Goal: Communication & Community: Answer question/provide support

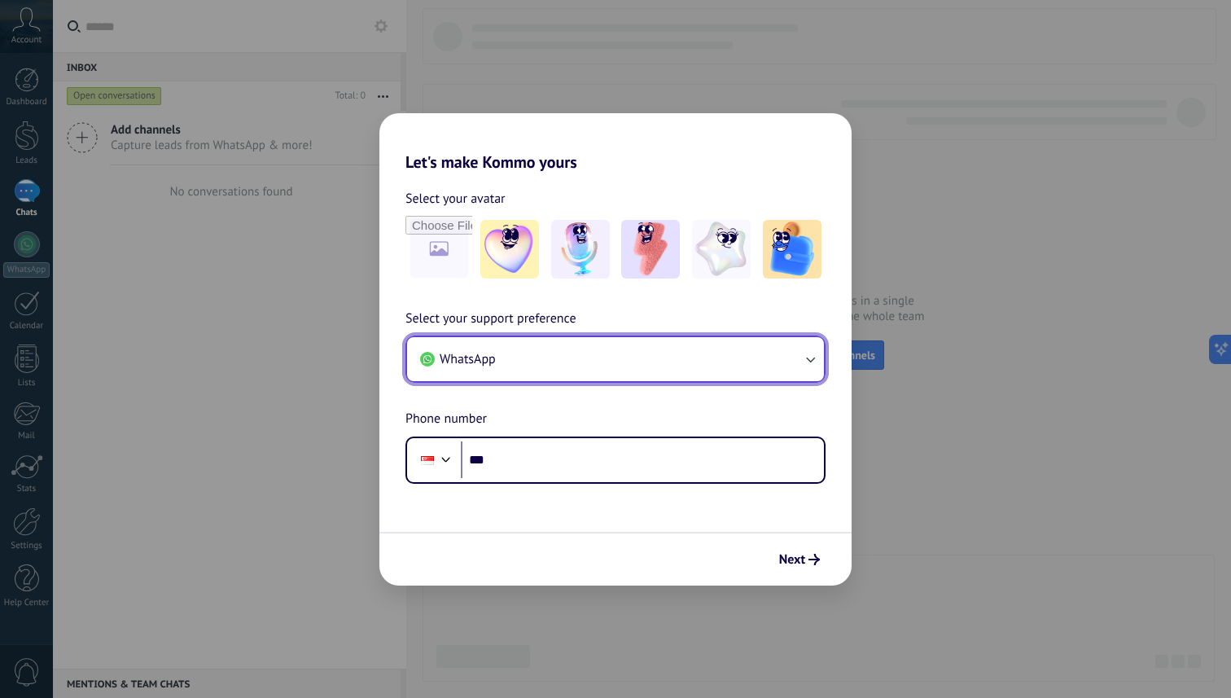
click at [811, 355] on icon "button" at bounding box center [810, 359] width 16 height 16
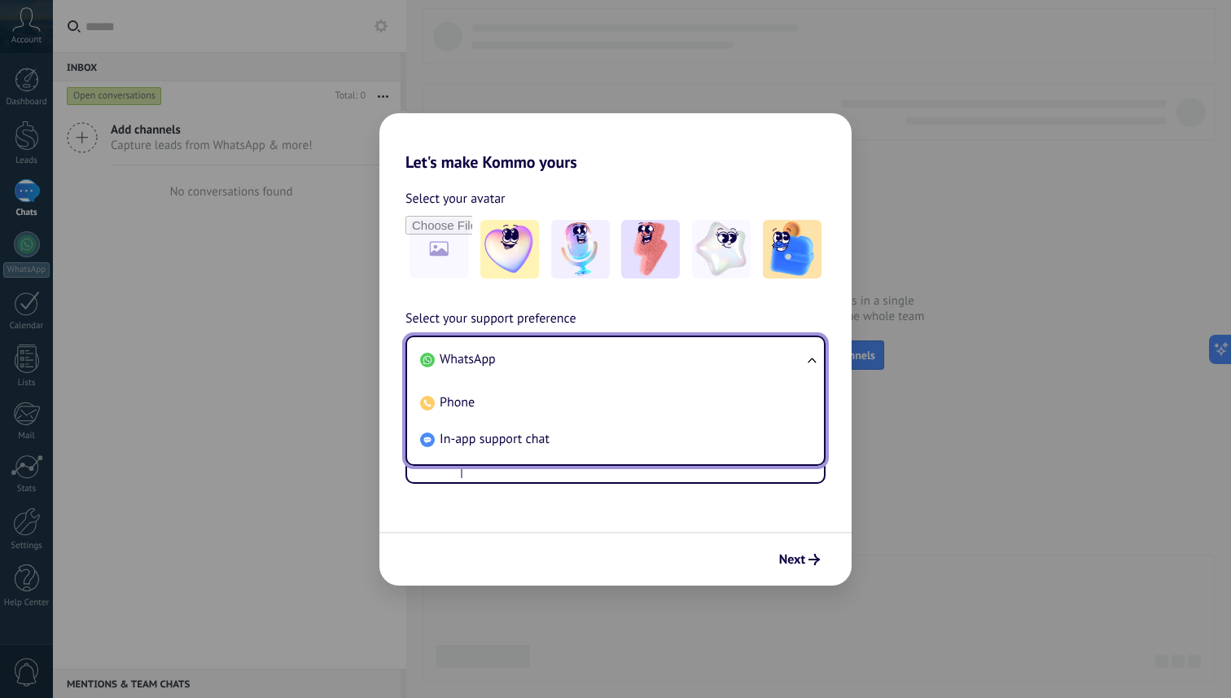
click at [727, 186] on div "Select your avatar Select your support preference WhatsApp WhatsApp Phone In-ap…" at bounding box center [615, 328] width 472 height 312
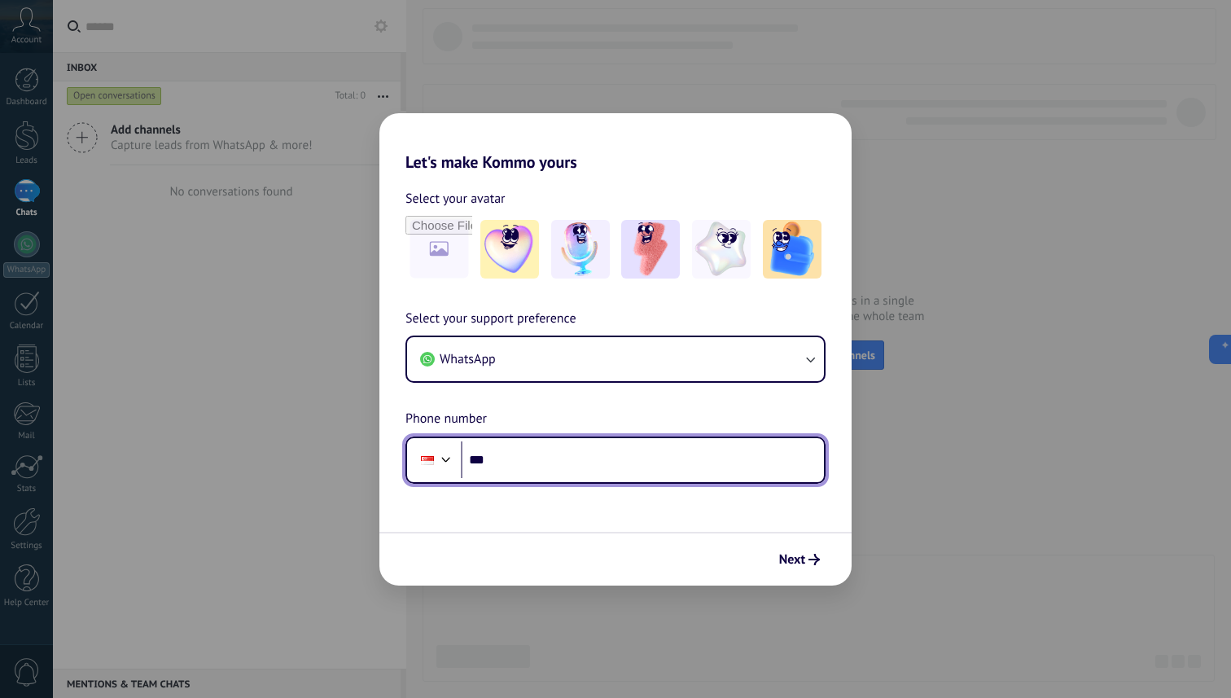
click at [613, 469] on input "***" at bounding box center [642, 459] width 363 height 37
click at [441, 457] on div at bounding box center [446, 458] width 20 height 20
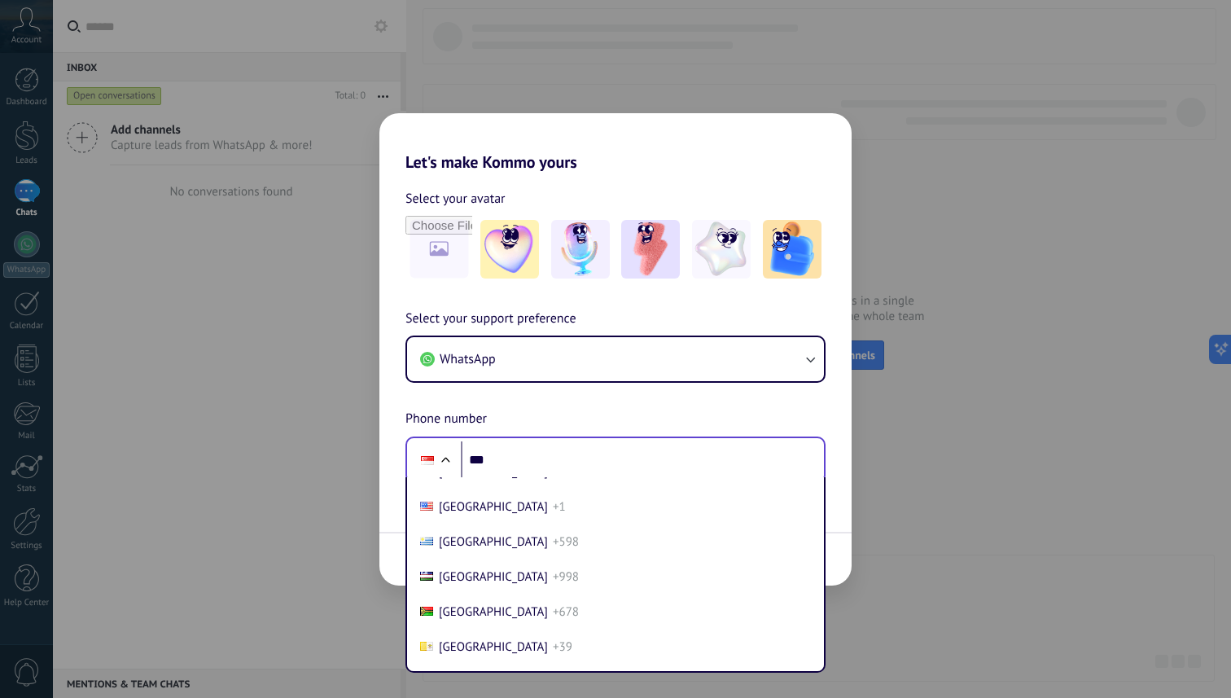
scroll to position [7289, 0]
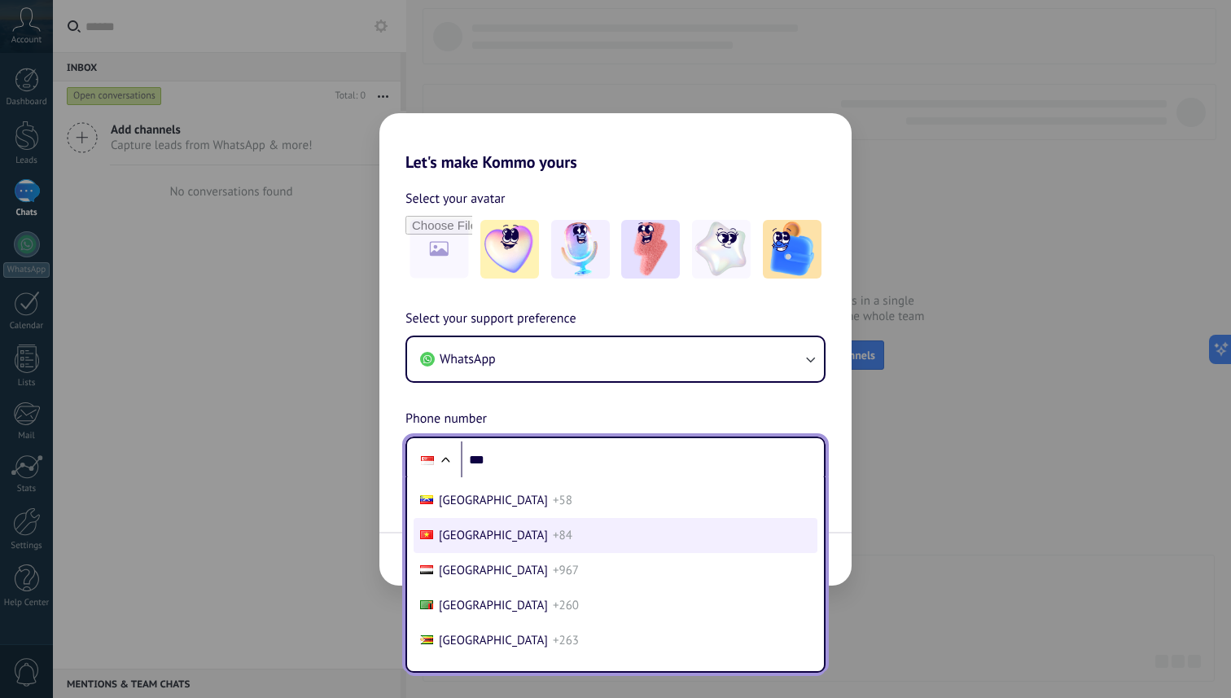
click at [553, 534] on span "+84" at bounding box center [563, 534] width 20 height 15
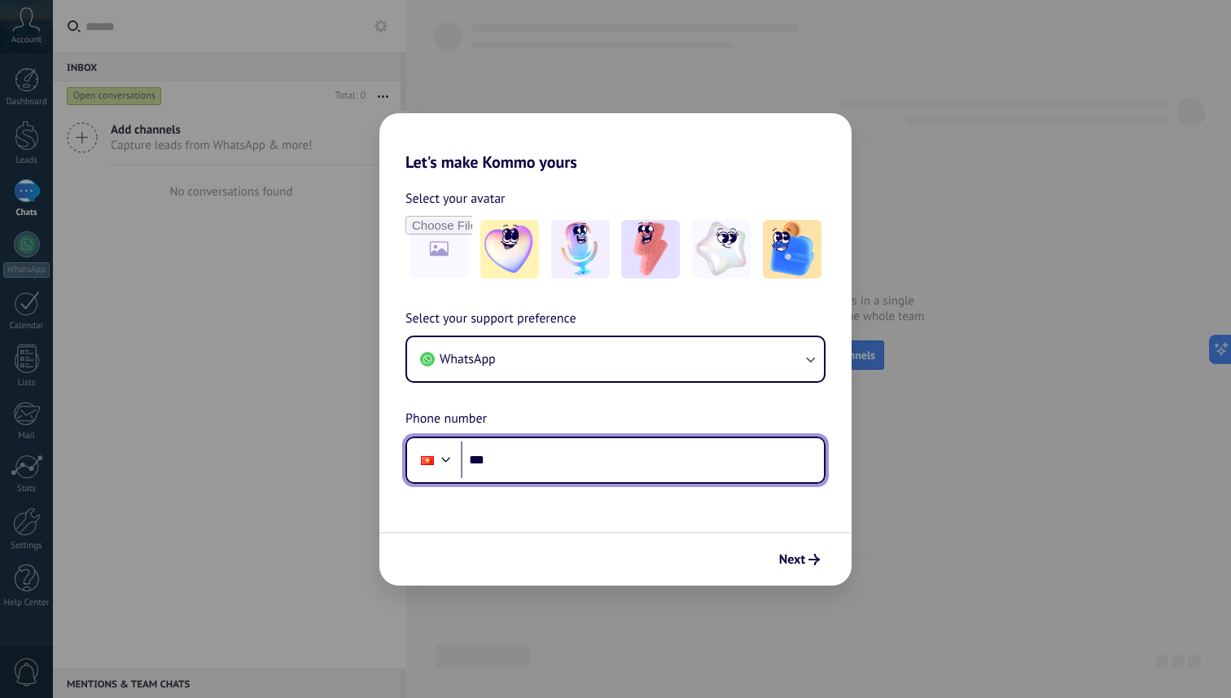
click at [531, 463] on input "***" at bounding box center [642, 459] width 363 height 37
type input "**********"
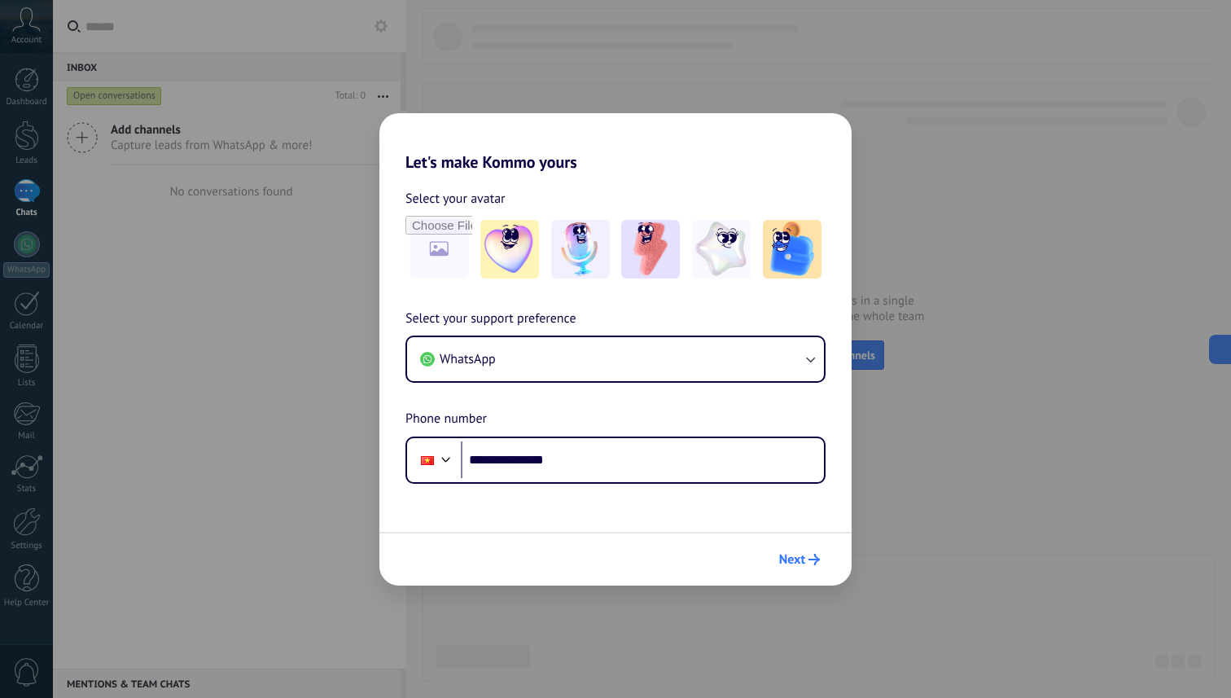
click at [776, 549] on button "Next" at bounding box center [799, 559] width 55 height 28
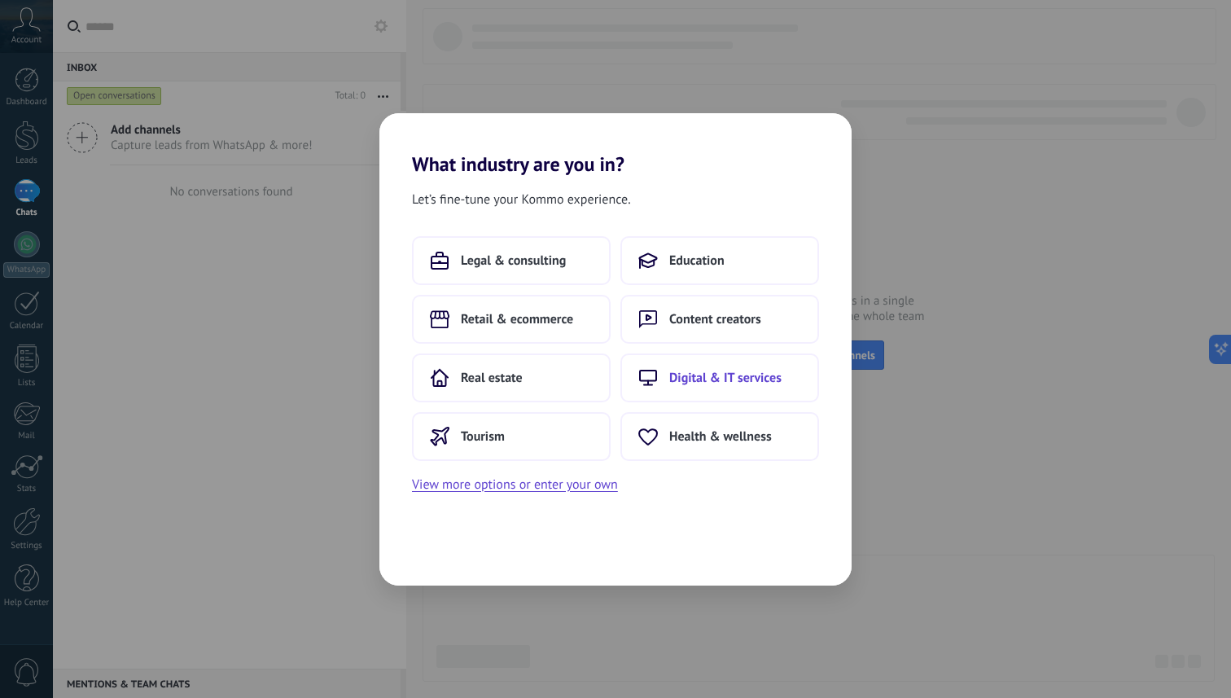
click at [646, 360] on button "Digital & IT services" at bounding box center [719, 377] width 199 height 49
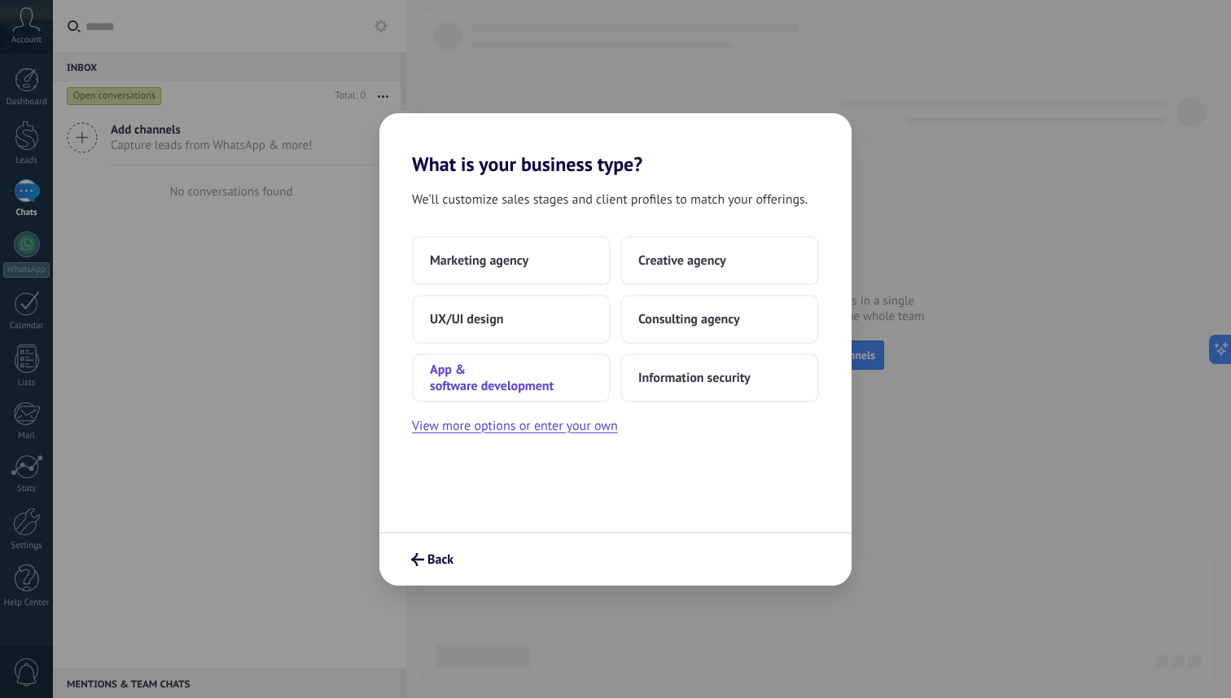
click at [523, 370] on span "App & software development" at bounding box center [511, 377] width 163 height 33
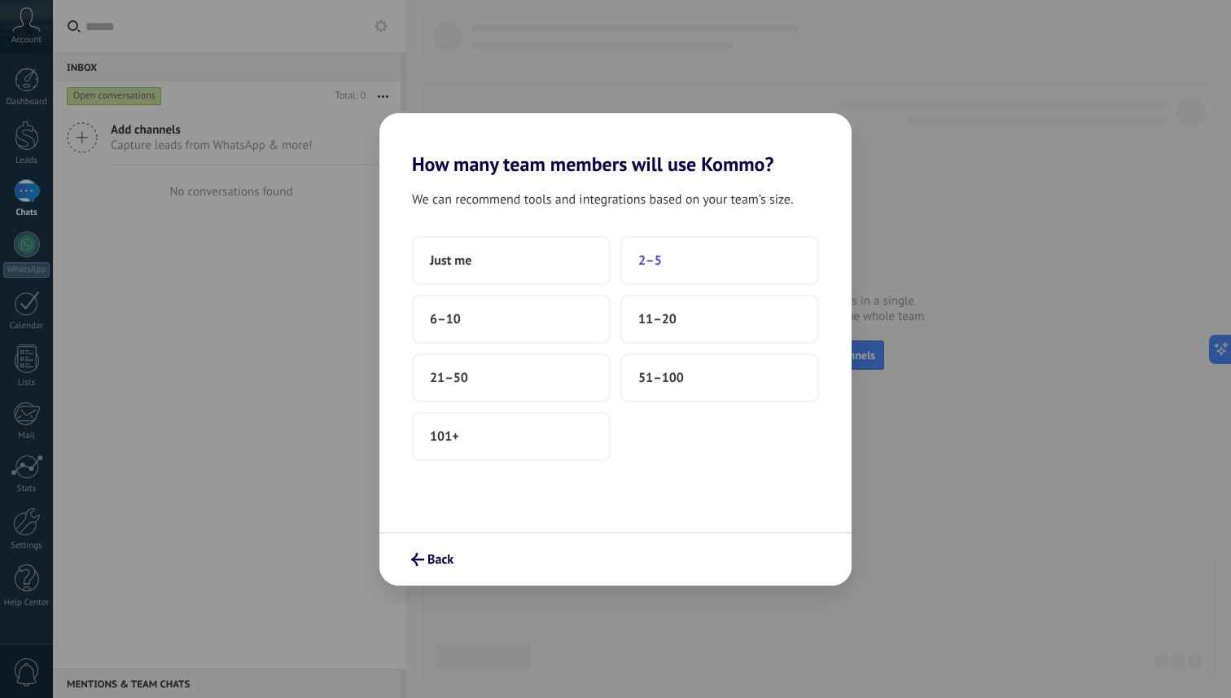
click at [651, 241] on button "2–5" at bounding box center [719, 260] width 199 height 49
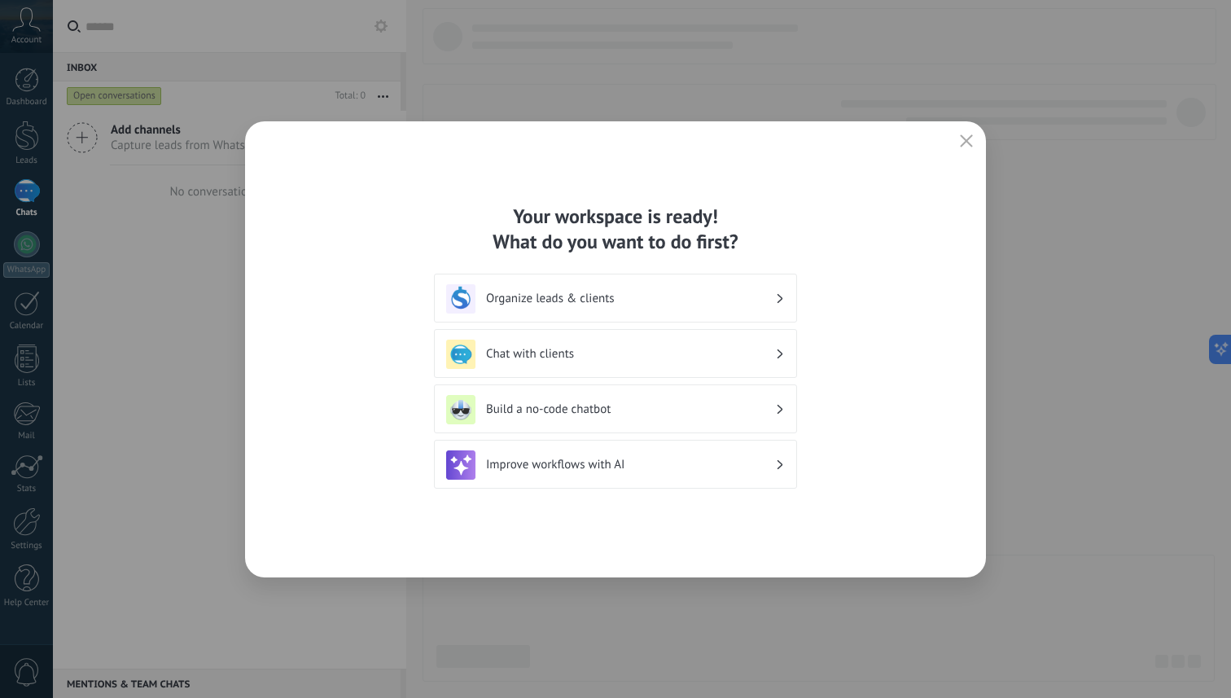
click at [960, 136] on icon "button" at bounding box center [966, 140] width 13 height 13
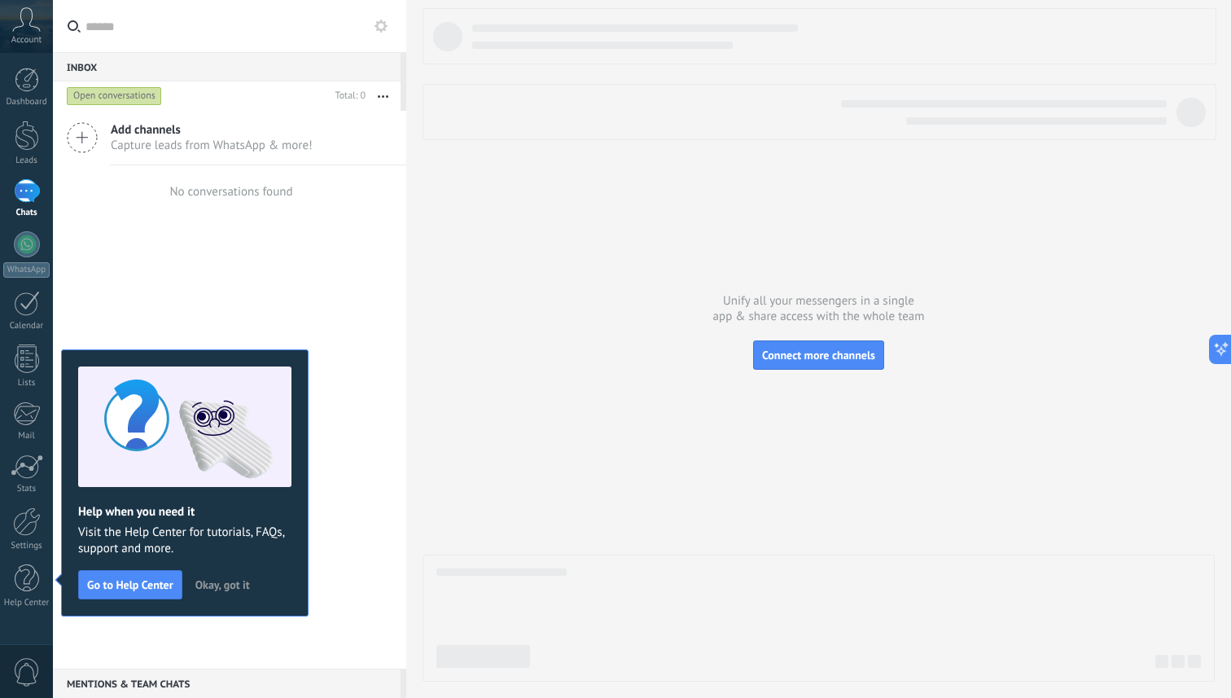
click at [212, 584] on span "Okay, got it" at bounding box center [222, 584] width 55 height 11
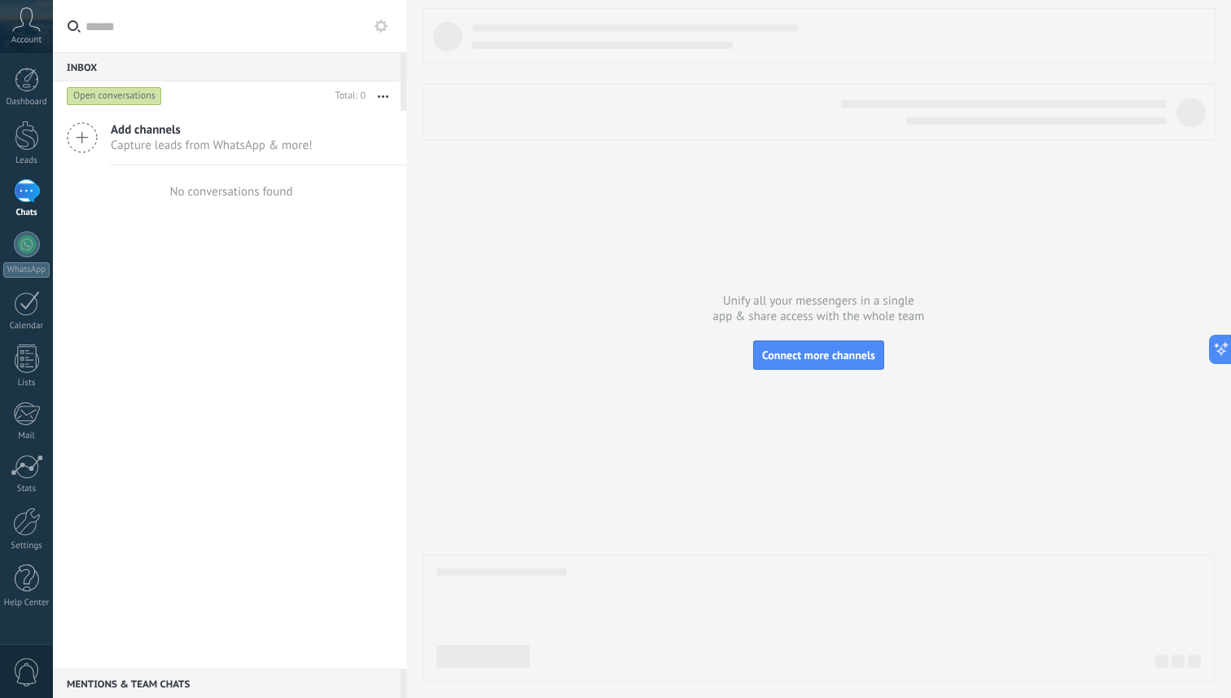
click at [22, 182] on div at bounding box center [27, 191] width 26 height 24
click at [164, 142] on span "Capture leads from WhatsApp & more!" at bounding box center [212, 145] width 202 height 15
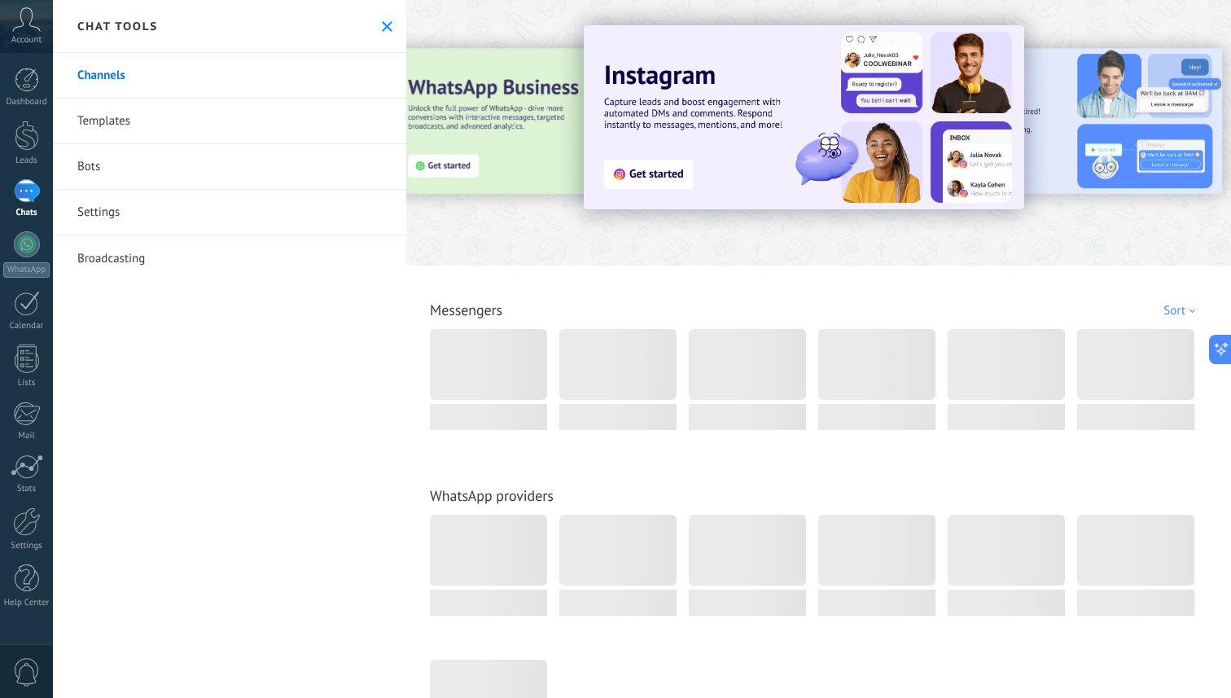
click at [109, 164] on link "Bots" at bounding box center [229, 167] width 353 height 46
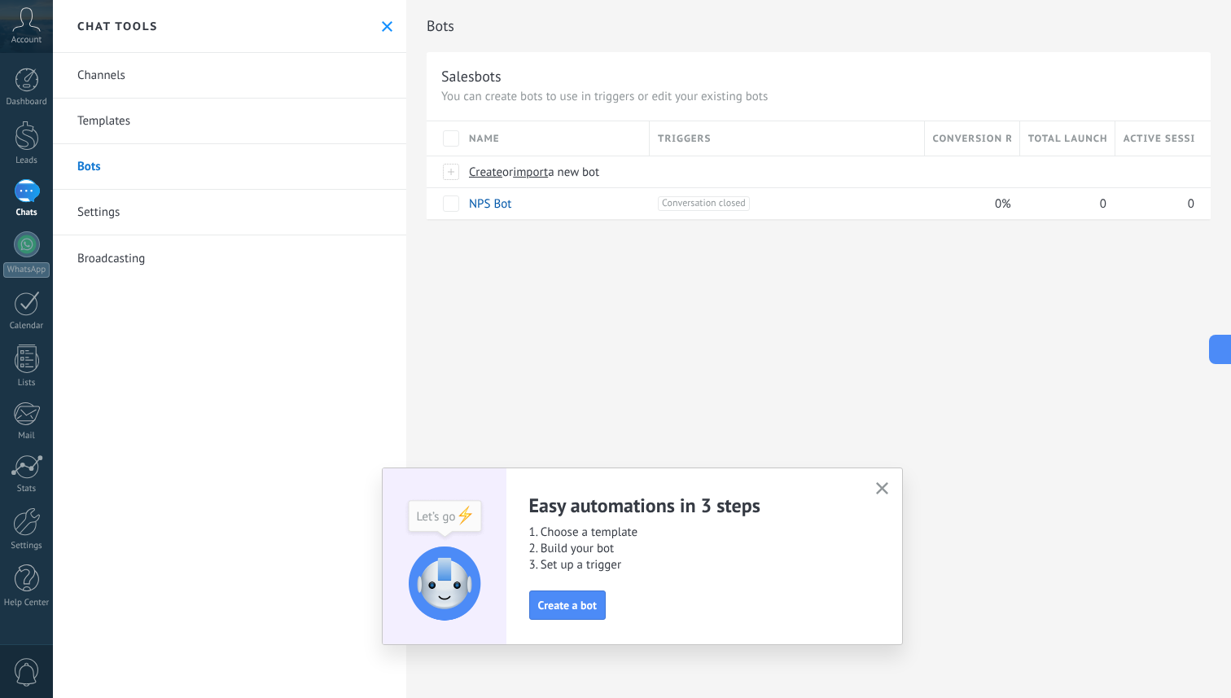
click at [888, 485] on button "button" at bounding box center [882, 489] width 20 height 22
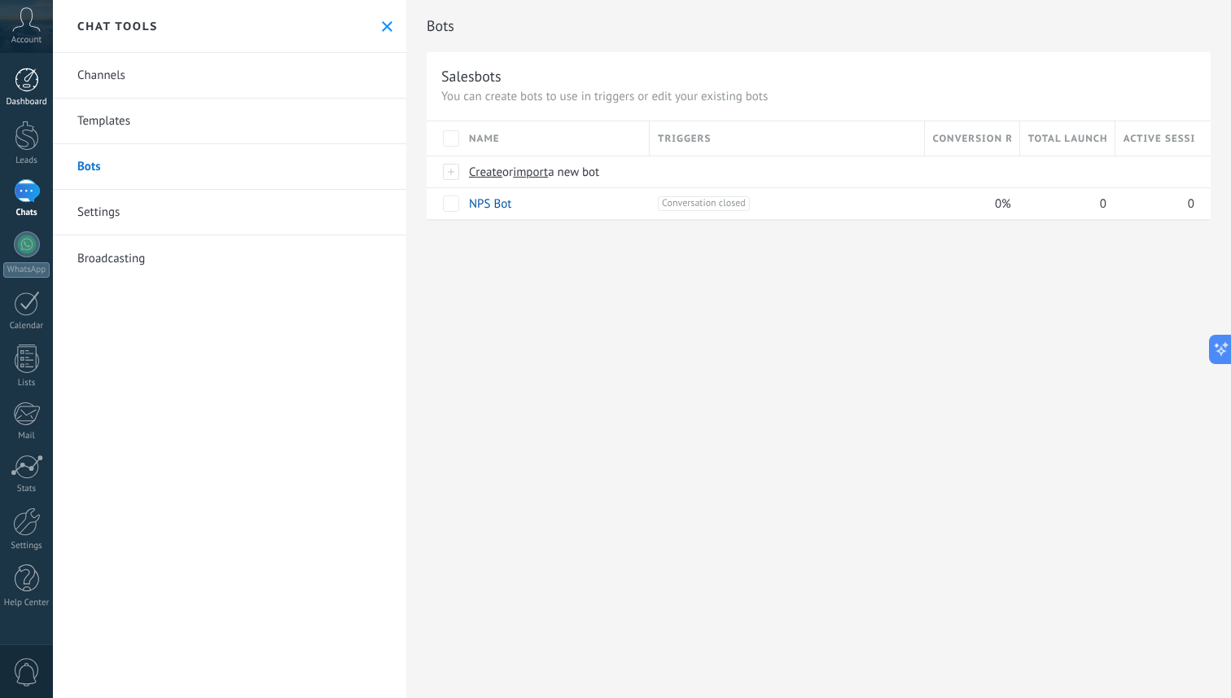
click at [34, 101] on div "Dashboard" at bounding box center [26, 102] width 47 height 11
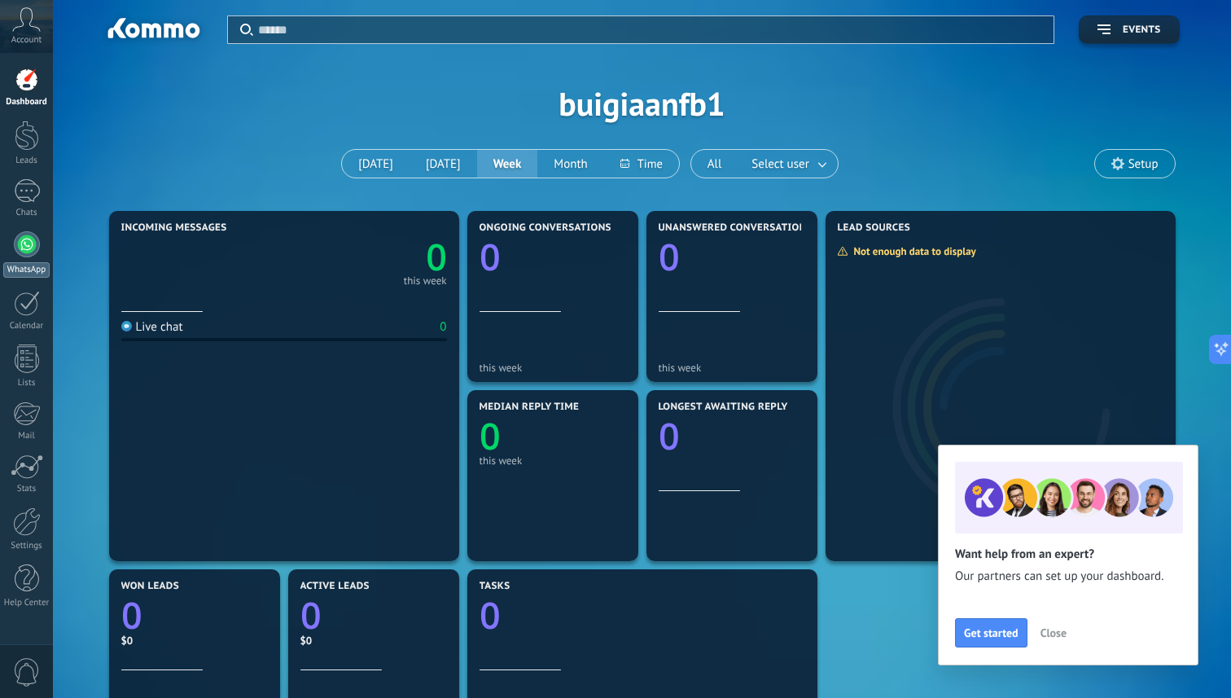
click at [13, 250] on link "WhatsApp" at bounding box center [26, 254] width 53 height 46
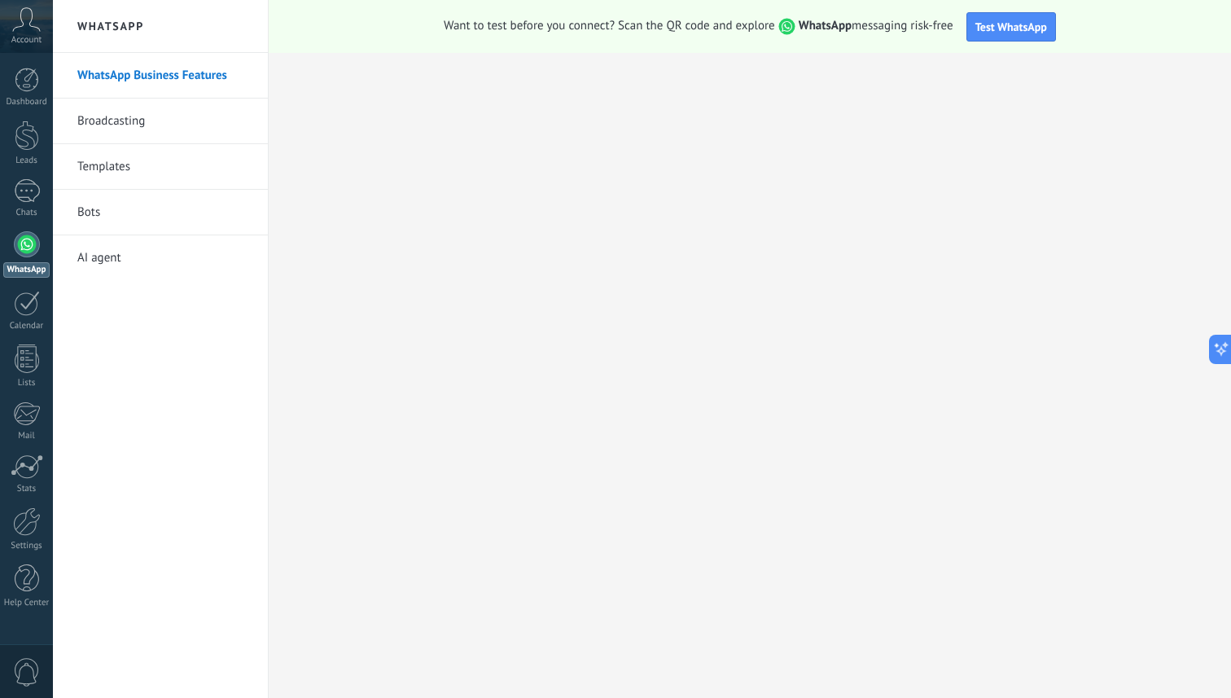
click at [108, 235] on link "AI agent" at bounding box center [164, 258] width 174 height 46
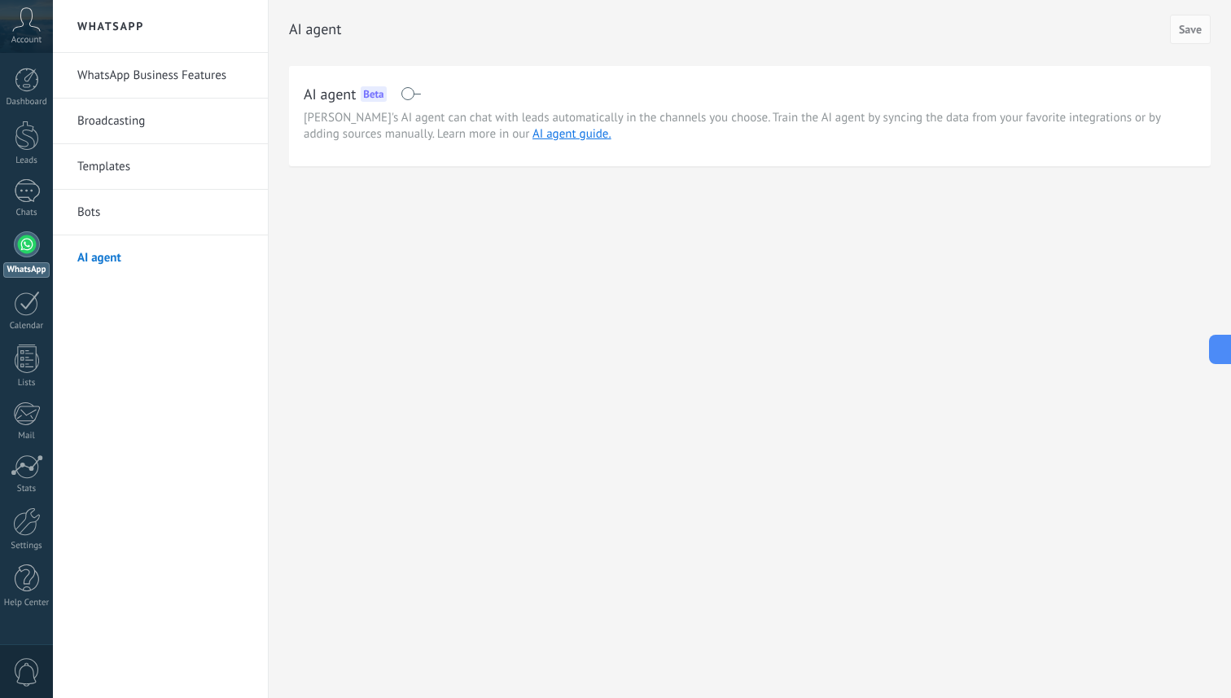
click at [101, 213] on link "Bots" at bounding box center [164, 213] width 174 height 46
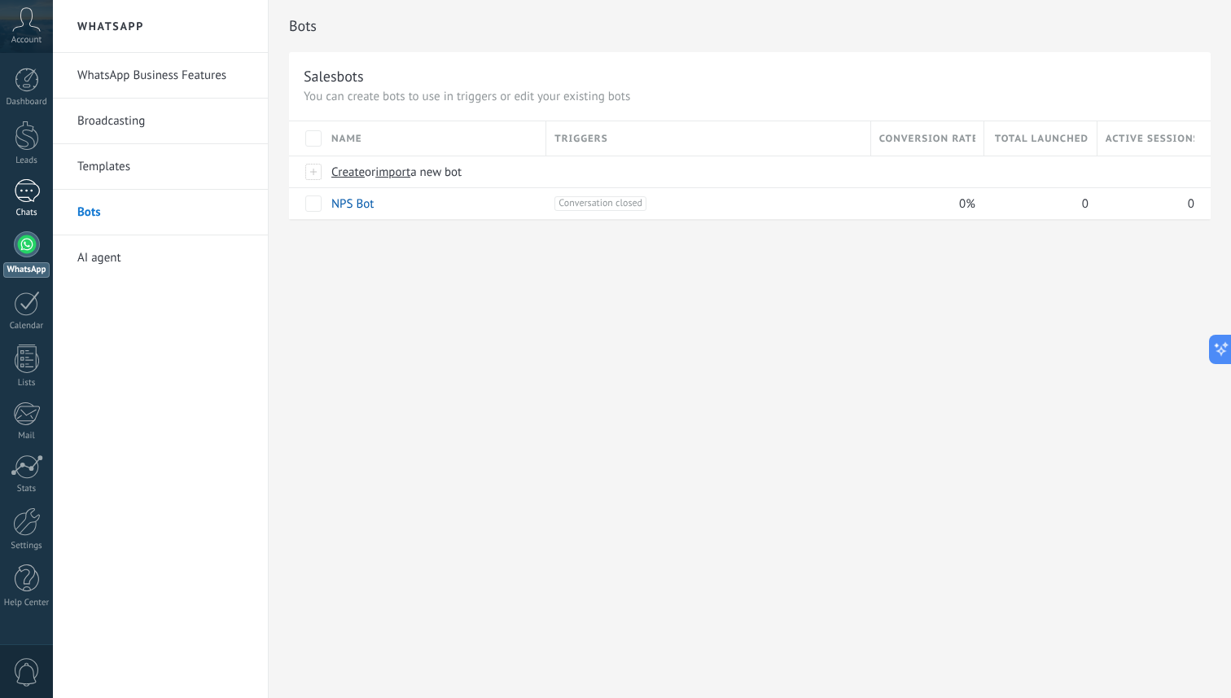
click at [33, 195] on div at bounding box center [27, 191] width 26 height 24
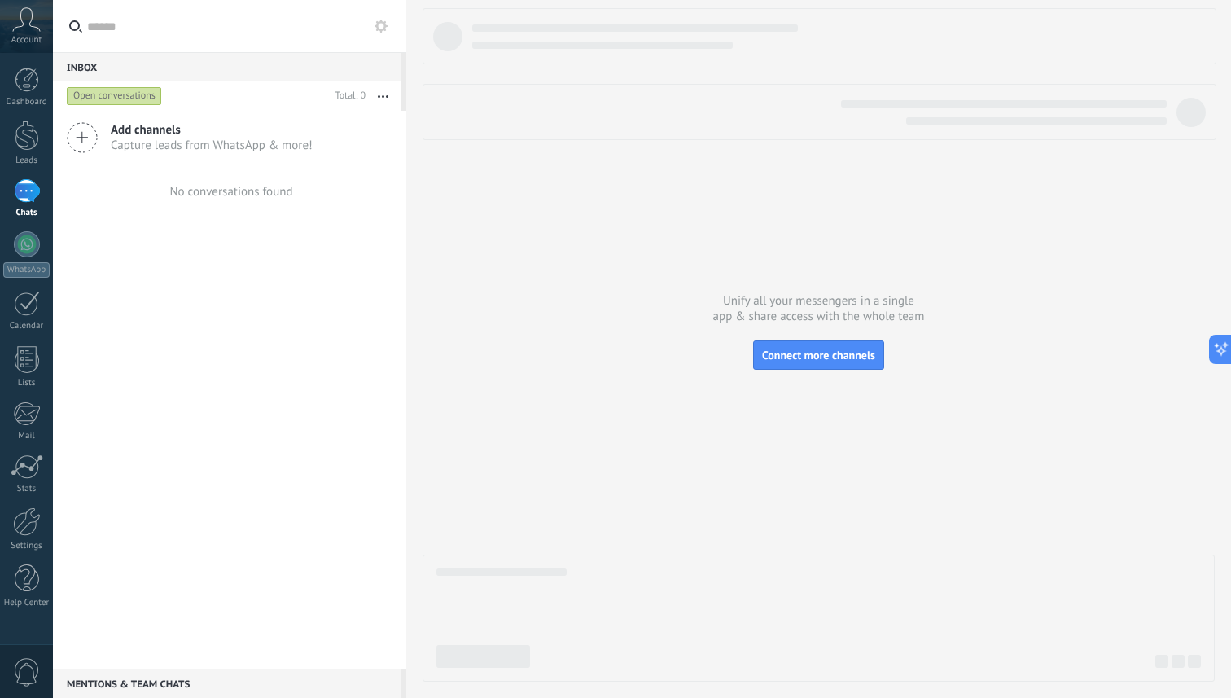
click at [162, 138] on span "Capture leads from WhatsApp & more!" at bounding box center [212, 145] width 202 height 15
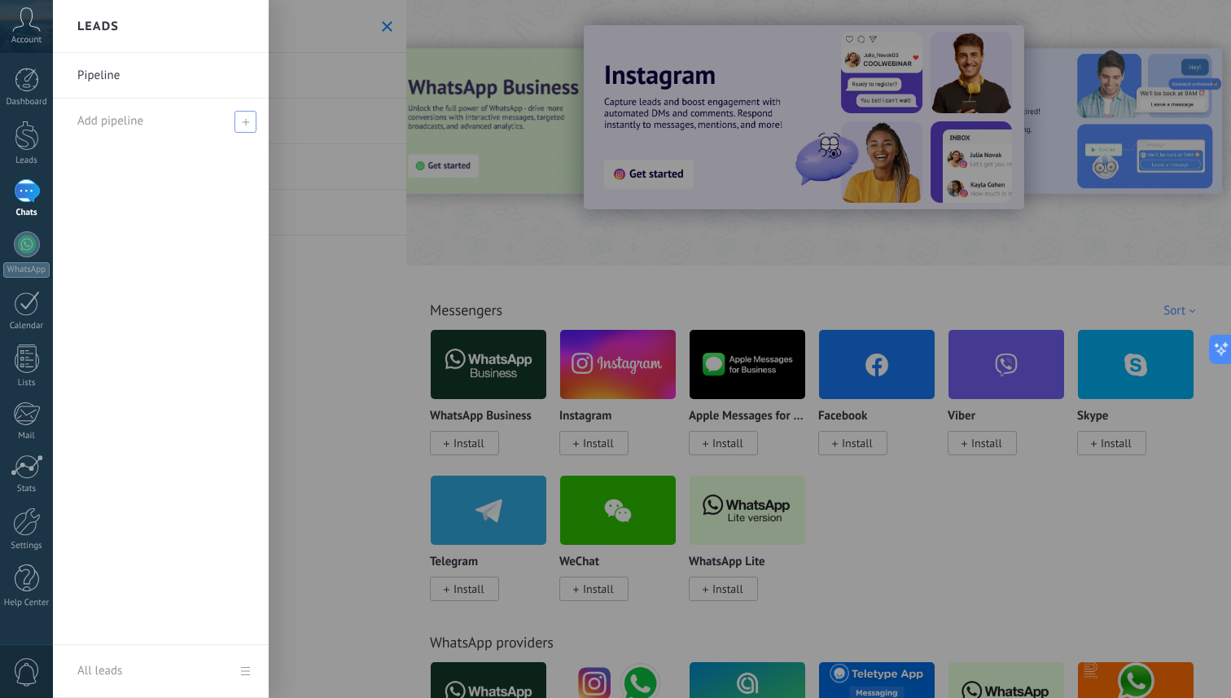
click at [245, 124] on use at bounding box center [245, 121] width 7 height 7
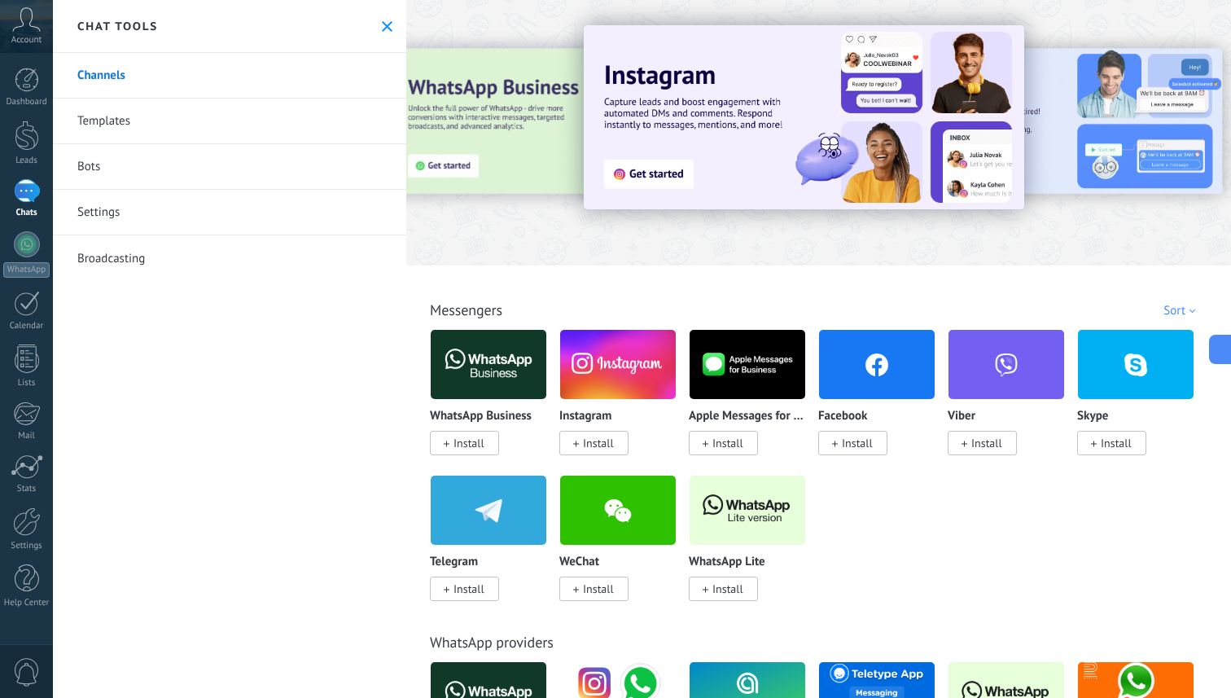
click at [299, 126] on link "Templates" at bounding box center [229, 121] width 353 height 46
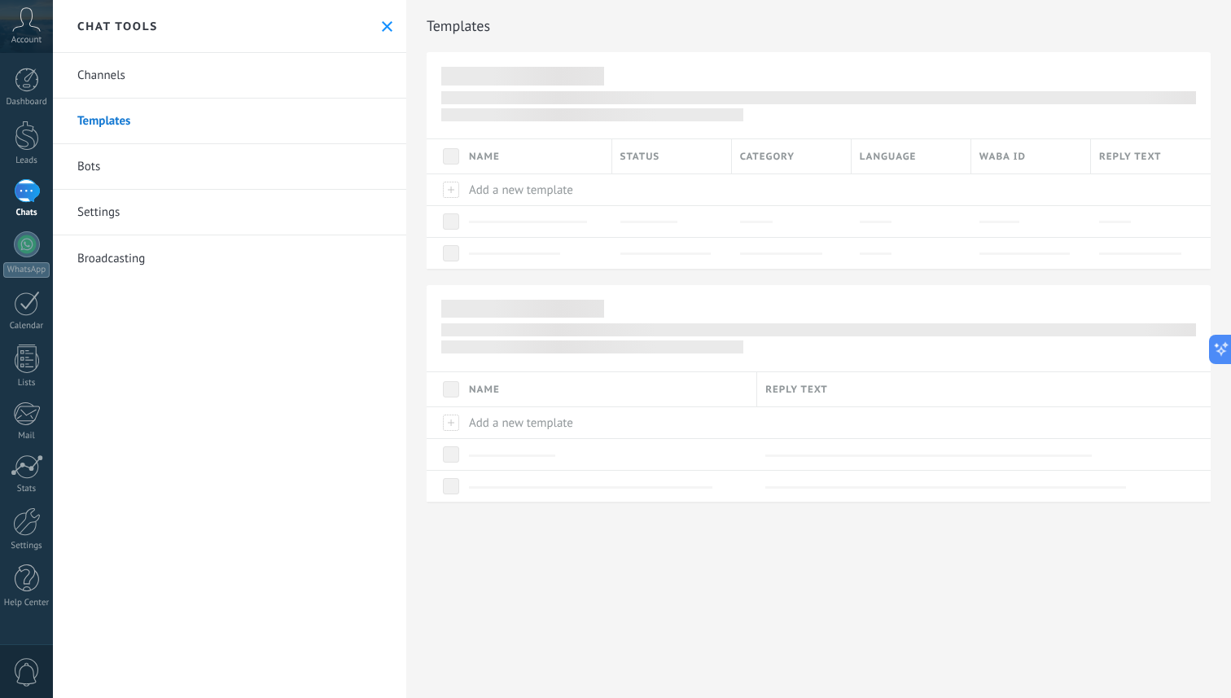
click at [329, 63] on link "Channels" at bounding box center [229, 76] width 353 height 46
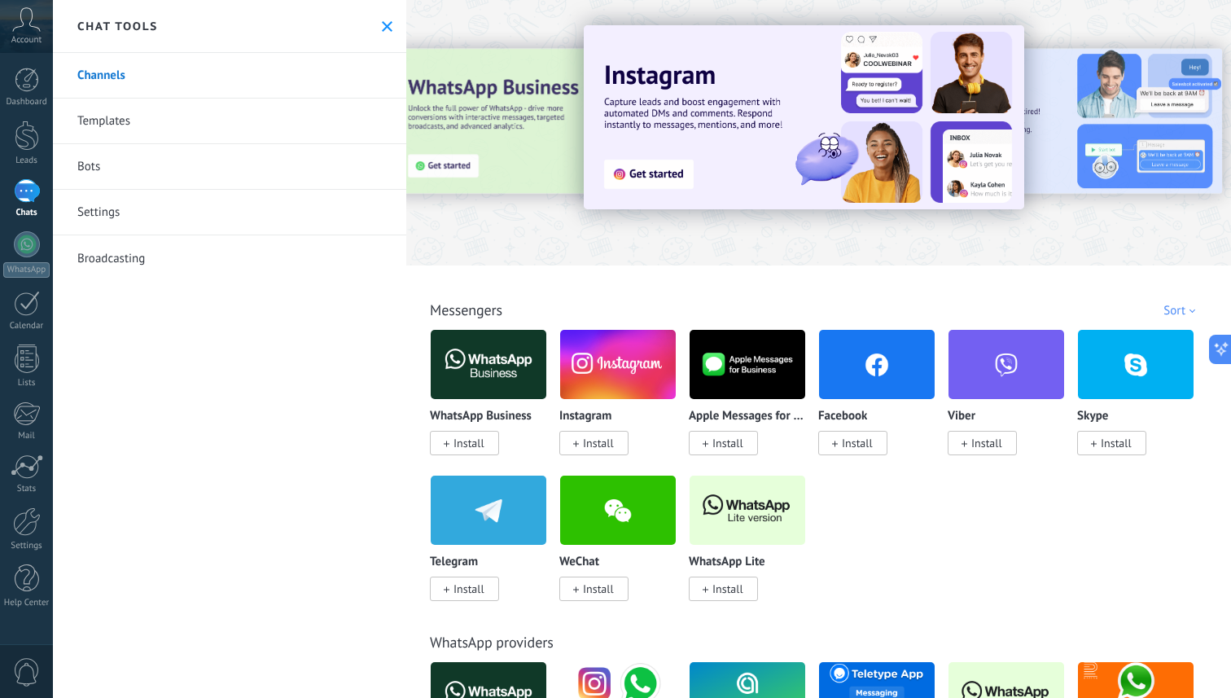
click at [467, 590] on span "Install" at bounding box center [468, 588] width 31 height 15
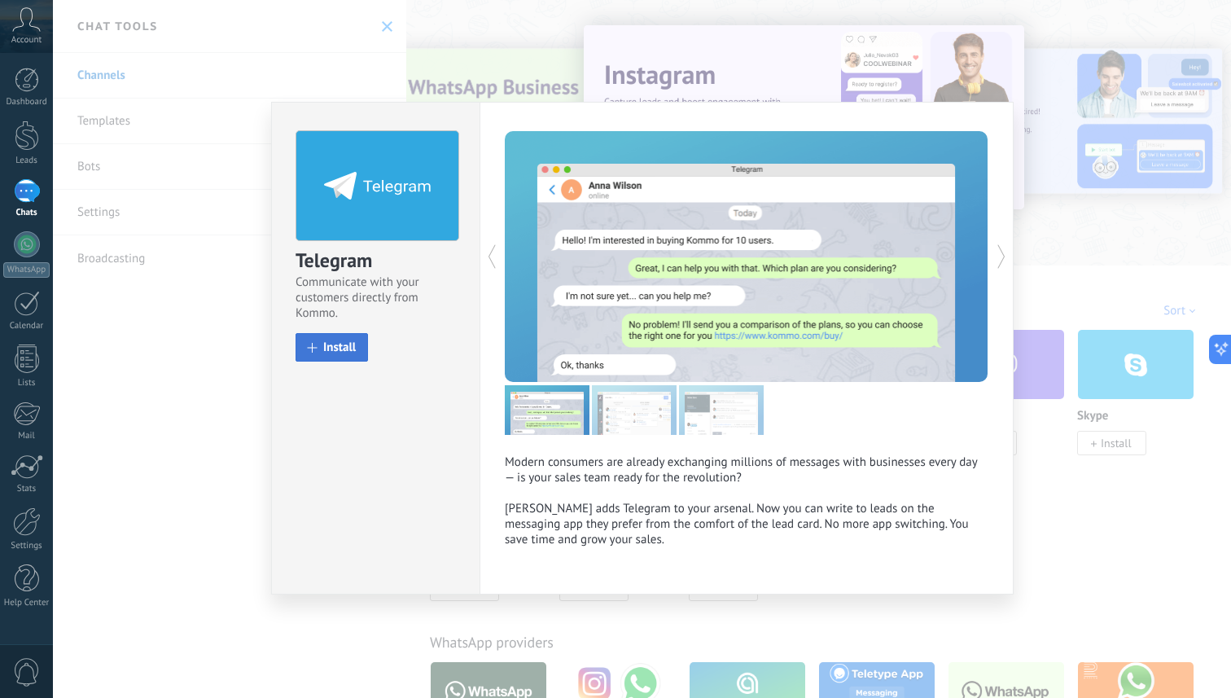
click at [361, 352] on button "Install" at bounding box center [331, 347] width 72 height 28
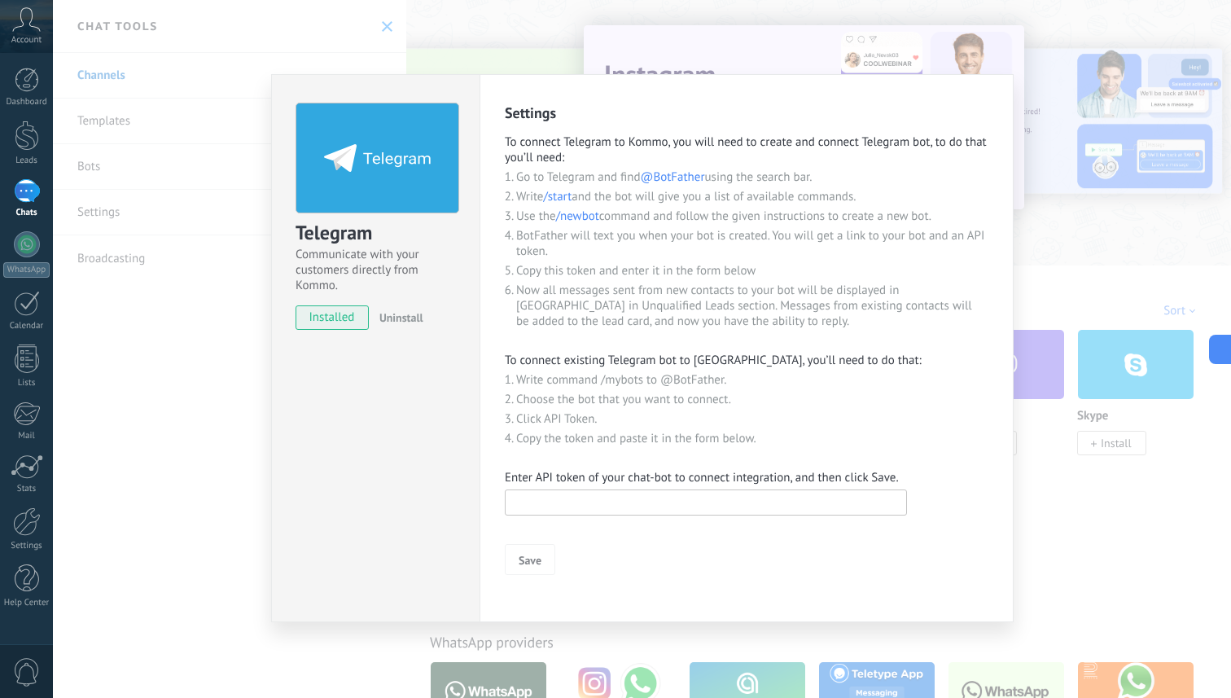
click at [597, 505] on input "text" at bounding box center [706, 502] width 402 height 26
paste input "**********"
type input "**********"
click at [527, 562] on span "Save" at bounding box center [529, 559] width 23 height 11
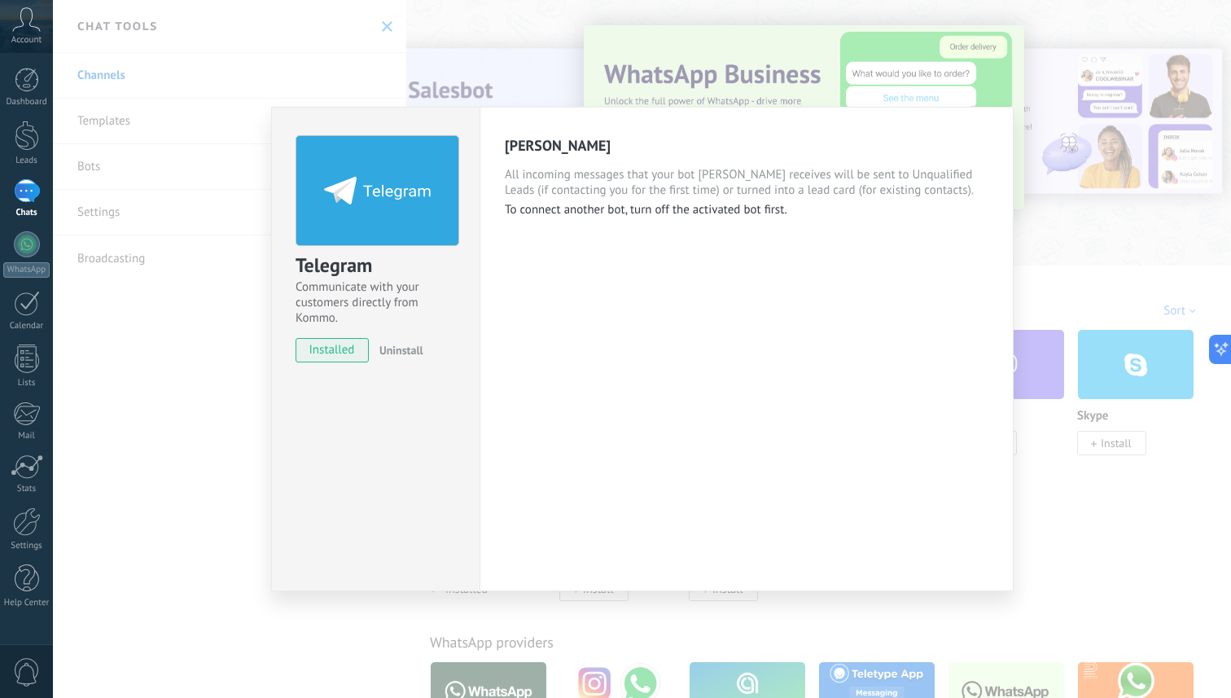
click at [659, 292] on div "[PERSON_NAME] All incoming messages that your bot [PERSON_NAME] receives will b…" at bounding box center [746, 349] width 534 height 484
click at [643, 205] on p "To connect another bot, turn off the activated bot first." at bounding box center [746, 209] width 483 height 15
click at [1160, 129] on div "Telegram Communicate with your customers directly from Kommo. installed Uninsta…" at bounding box center [642, 349] width 1178 height 698
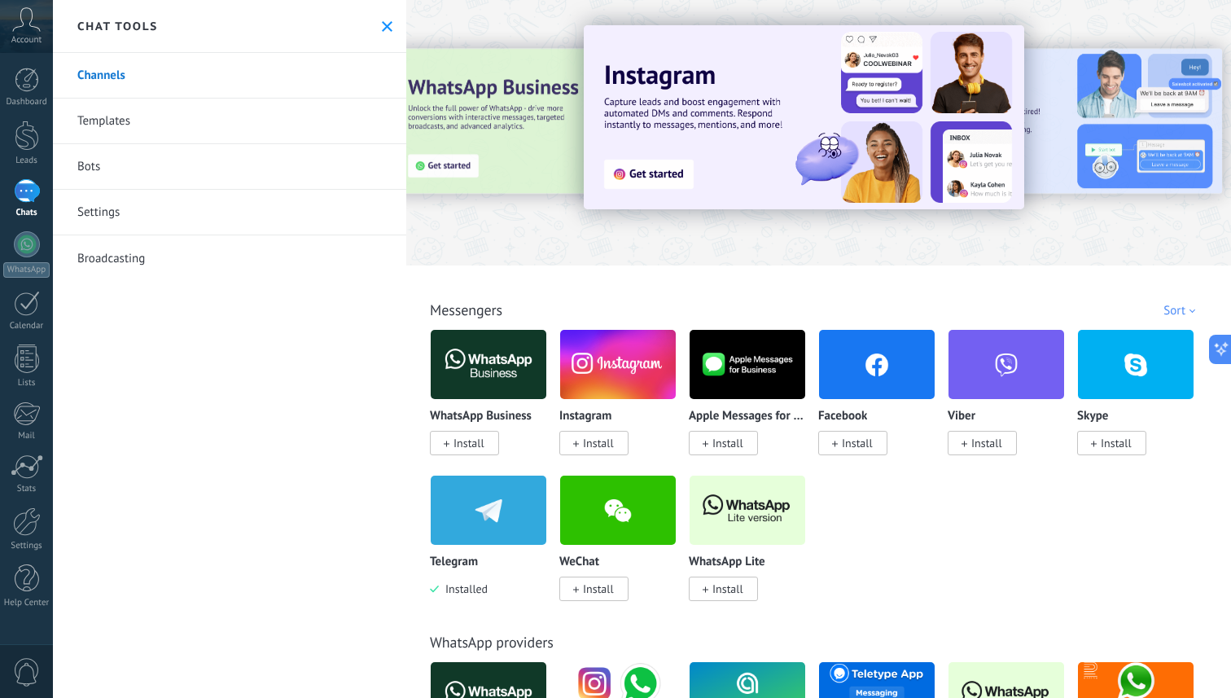
click at [186, 155] on link "Bots" at bounding box center [229, 167] width 353 height 46
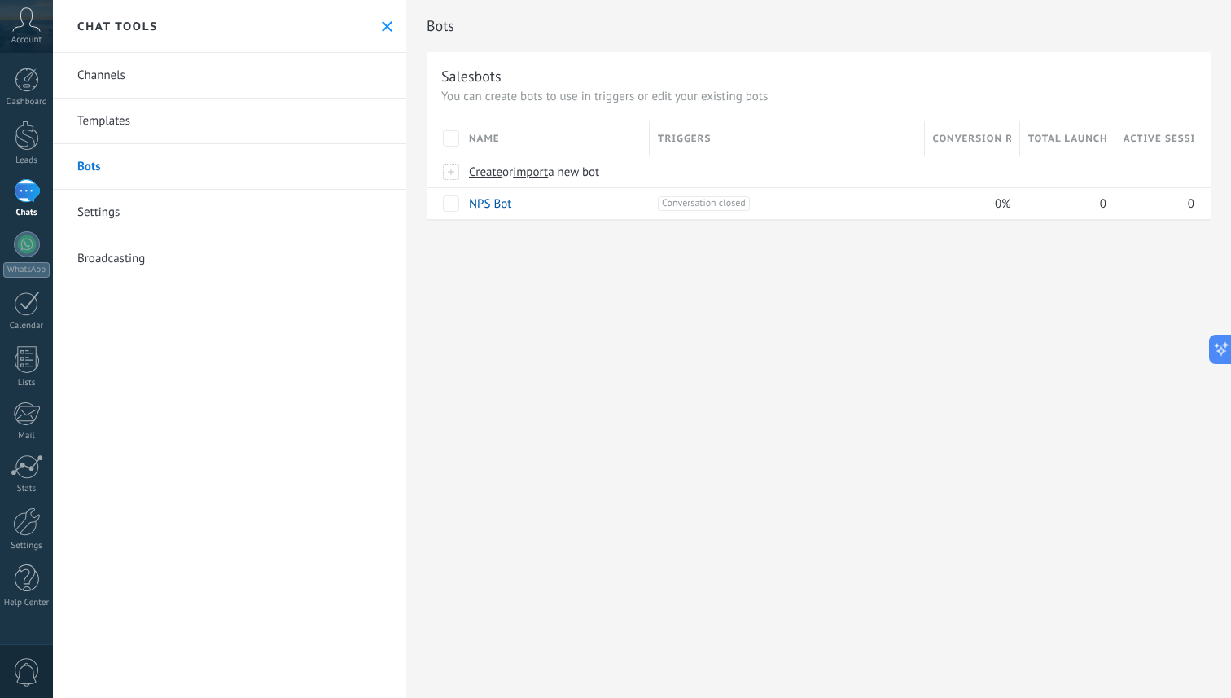
click at [177, 72] on link "Channels" at bounding box center [229, 76] width 353 height 46
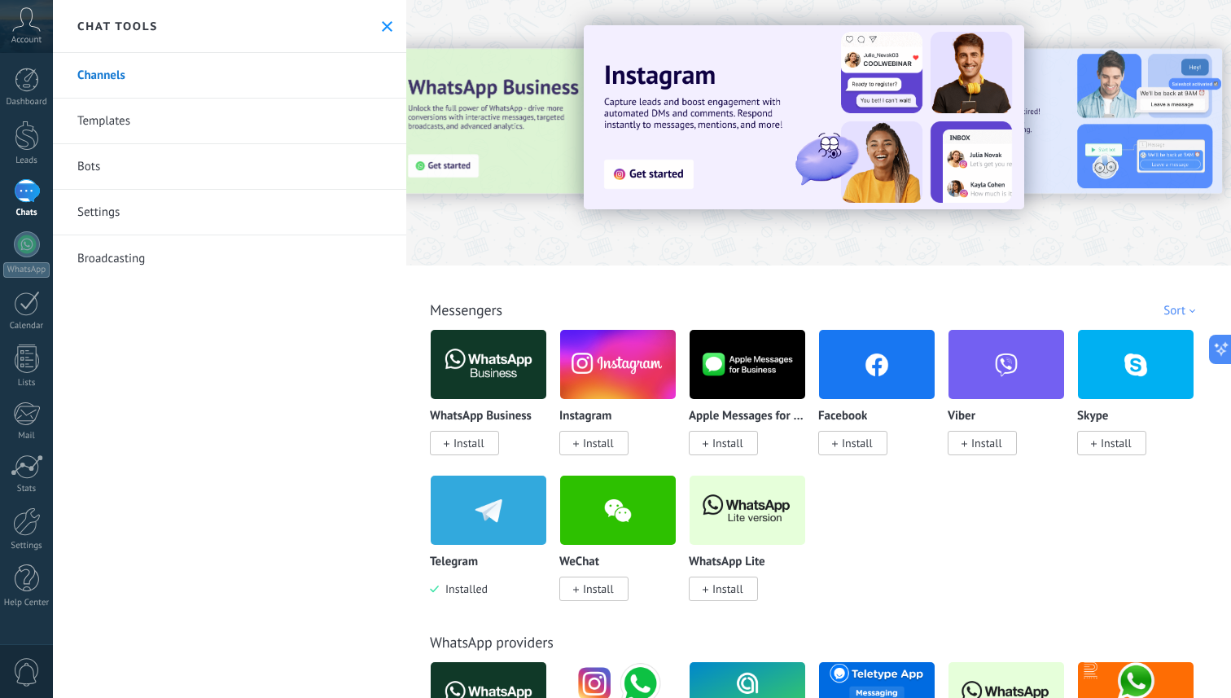
click at [486, 514] on img at bounding box center [489, 509] width 116 height 79
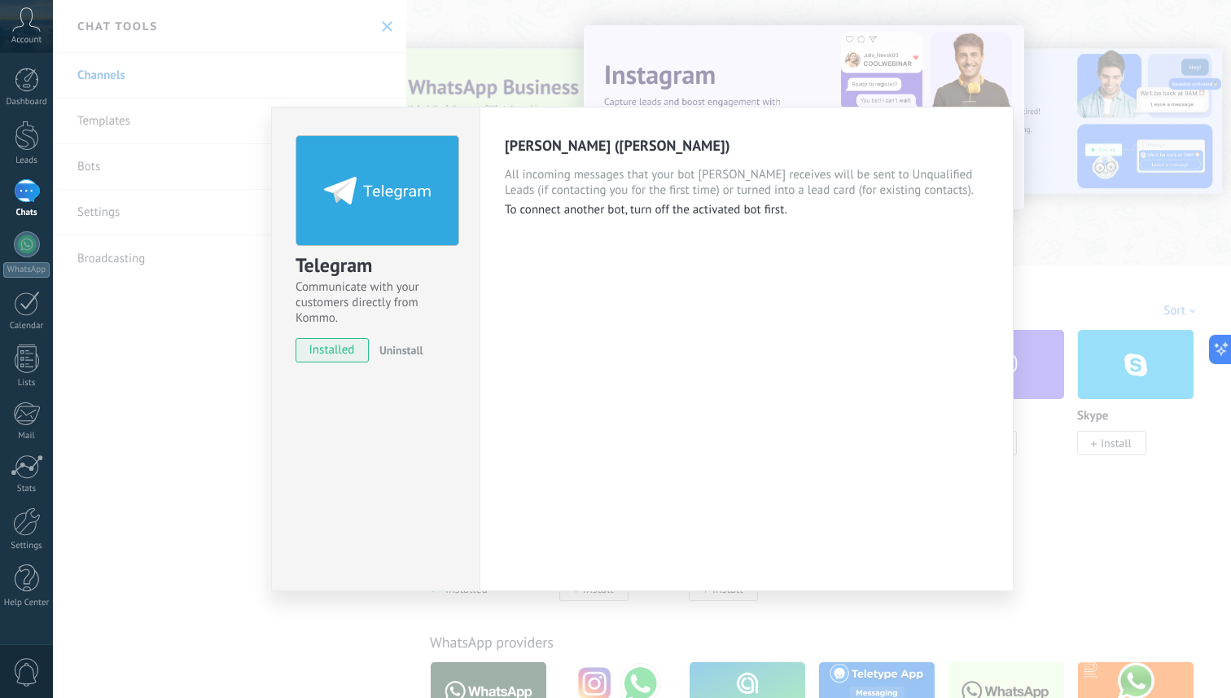
click at [330, 348] on span "installed" at bounding box center [332, 350] width 72 height 24
click at [1026, 122] on div "Telegram Communicate with your customers directly from Kommo. installed Uninsta…" at bounding box center [642, 349] width 1178 height 698
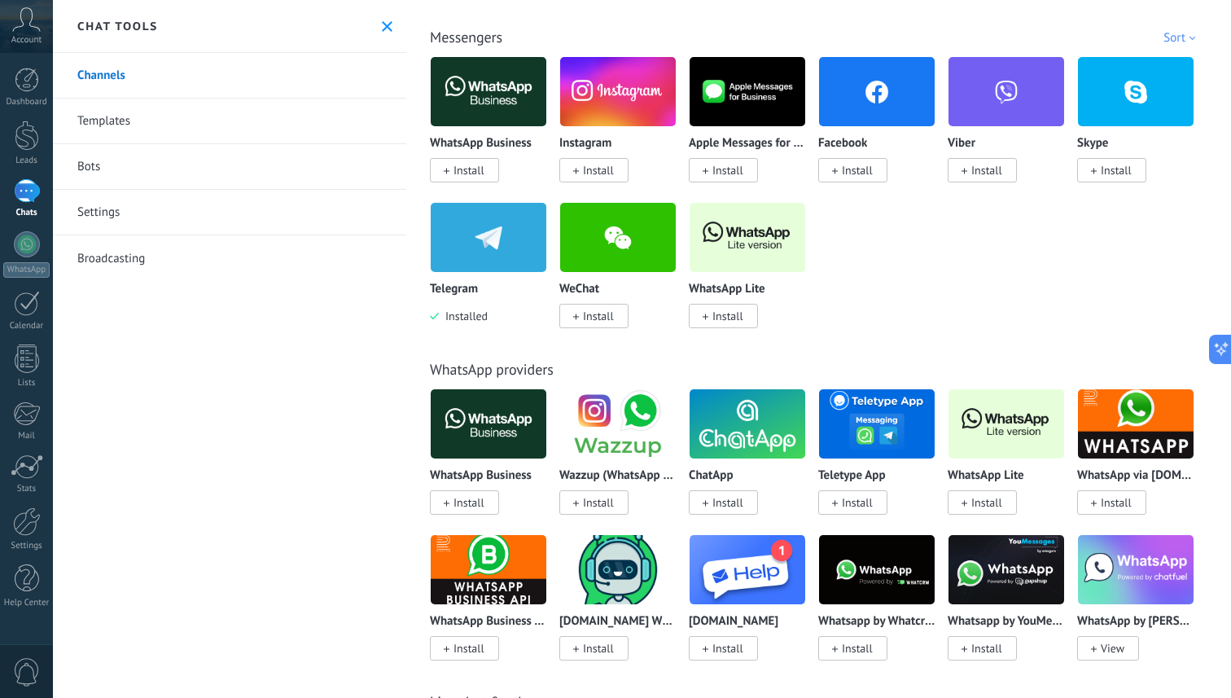
scroll to position [273, 0]
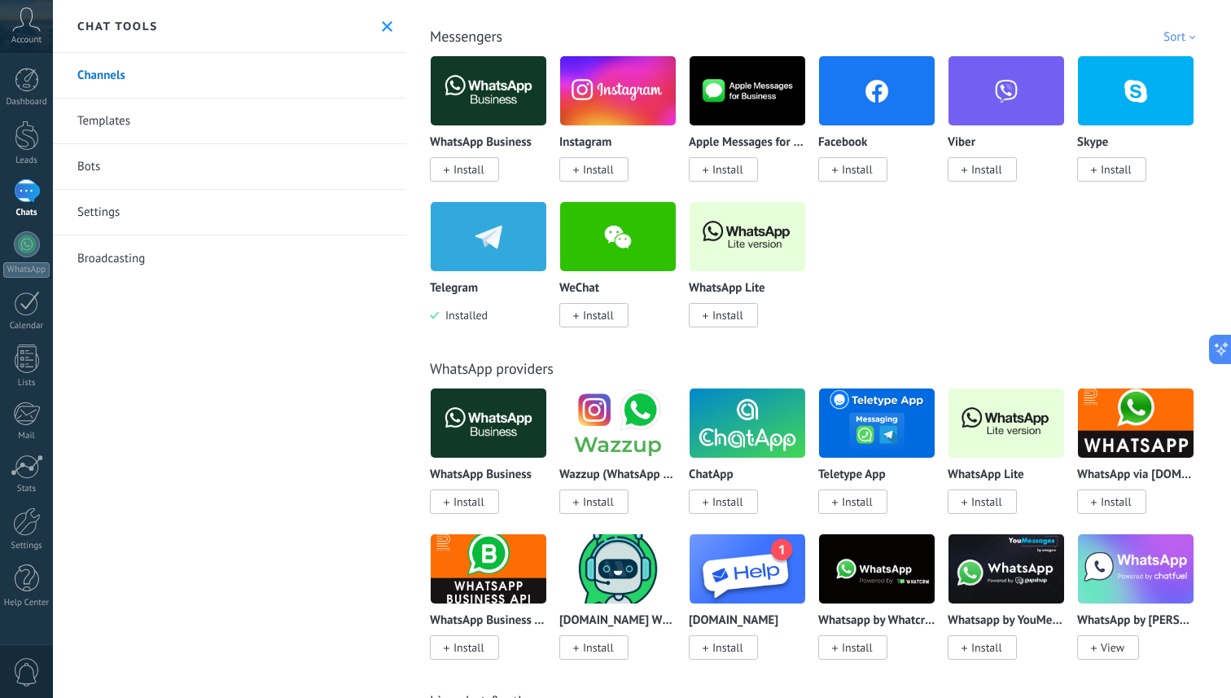
click at [504, 248] on img at bounding box center [489, 236] width 116 height 79
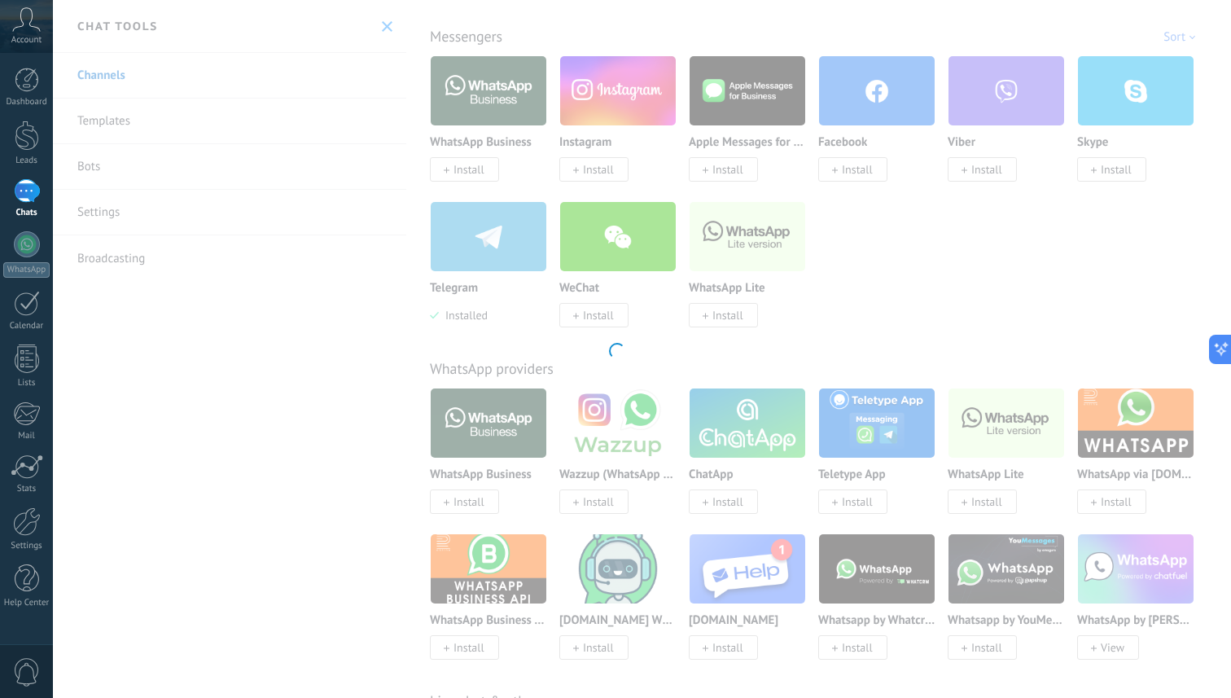
click at [504, 248] on div at bounding box center [615, 349] width 1231 height 698
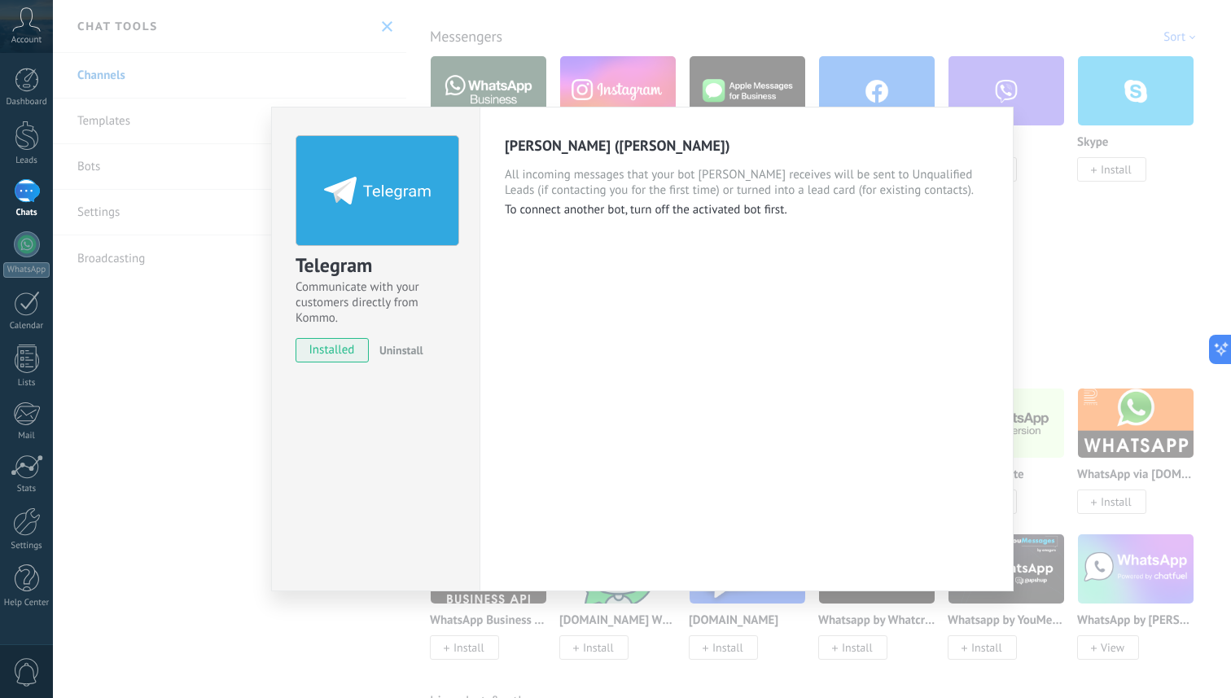
click at [1054, 182] on div "Telegram Communicate with your customers directly from Kommo. installed Uninsta…" at bounding box center [642, 349] width 1178 height 698
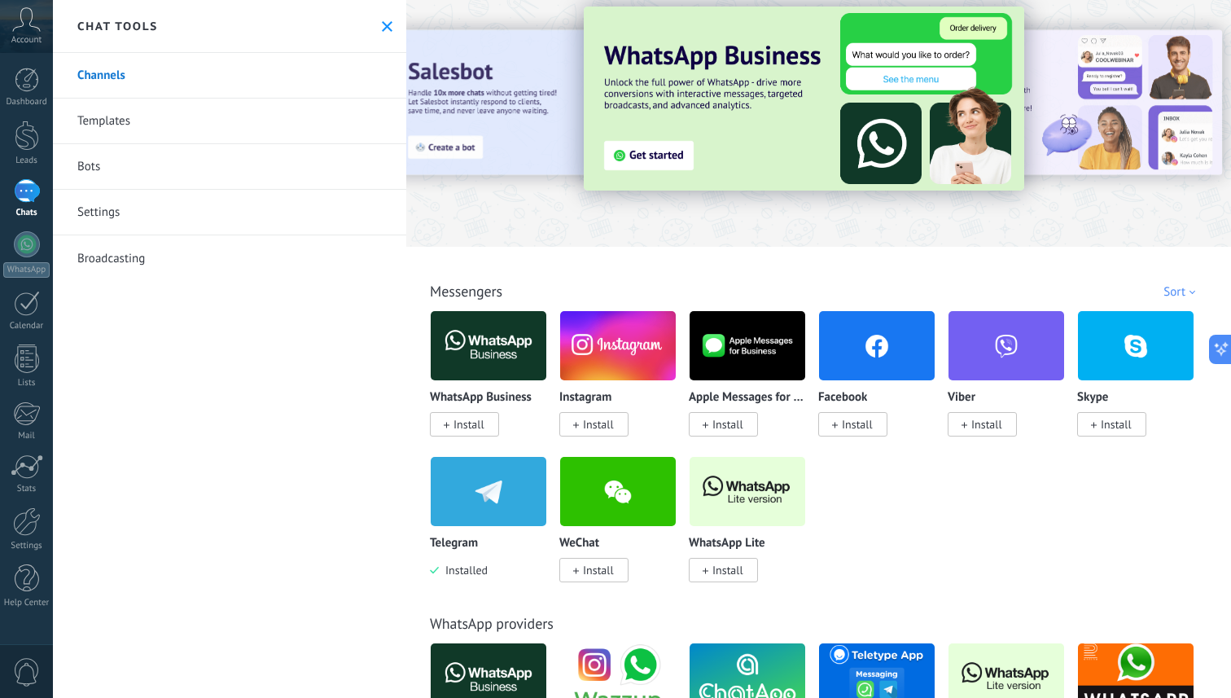
scroll to position [0, 0]
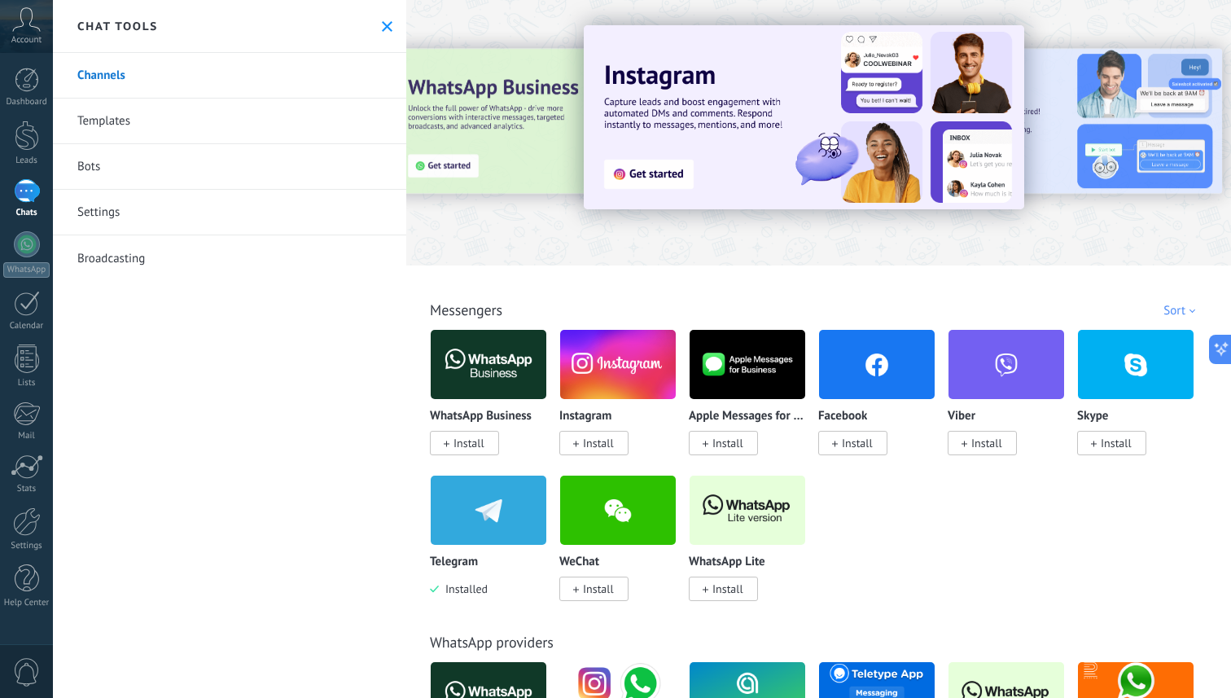
click at [160, 120] on link "Templates" at bounding box center [229, 121] width 353 height 46
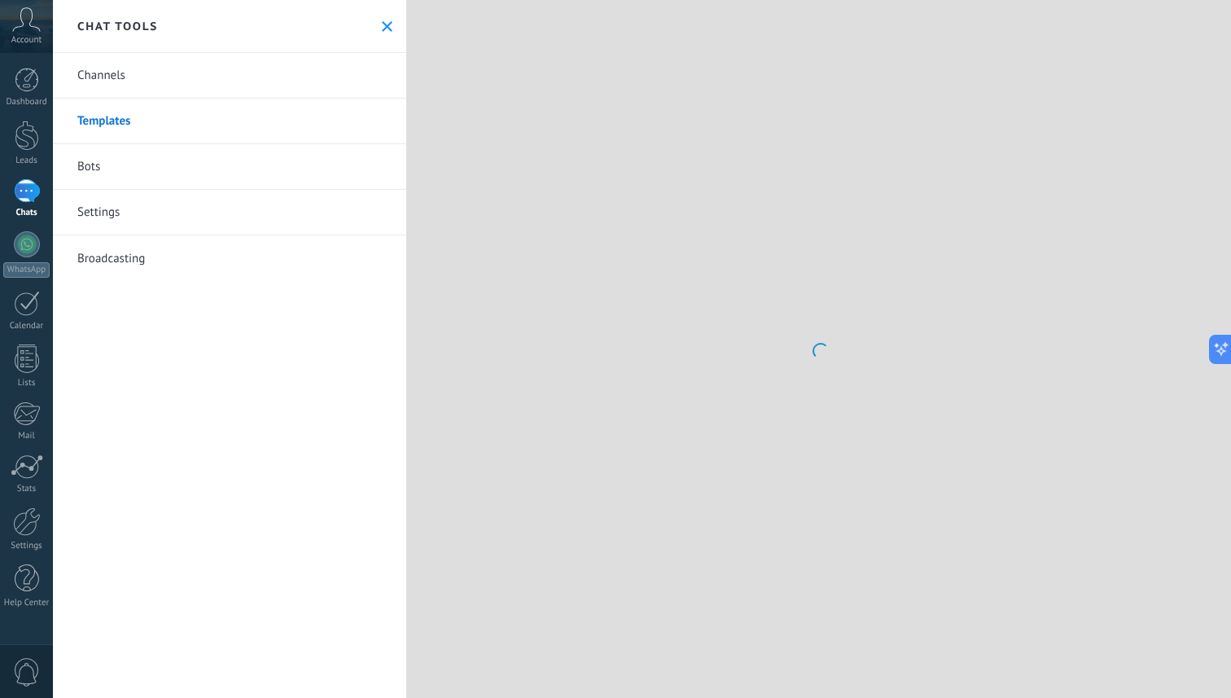
click at [148, 181] on link "Bots" at bounding box center [229, 167] width 353 height 46
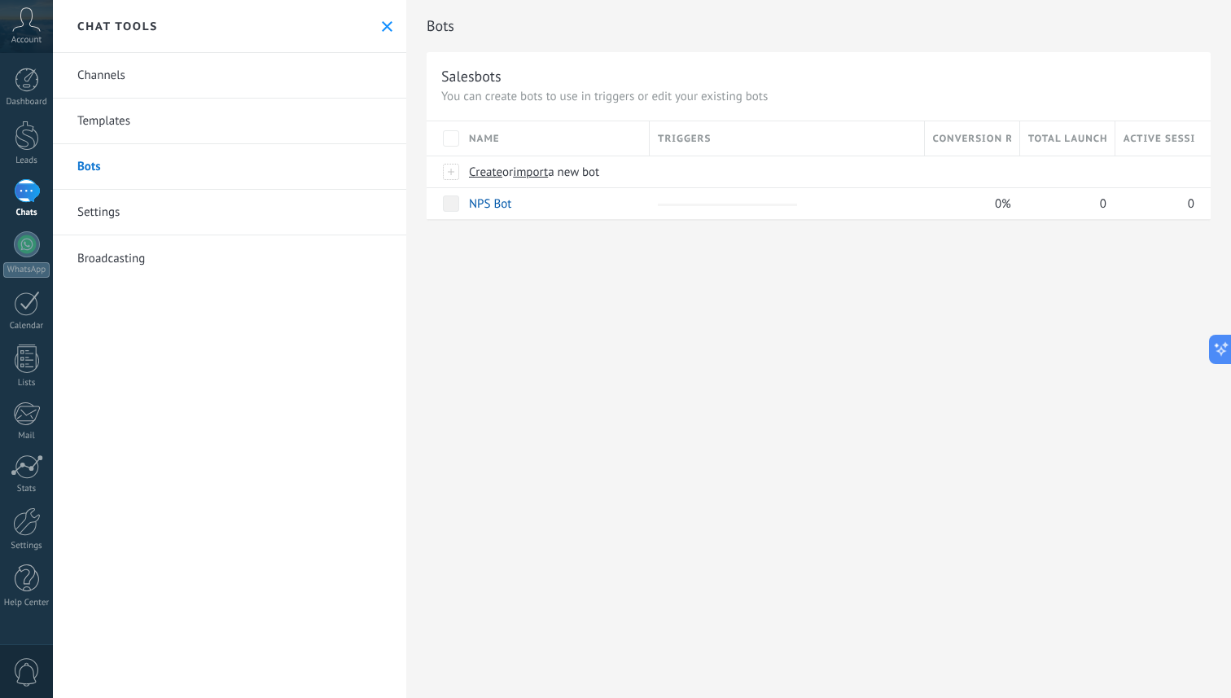
click at [152, 212] on link "Settings" at bounding box center [229, 213] width 353 height 46
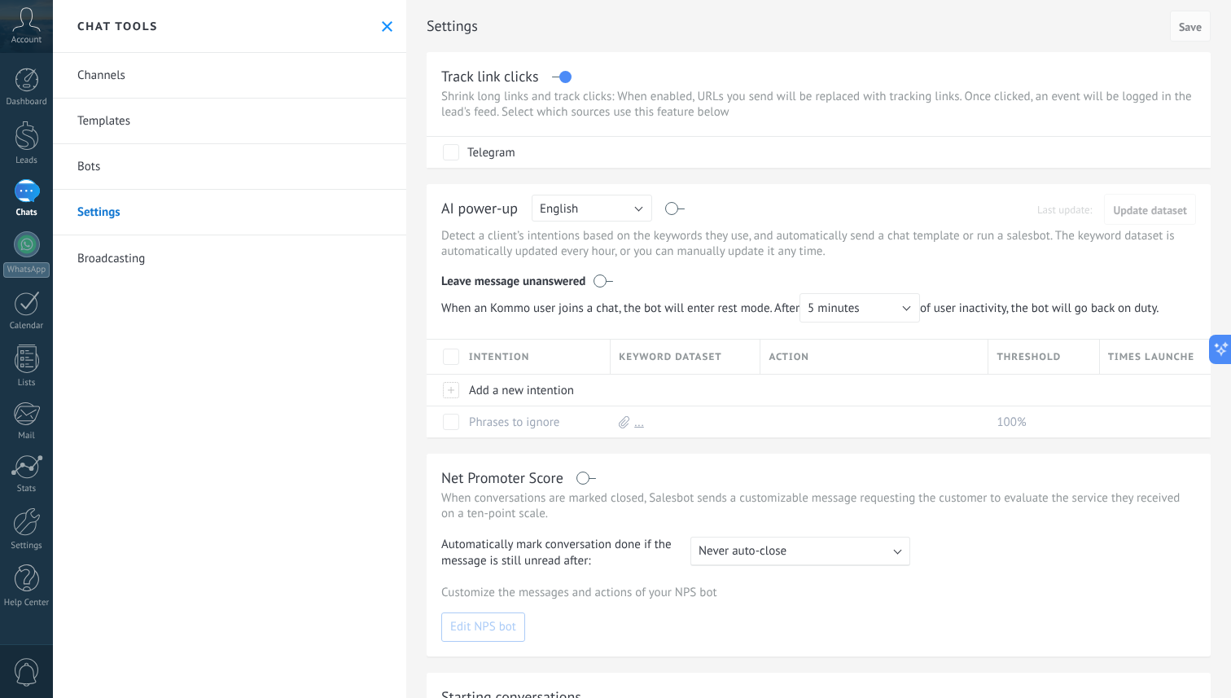
click at [167, 252] on link "Broadcasting" at bounding box center [229, 258] width 353 height 46
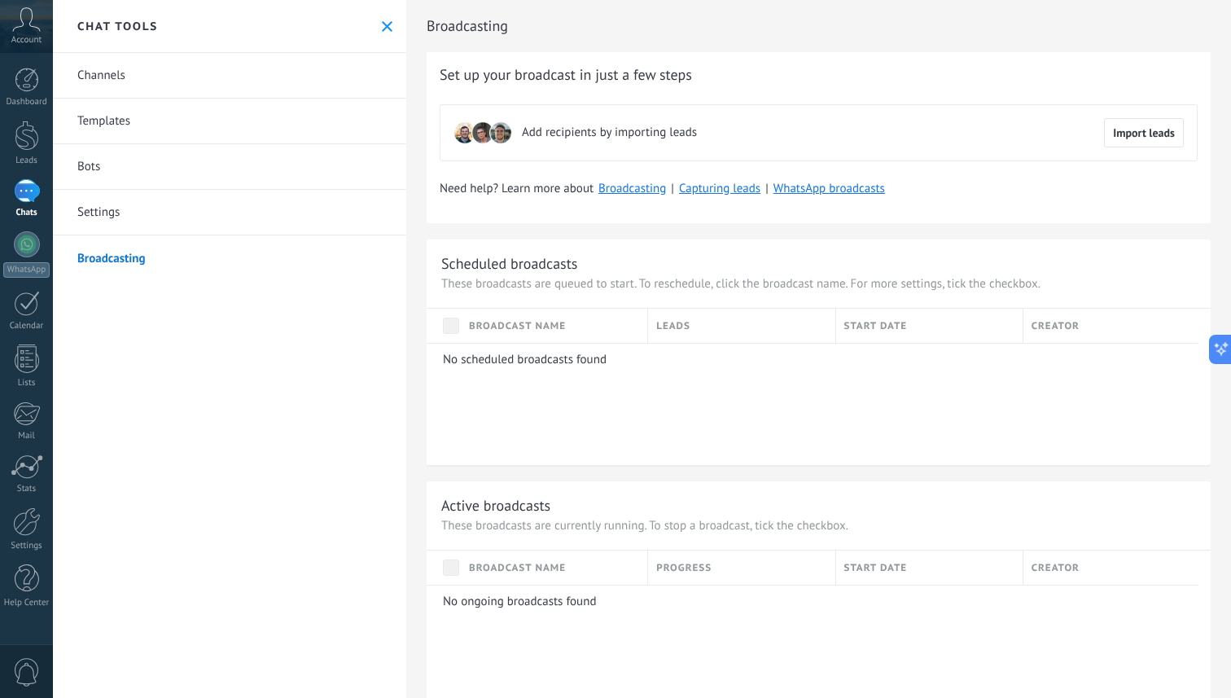
click at [20, 203] on div at bounding box center [27, 191] width 26 height 24
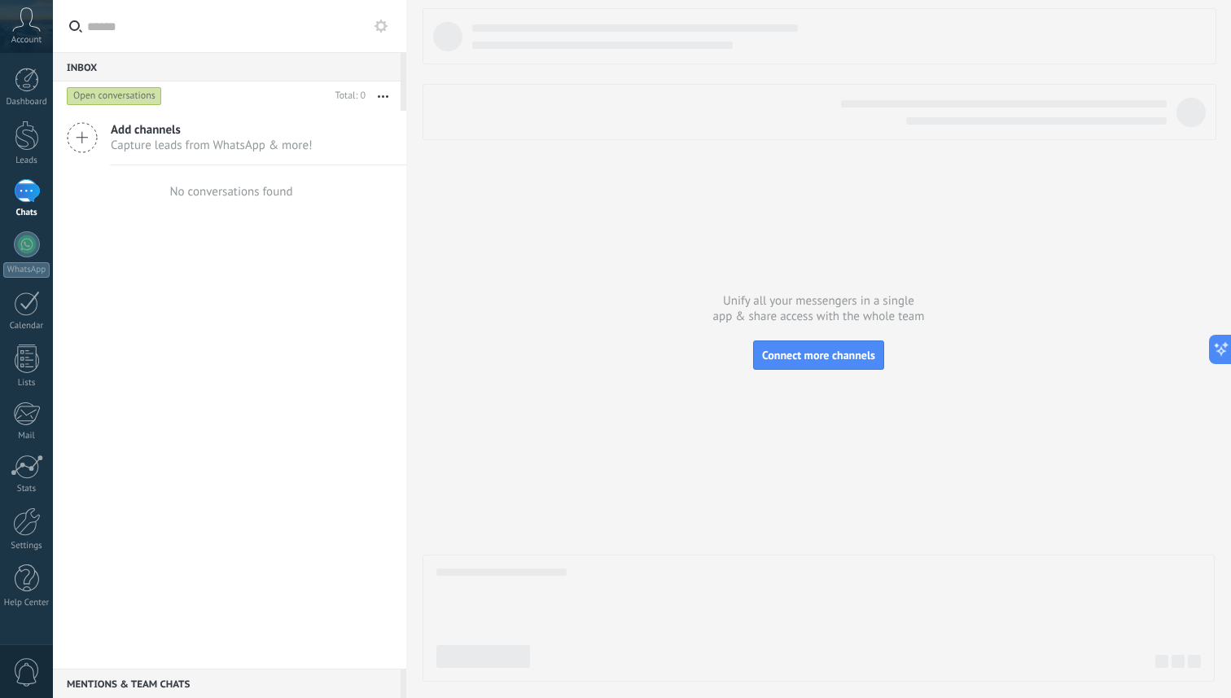
click at [96, 90] on div "Open conversations" at bounding box center [114, 96] width 95 height 20
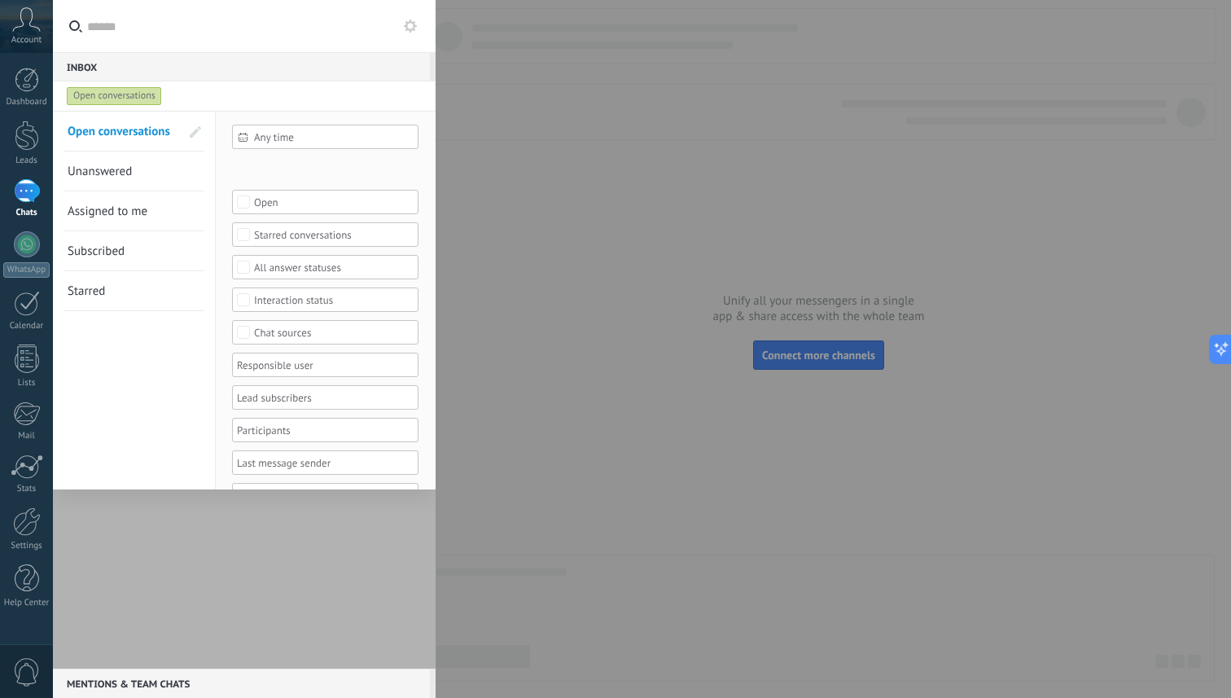
click at [283, 632] on div at bounding box center [244, 390] width 383 height 558
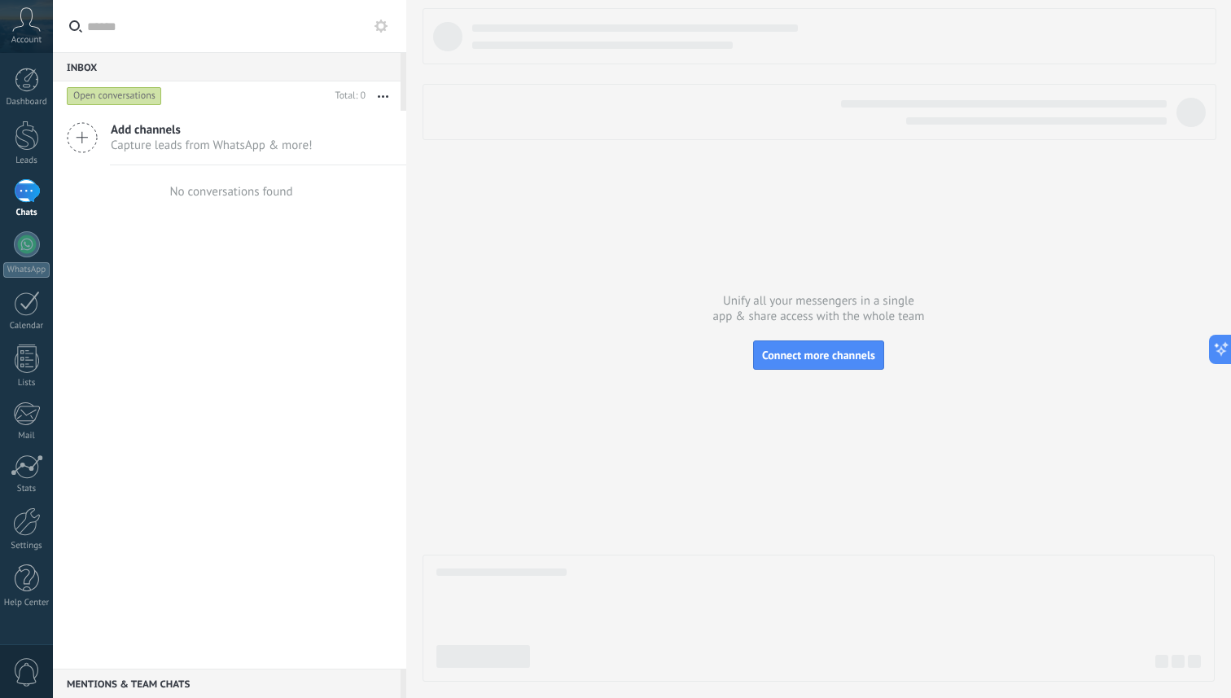
click at [28, 35] on span "Account" at bounding box center [26, 40] width 30 height 11
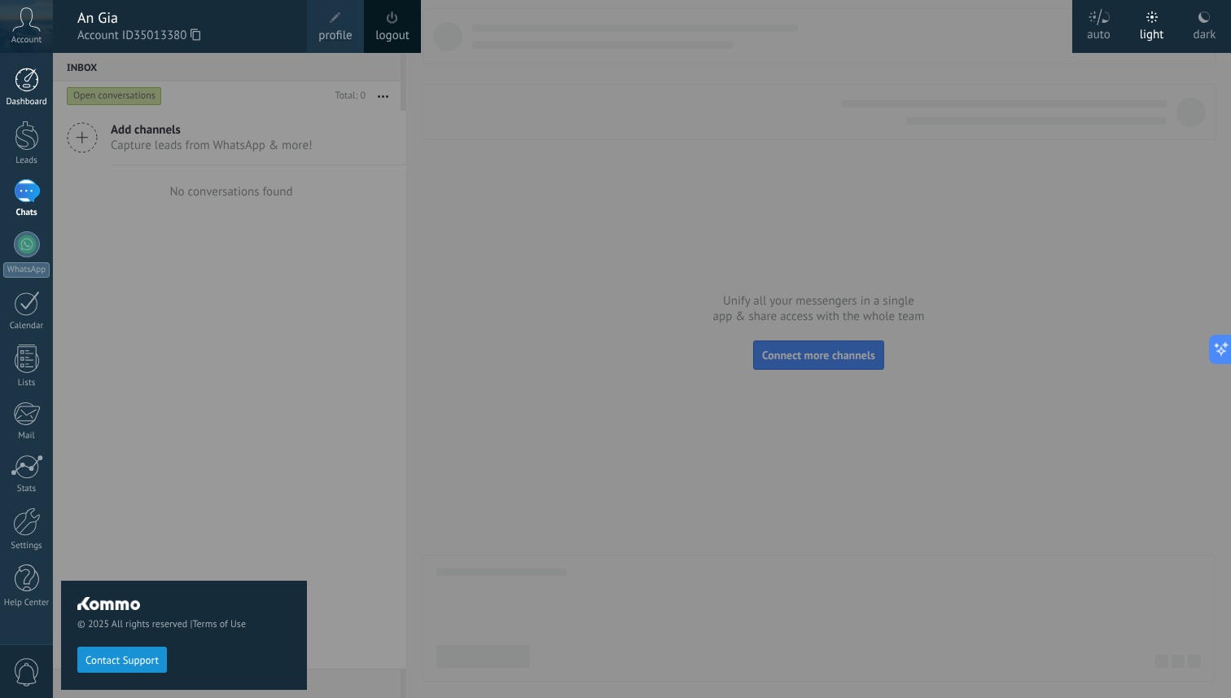
click at [11, 94] on link "Dashboard" at bounding box center [26, 88] width 53 height 40
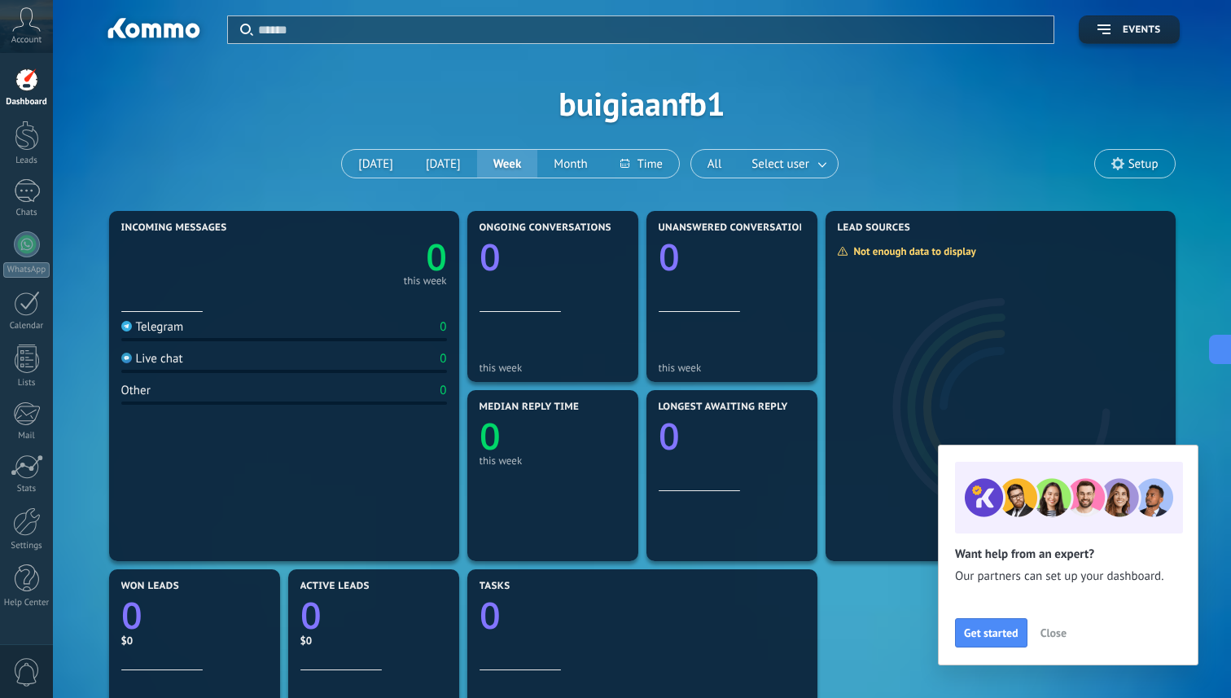
click at [245, 332] on div "Telegram 0" at bounding box center [284, 330] width 326 height 22
click at [165, 330] on div "Telegram" at bounding box center [152, 326] width 63 height 15
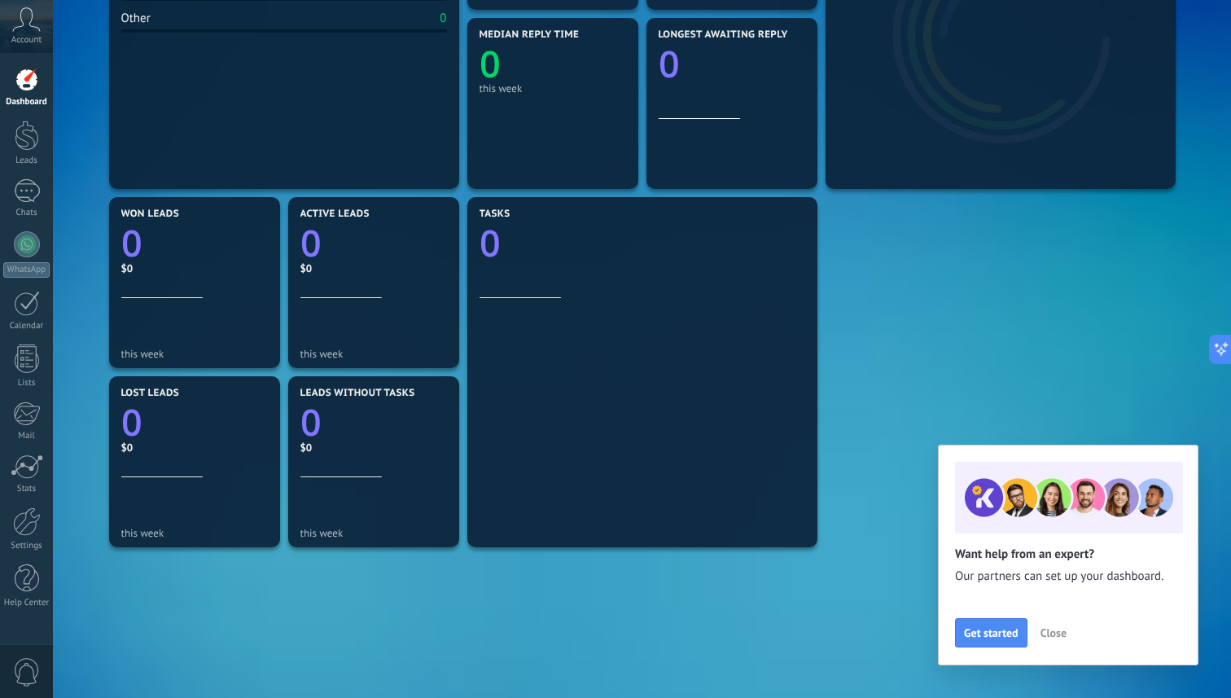
scroll to position [454, 0]
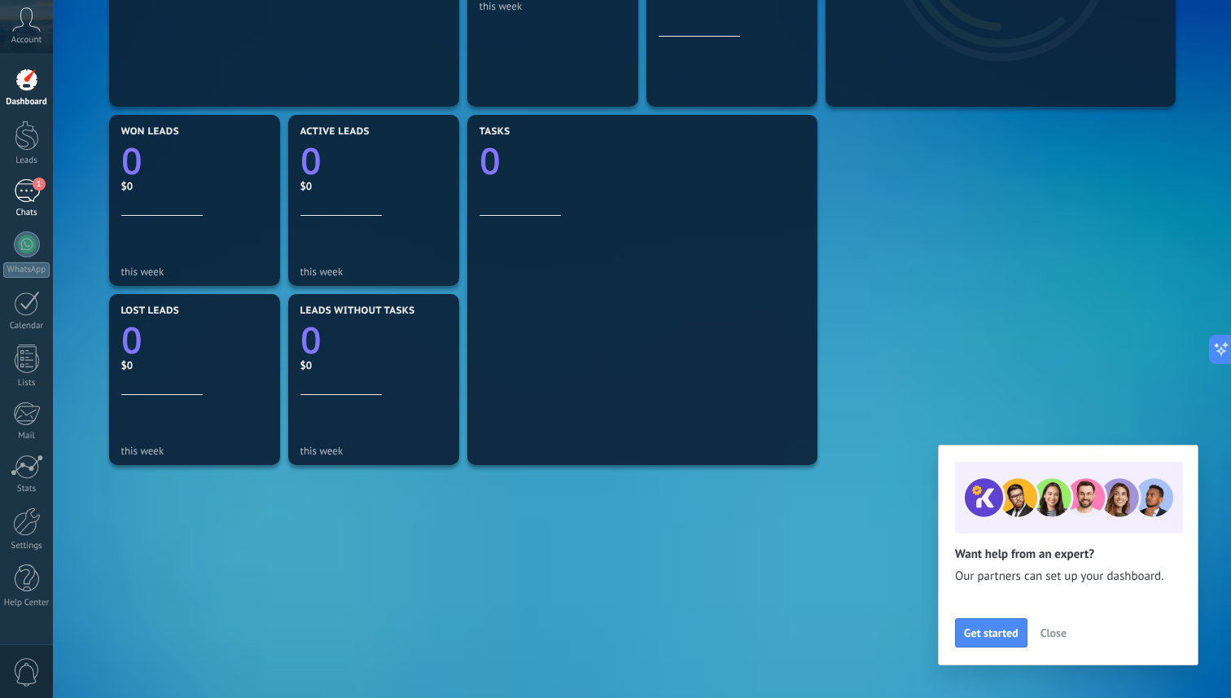
click at [18, 202] on div "1" at bounding box center [27, 191] width 26 height 24
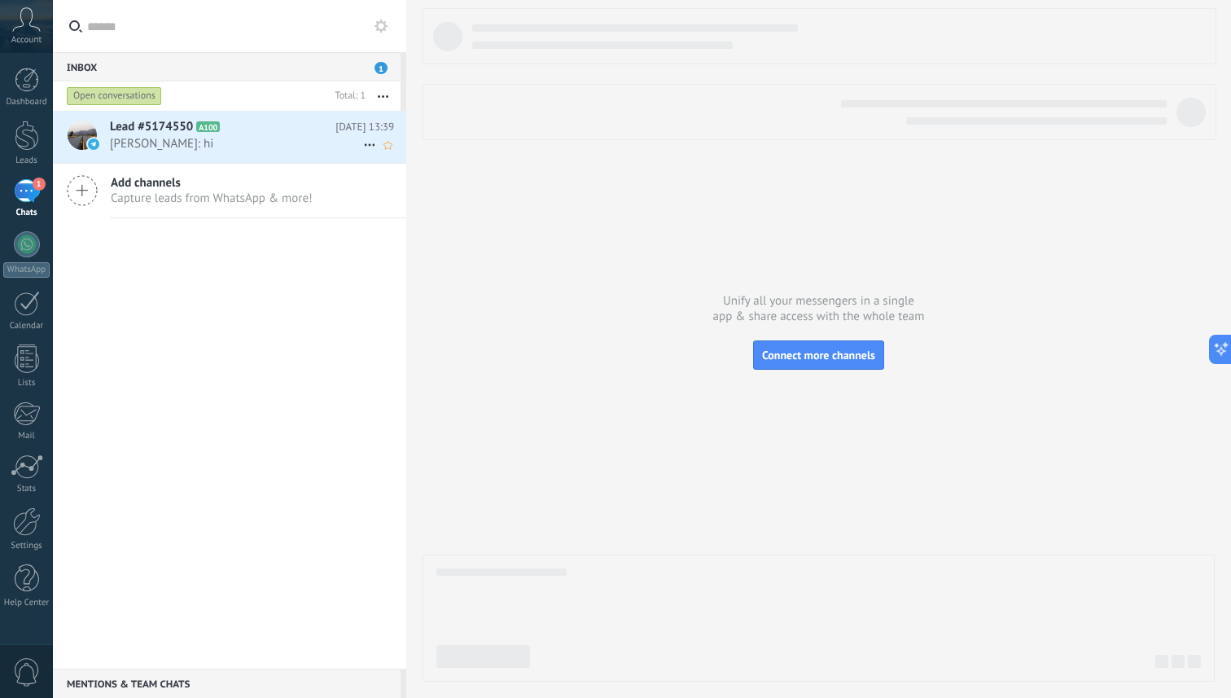
click at [177, 139] on span "[PERSON_NAME]: hi" at bounding box center [236, 143] width 253 height 15
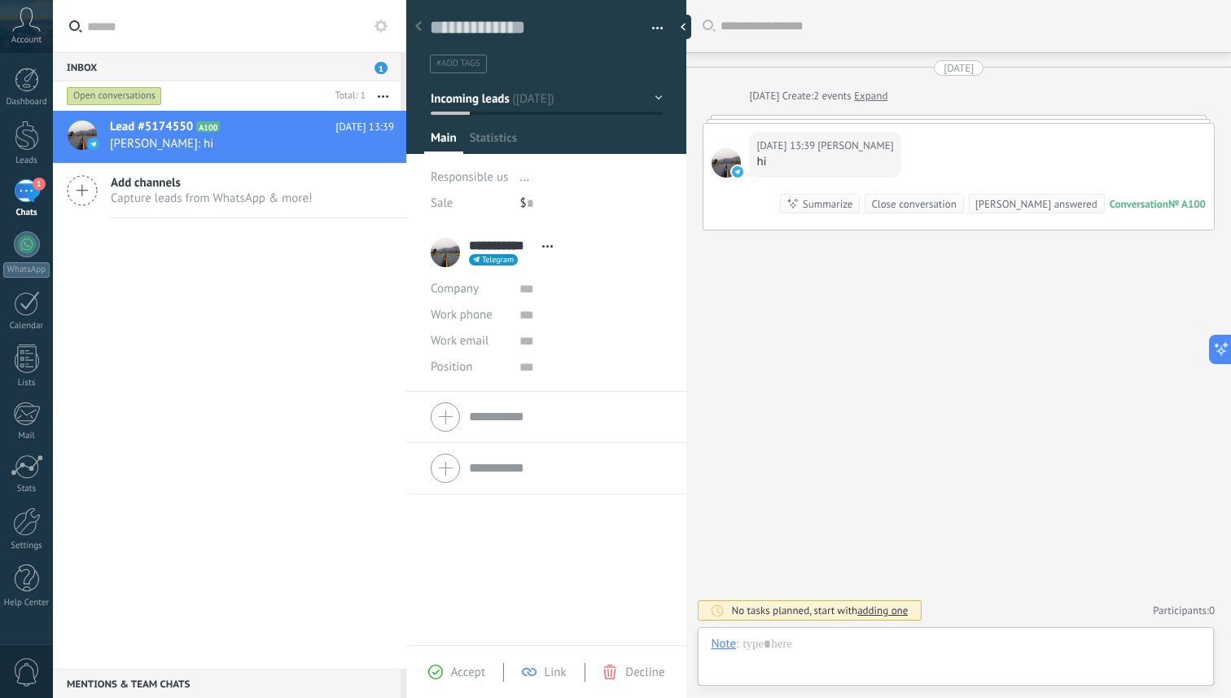
scroll to position [24, 0]
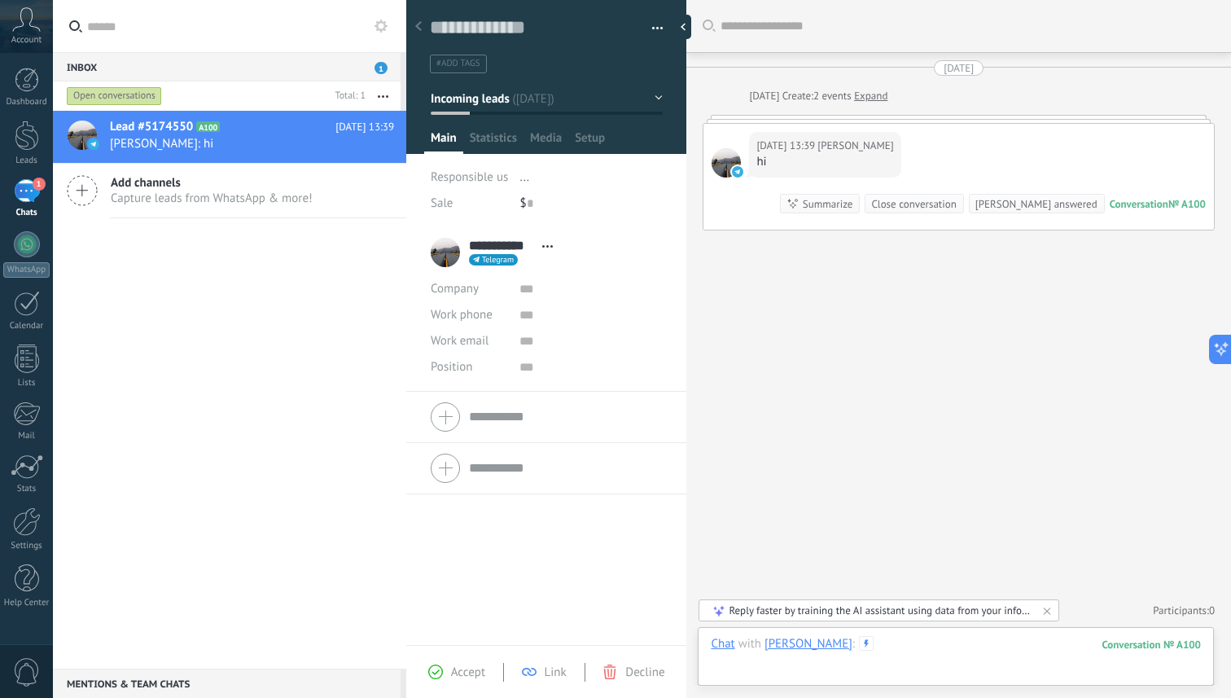
click at [888, 652] on div at bounding box center [956, 660] width 490 height 49
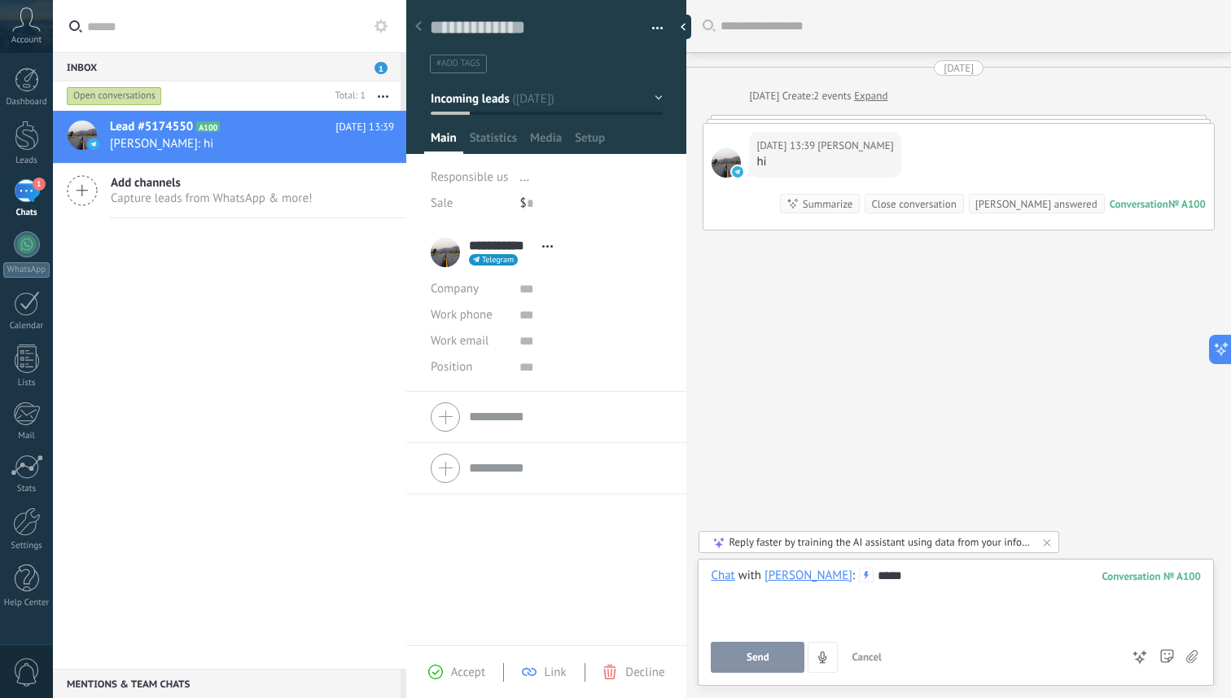
click at [771, 659] on button "Send" at bounding box center [758, 656] width 94 height 31
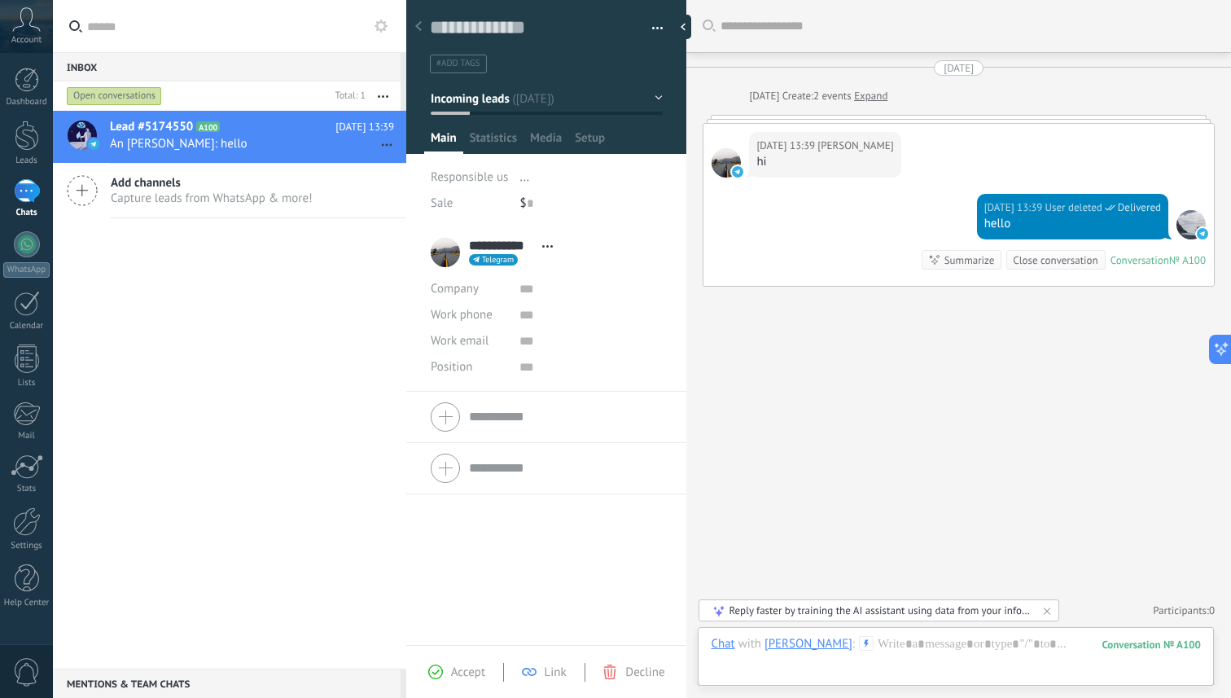
click at [420, 28] on icon at bounding box center [418, 26] width 7 height 10
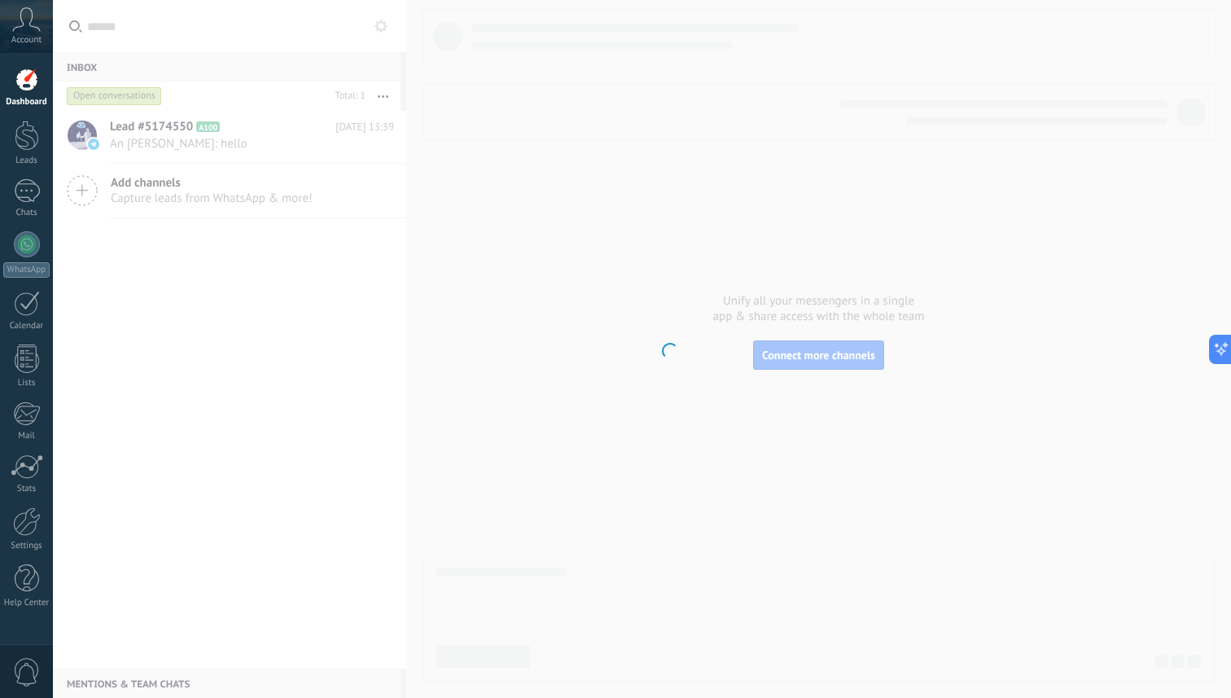
click at [261, 123] on body ".abccls-1,.abccls-2{fill-rule:evenodd}.abccls-2{fill:#fff} .abfcls-1{fill:none}…" at bounding box center [615, 349] width 1231 height 698
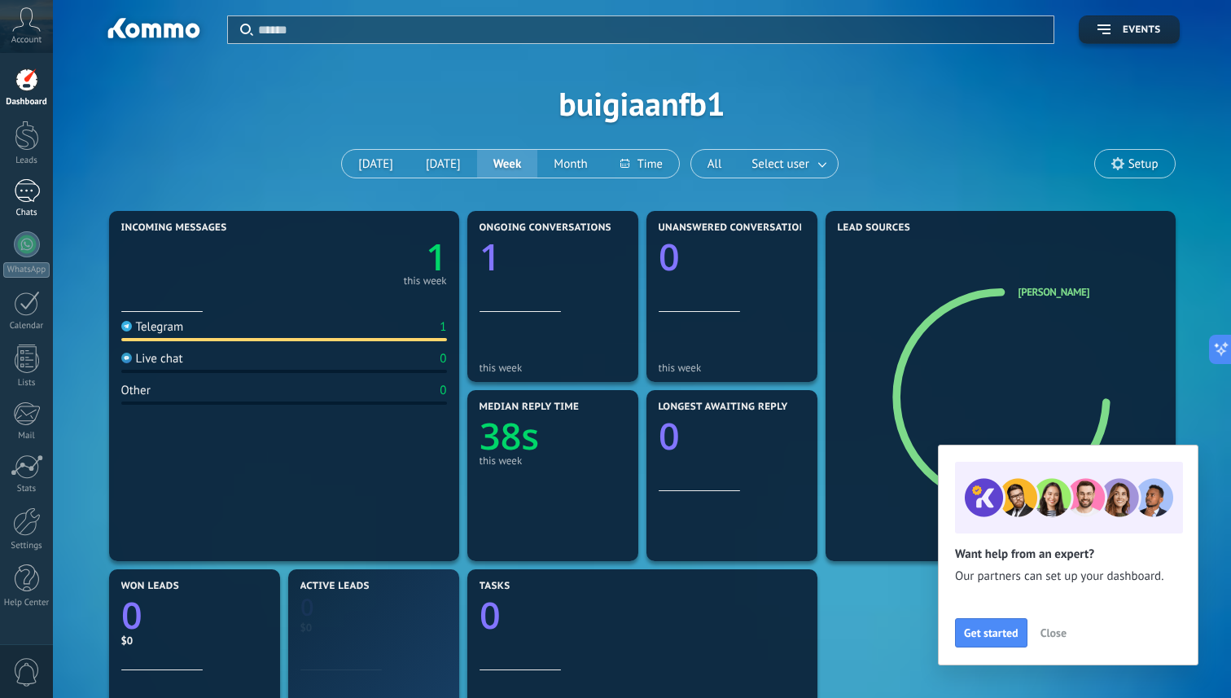
click at [29, 183] on div "1" at bounding box center [27, 191] width 26 height 24
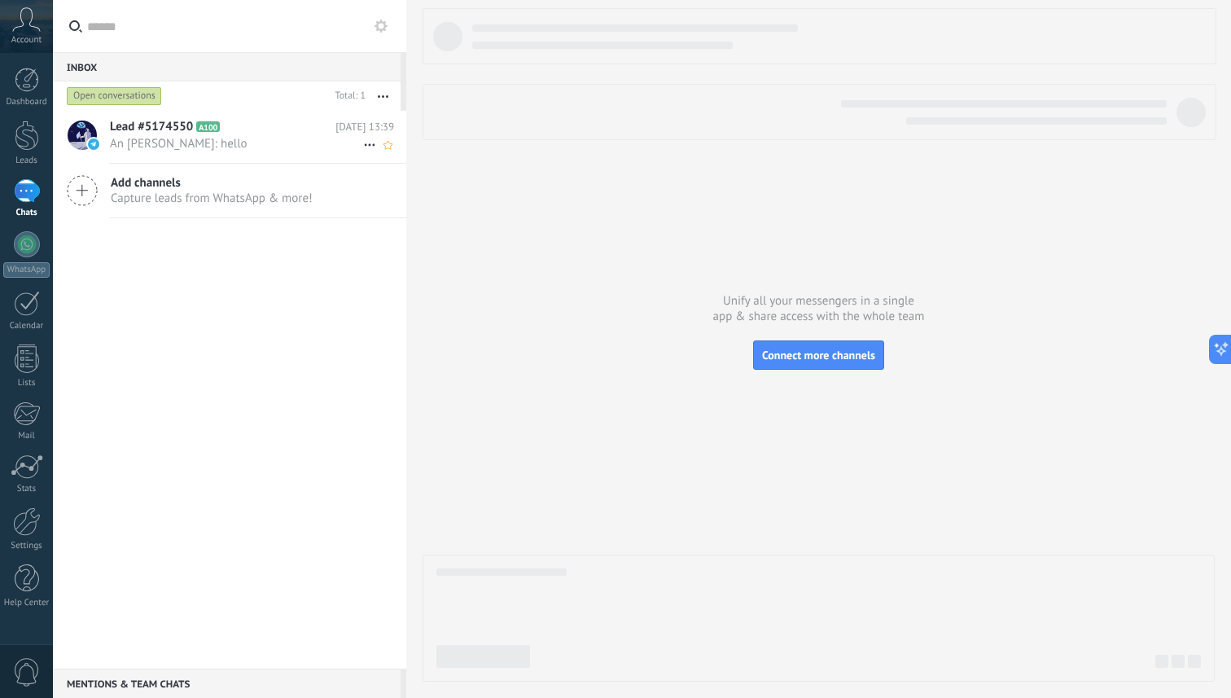
click at [160, 133] on span "Lead #5174550" at bounding box center [151, 127] width 83 height 16
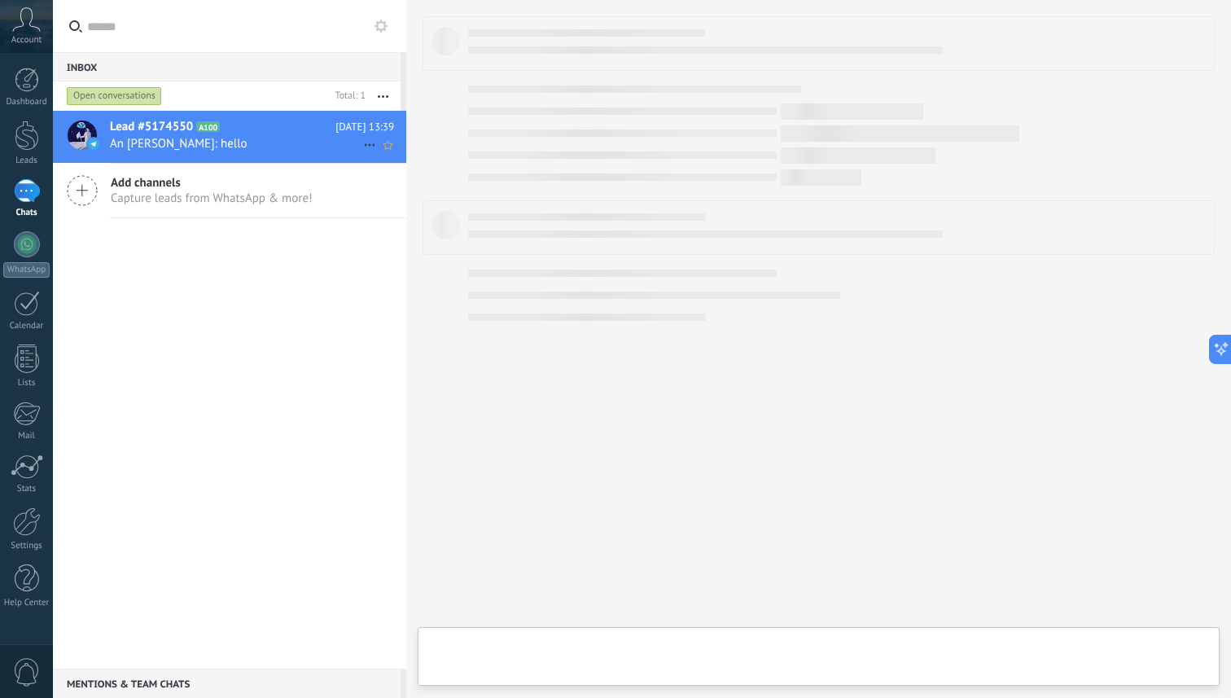
scroll to position [24, 0]
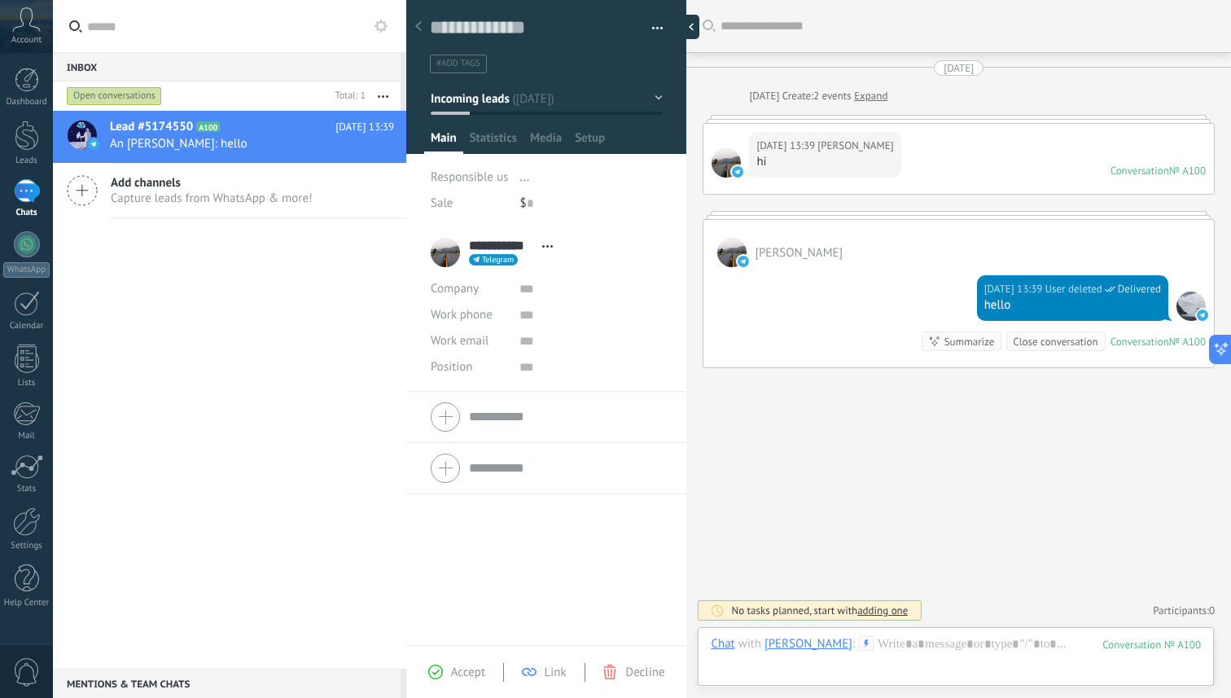
click at [685, 26] on div at bounding box center [687, 27] width 24 height 24
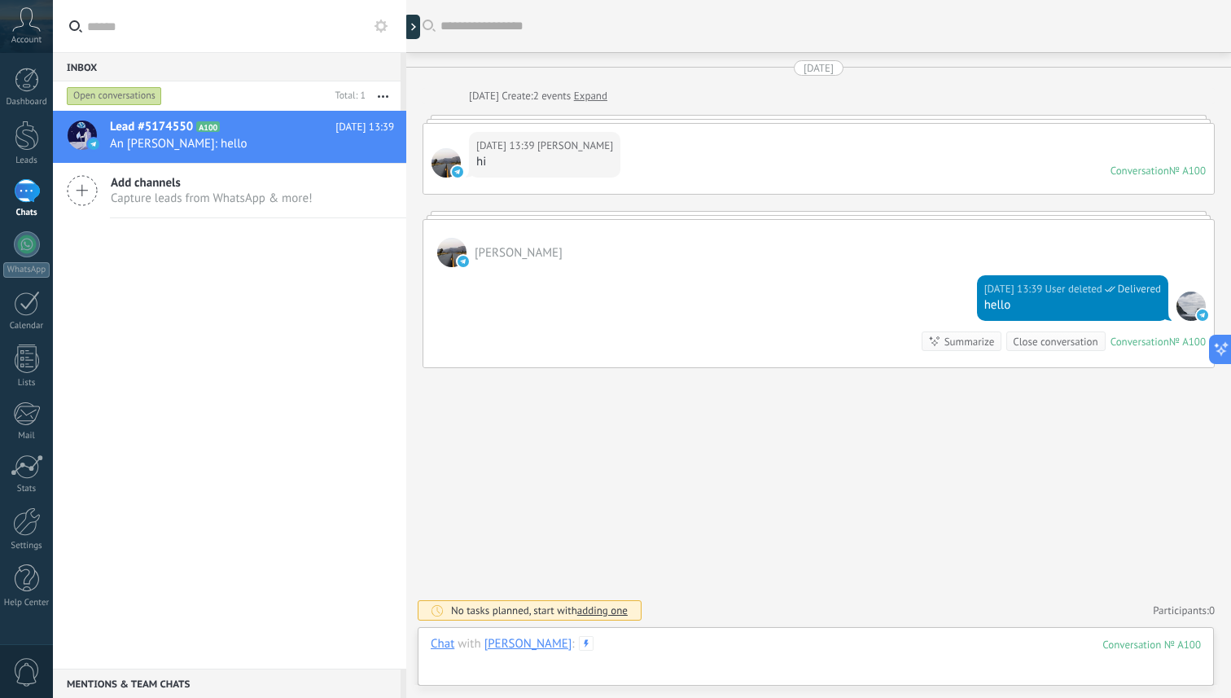
click at [783, 663] on div at bounding box center [816, 660] width 770 height 49
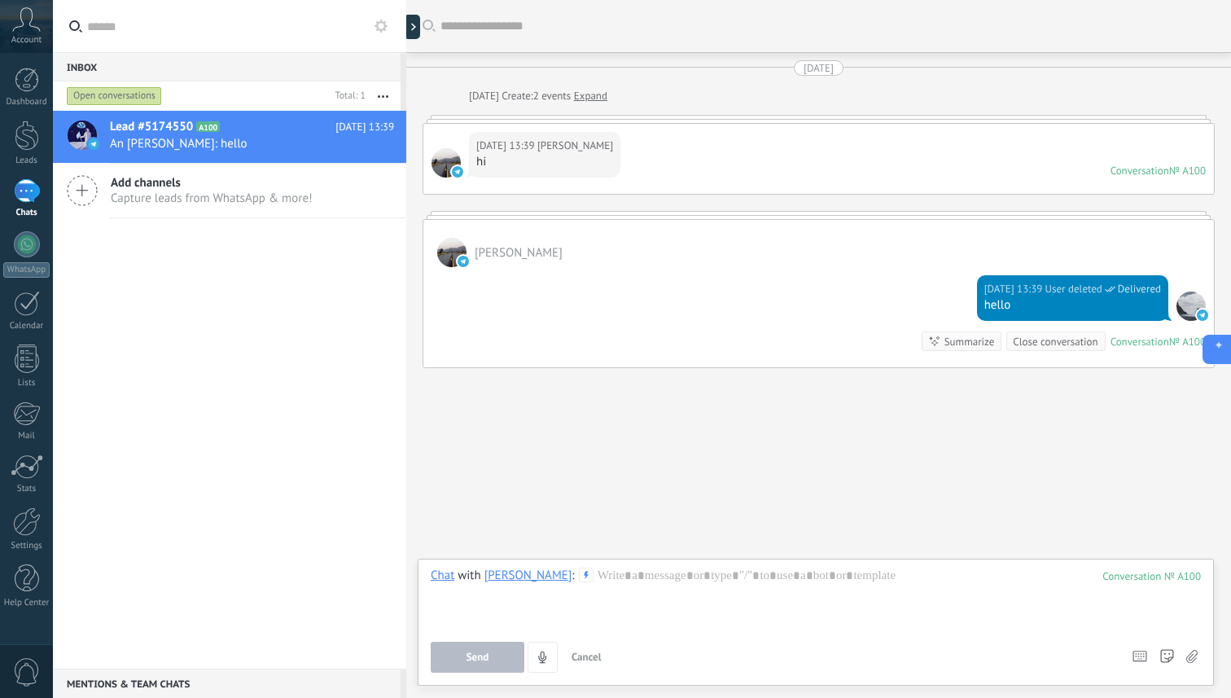
click at [1215, 348] on icon at bounding box center [1214, 348] width 17 height 17
type textarea "**********"
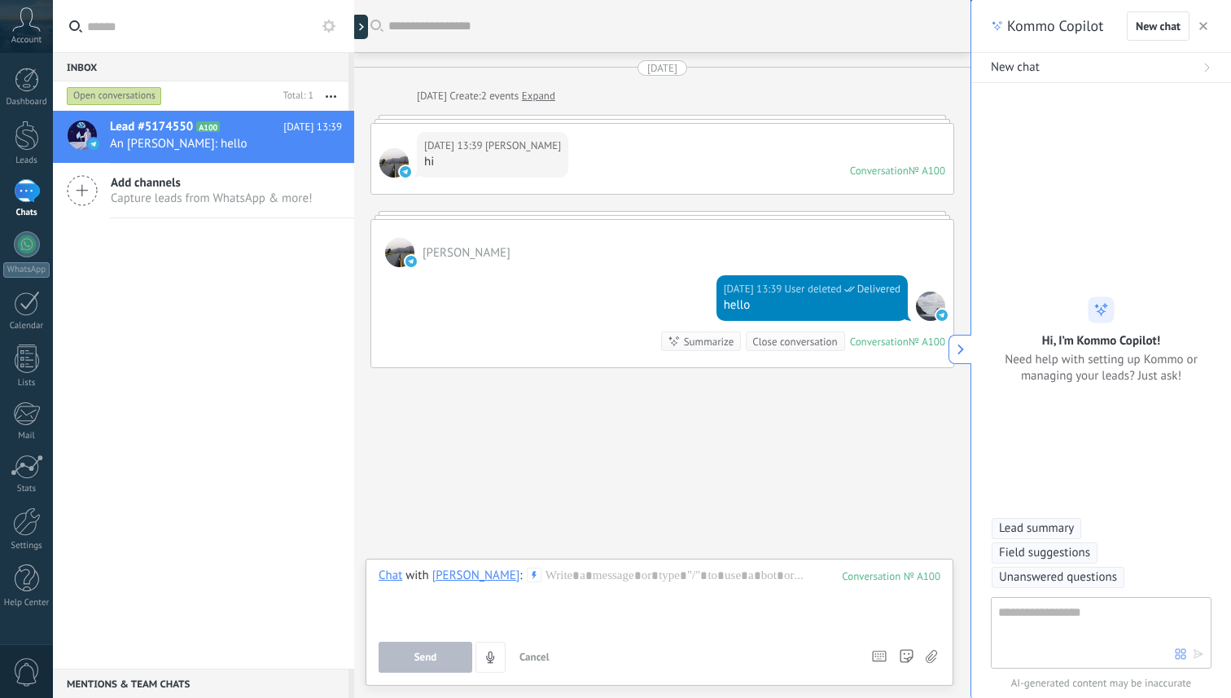
click at [1204, 22] on span "button" at bounding box center [1203, 25] width 8 height 11
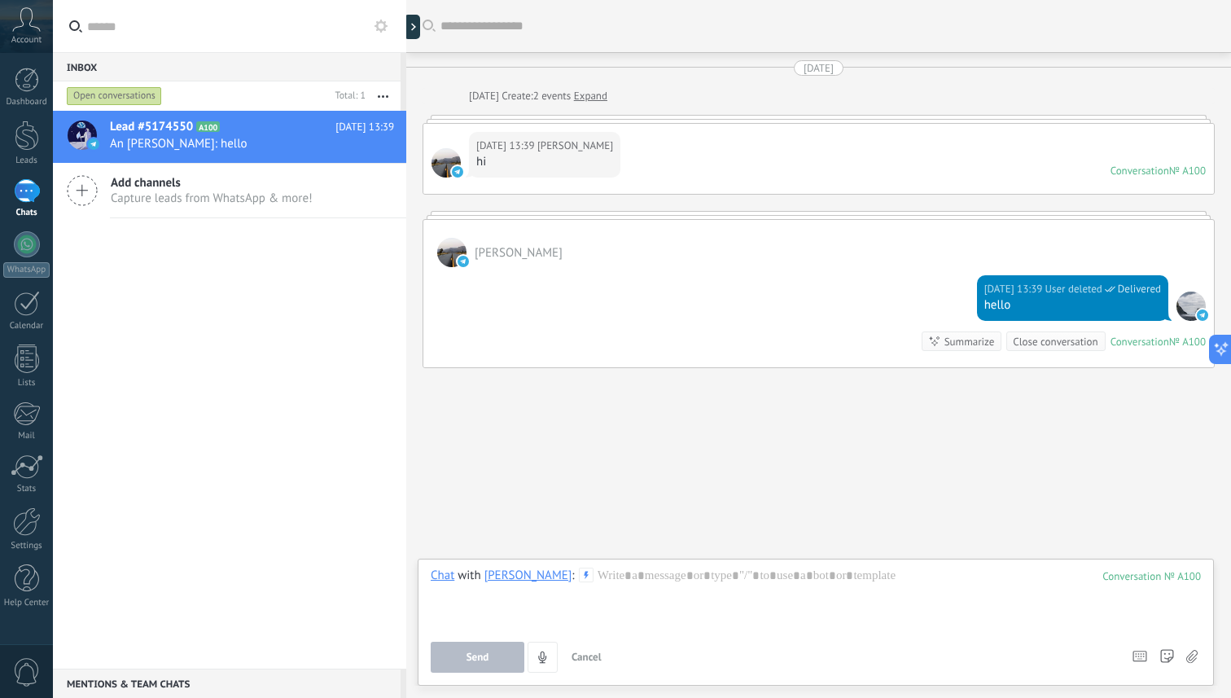
click at [1053, 339] on div "Close conversation" at bounding box center [1055, 341] width 85 height 15
click at [1091, 430] on div "Search Load more [DATE] [DATE] Create: 2 events Expand [DATE] 13:39 [PERSON_NAM…" at bounding box center [818, 349] width 825 height 698
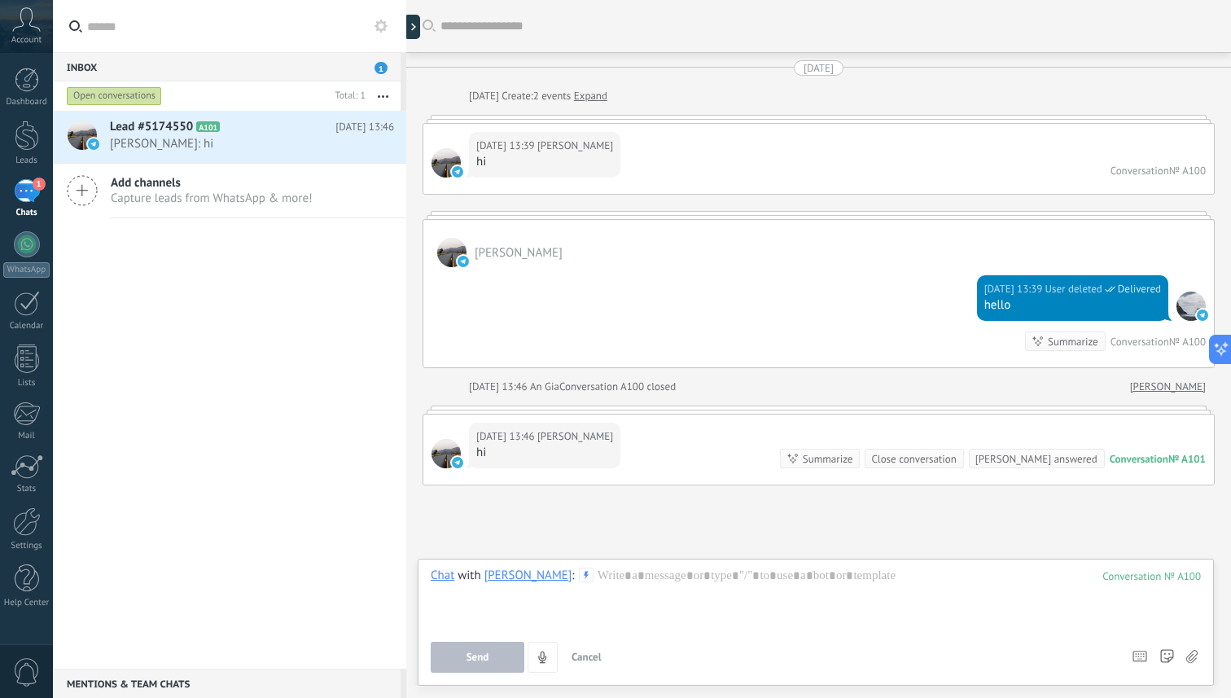
scroll to position [71, 0]
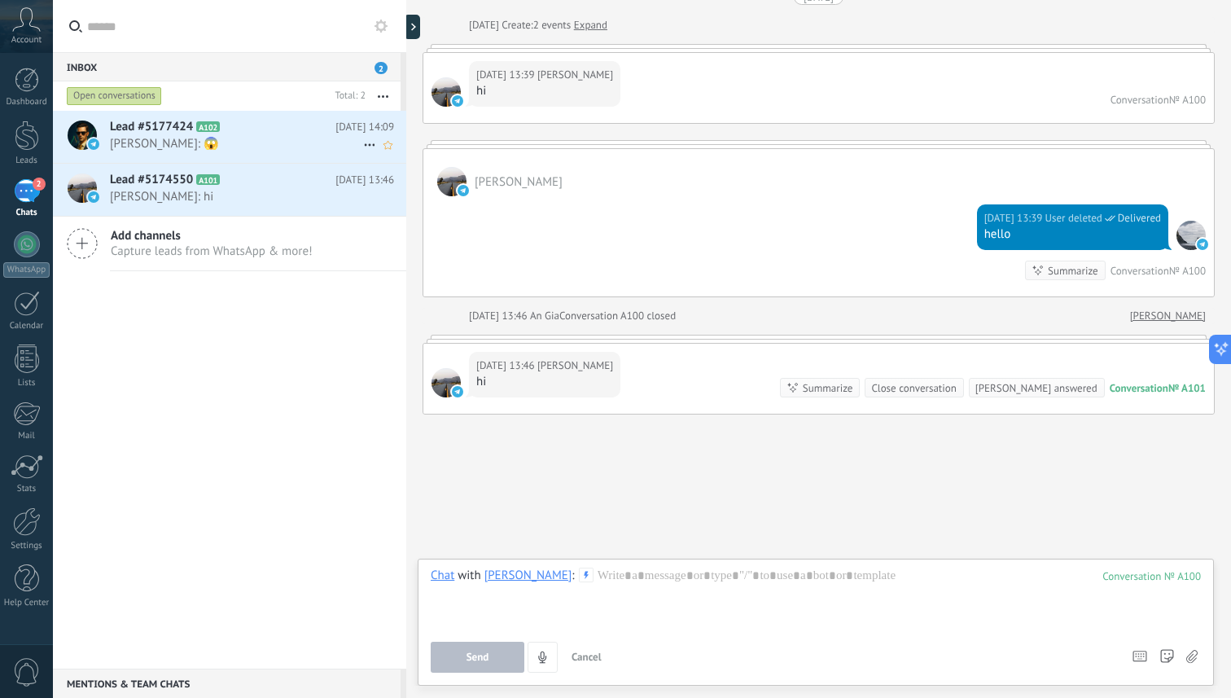
click at [300, 149] on span "[PERSON_NAME]: 😱" at bounding box center [236, 143] width 253 height 15
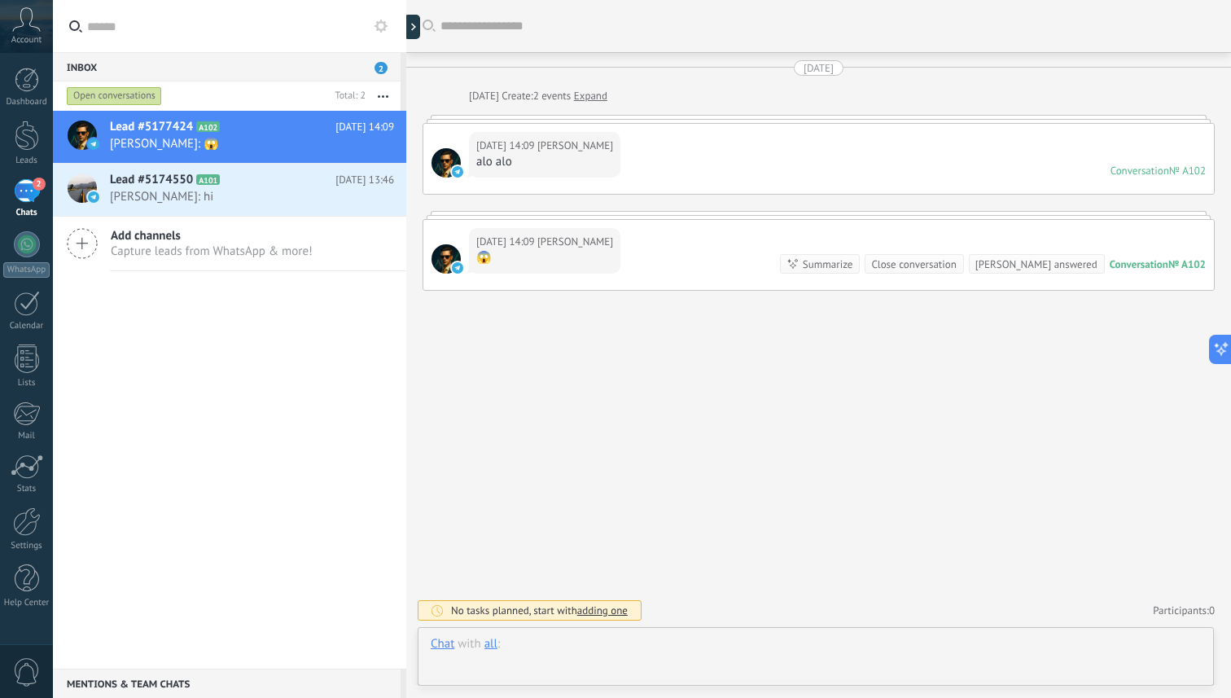
click at [545, 644] on div at bounding box center [816, 660] width 770 height 49
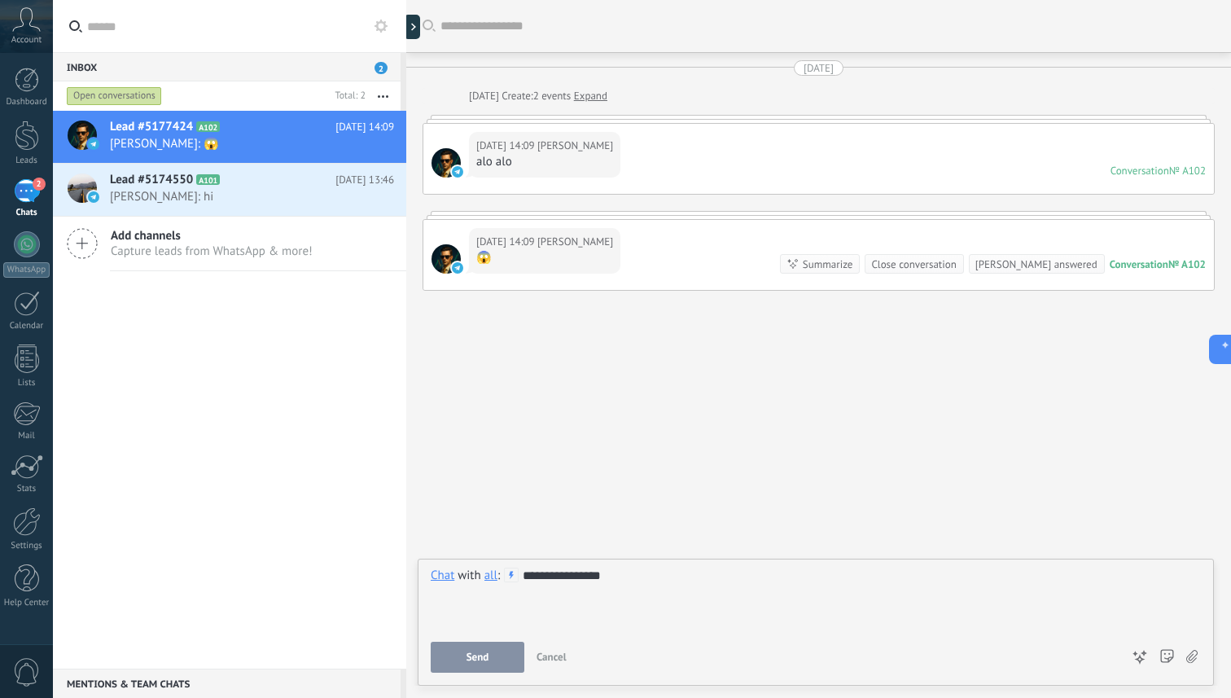
click at [459, 644] on button "Send" at bounding box center [478, 656] width 94 height 31
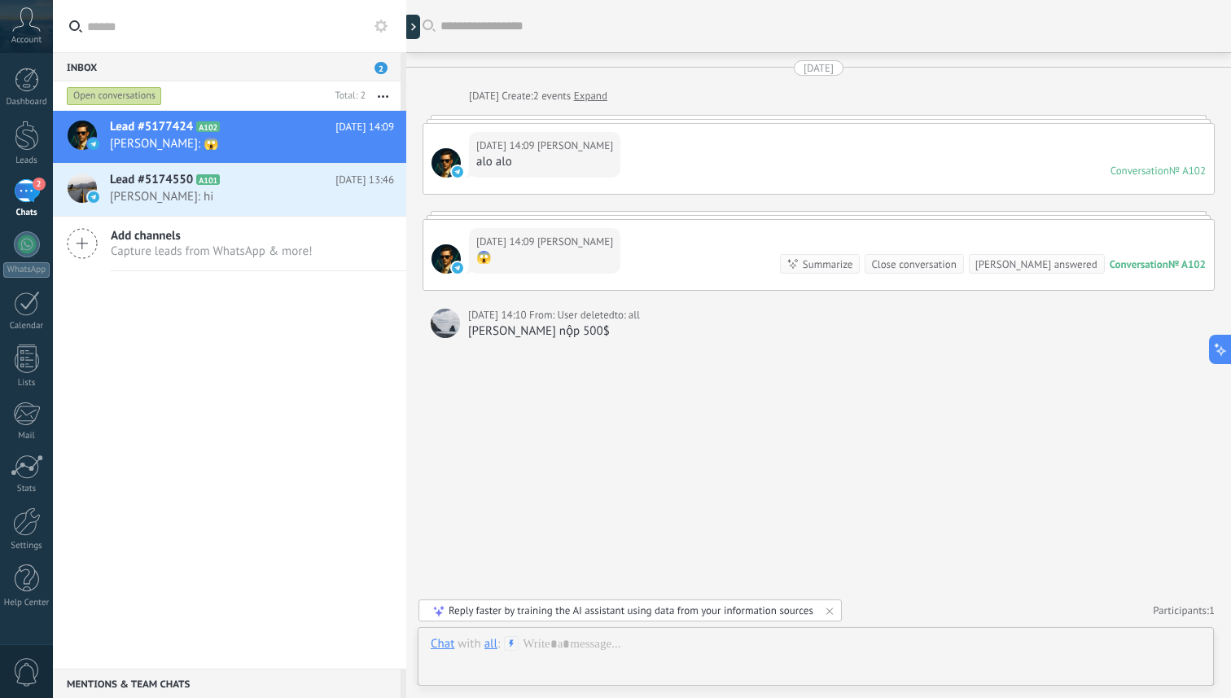
click at [1041, 260] on div "[PERSON_NAME] answered" at bounding box center [1036, 263] width 122 height 15
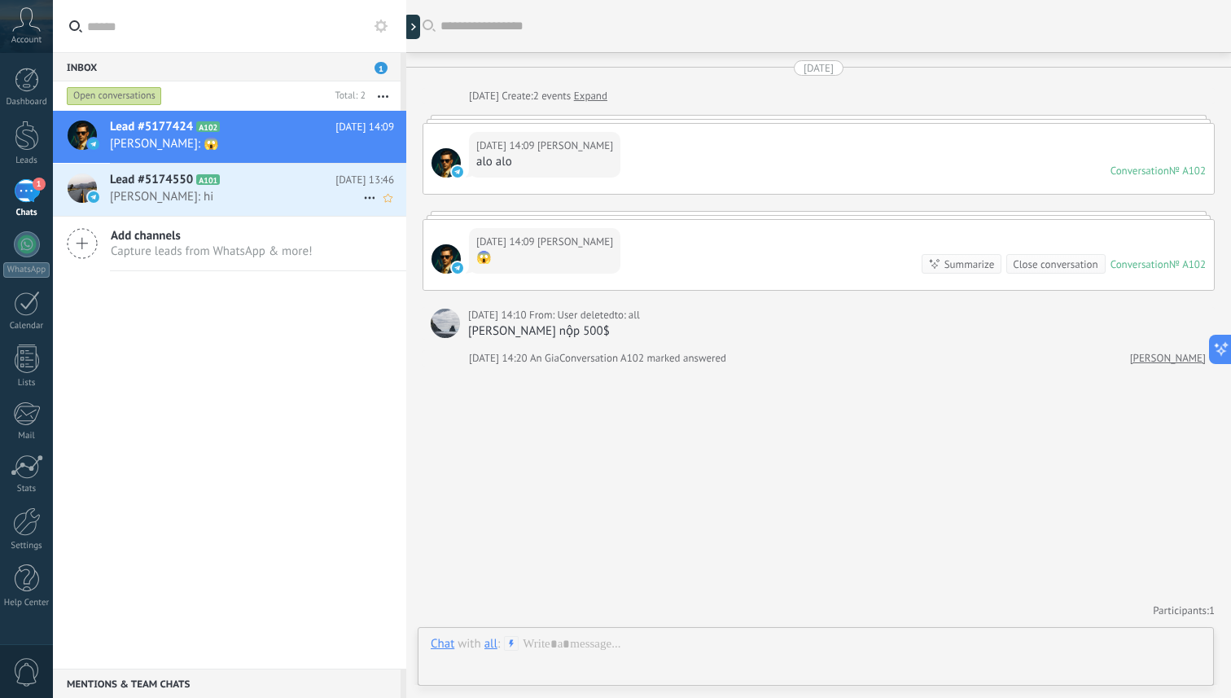
click at [225, 173] on icon at bounding box center [233, 180] width 16 height 16
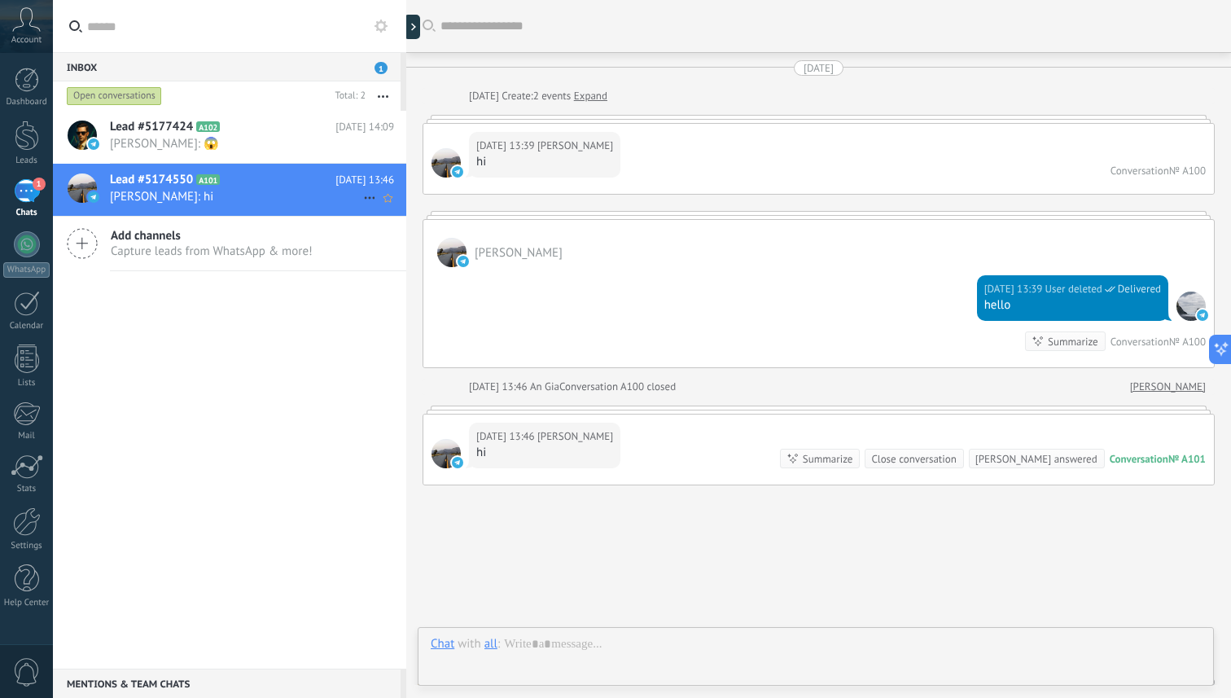
scroll to position [71, 0]
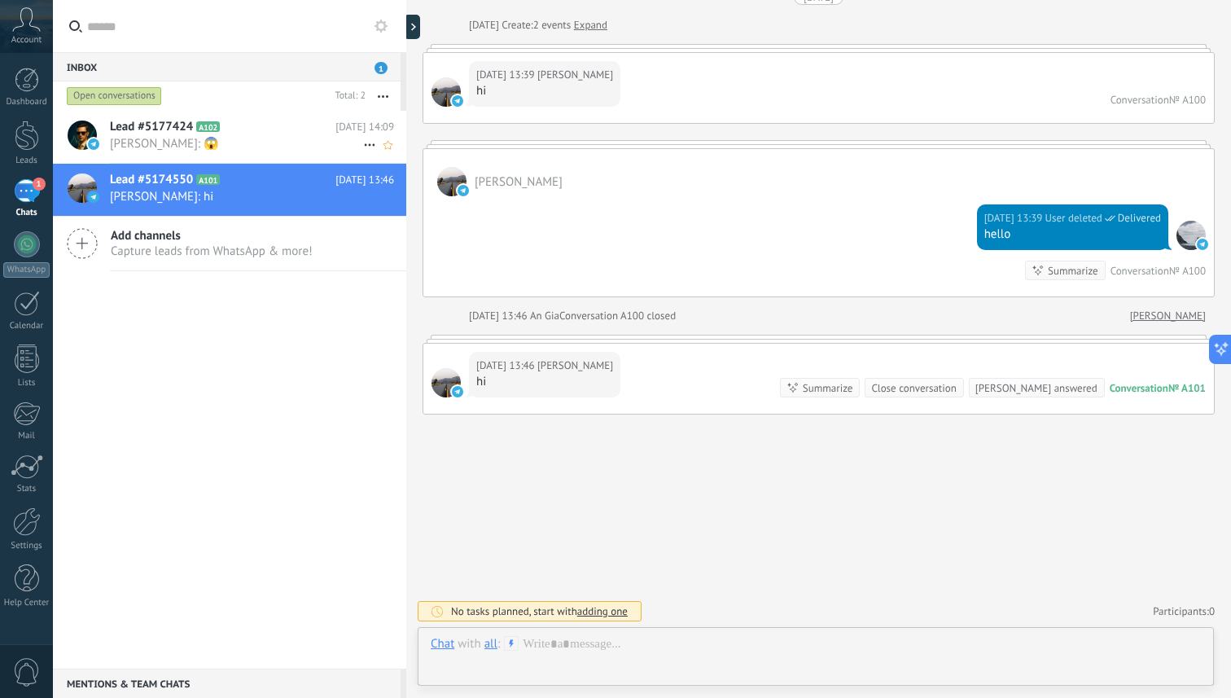
click at [245, 123] on h2 "Lead #5177424 A102" at bounding box center [222, 127] width 225 height 16
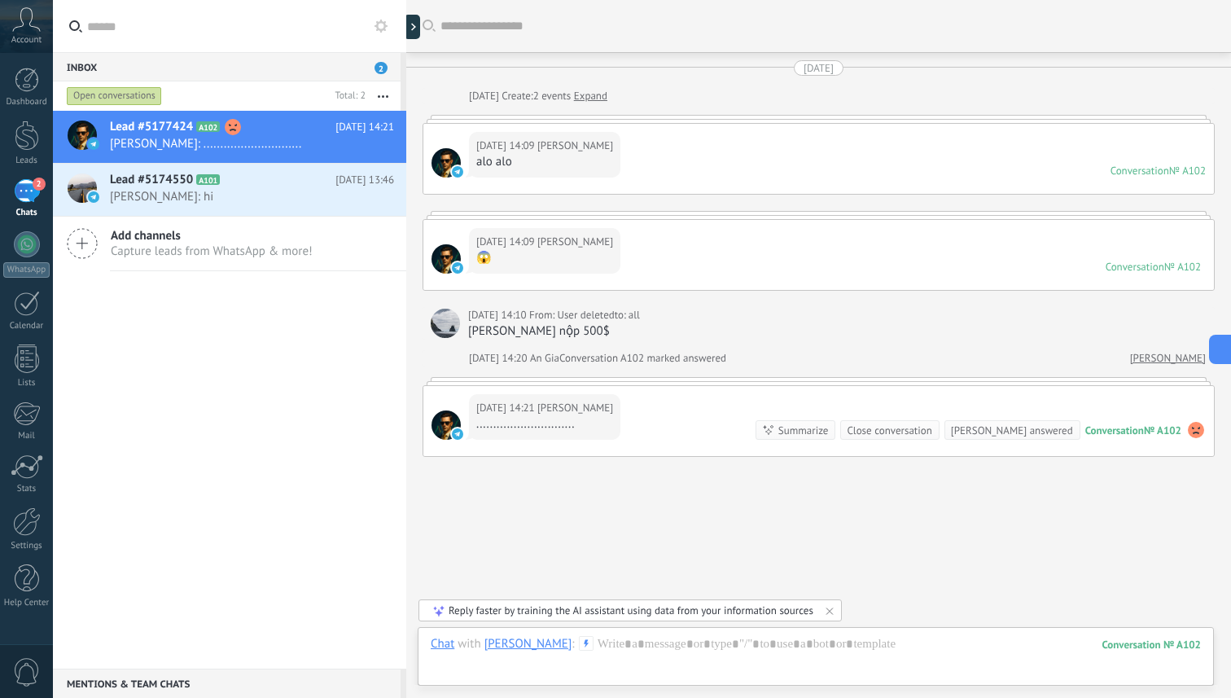
scroll to position [42, 0]
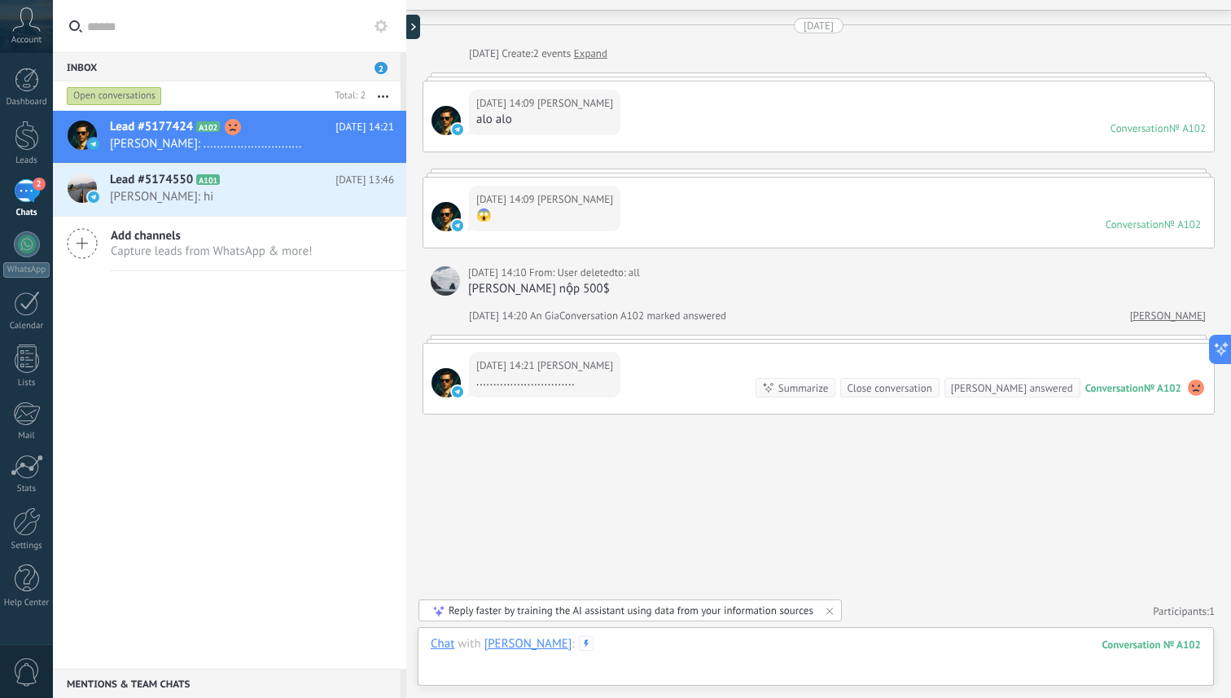
click at [658, 653] on div at bounding box center [816, 660] width 770 height 49
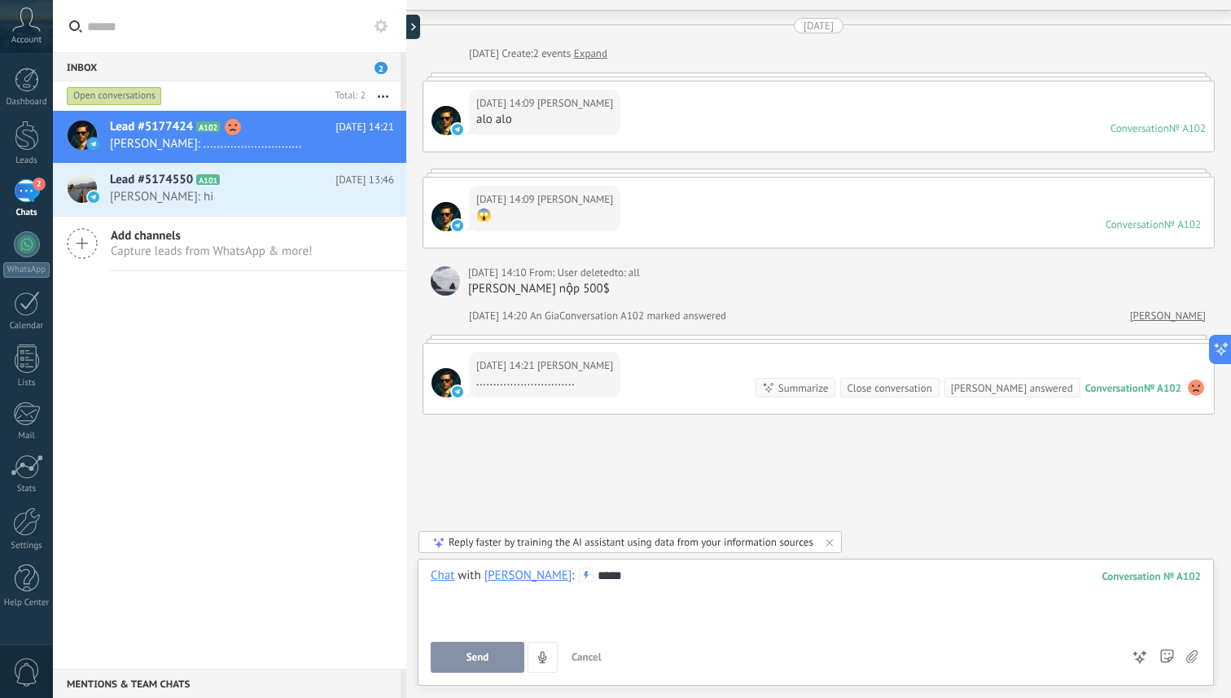
click at [492, 642] on button "Send" at bounding box center [478, 656] width 94 height 31
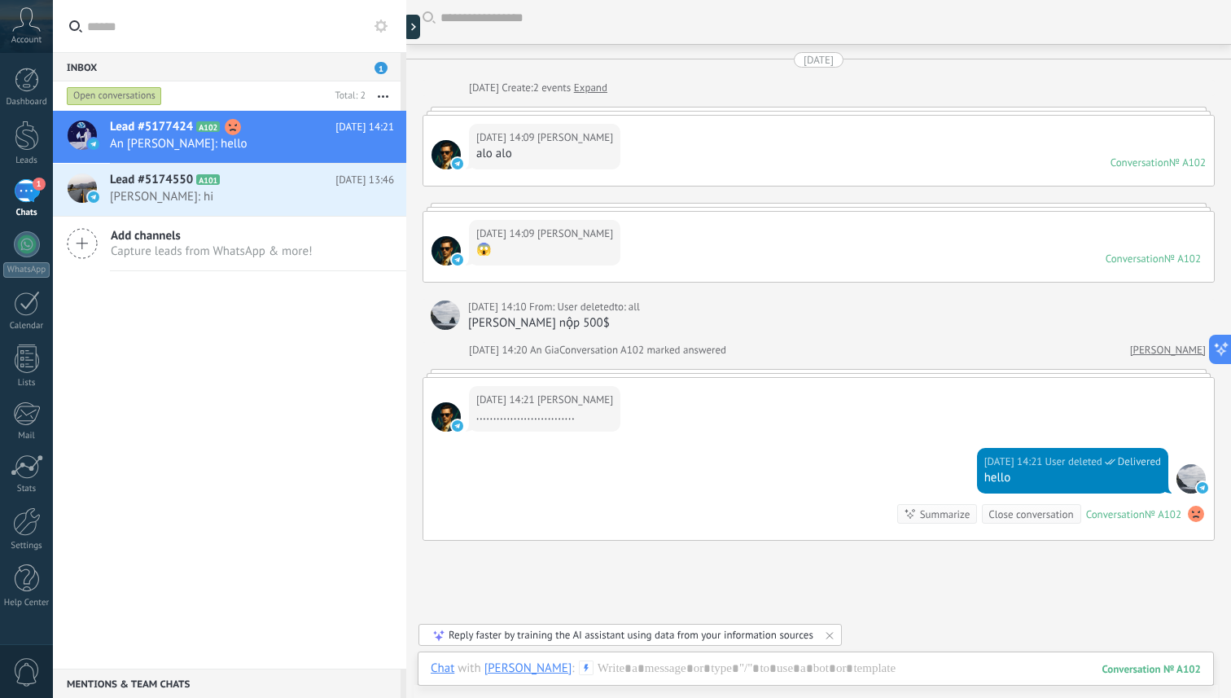
scroll to position [0, 0]
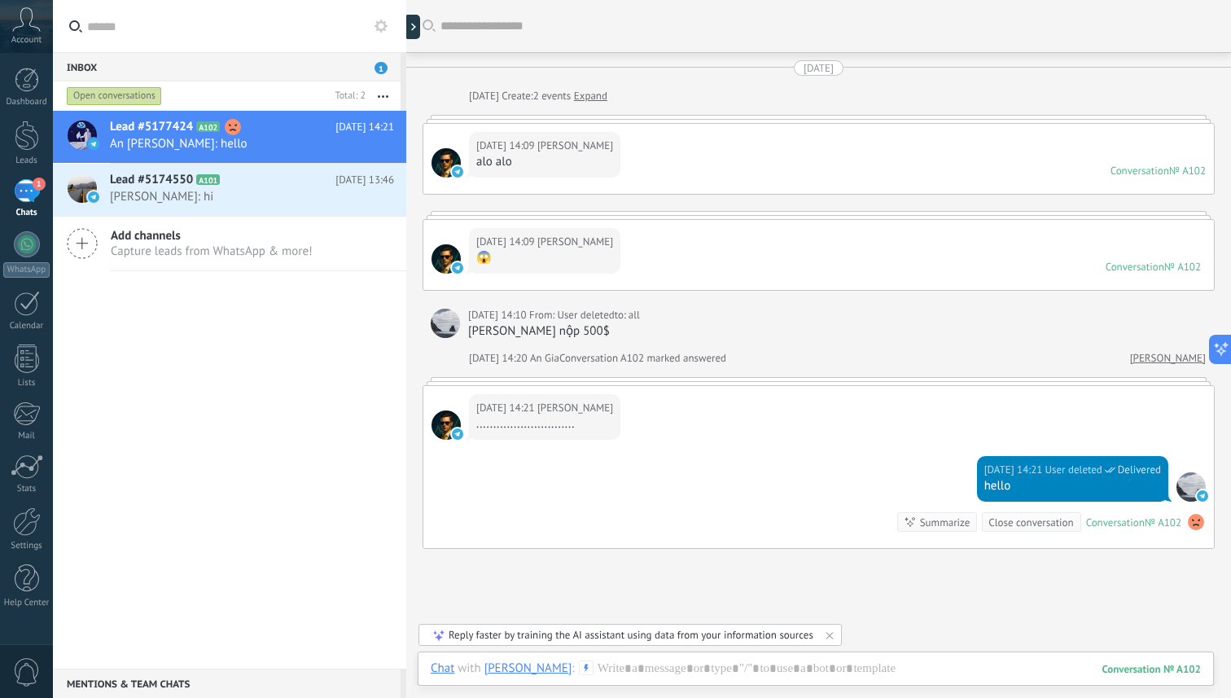
click at [637, 267] on div "[DATE] 14:09 [PERSON_NAME] 😱 Conversation № A102 Conversation № A102" at bounding box center [818, 255] width 790 height 70
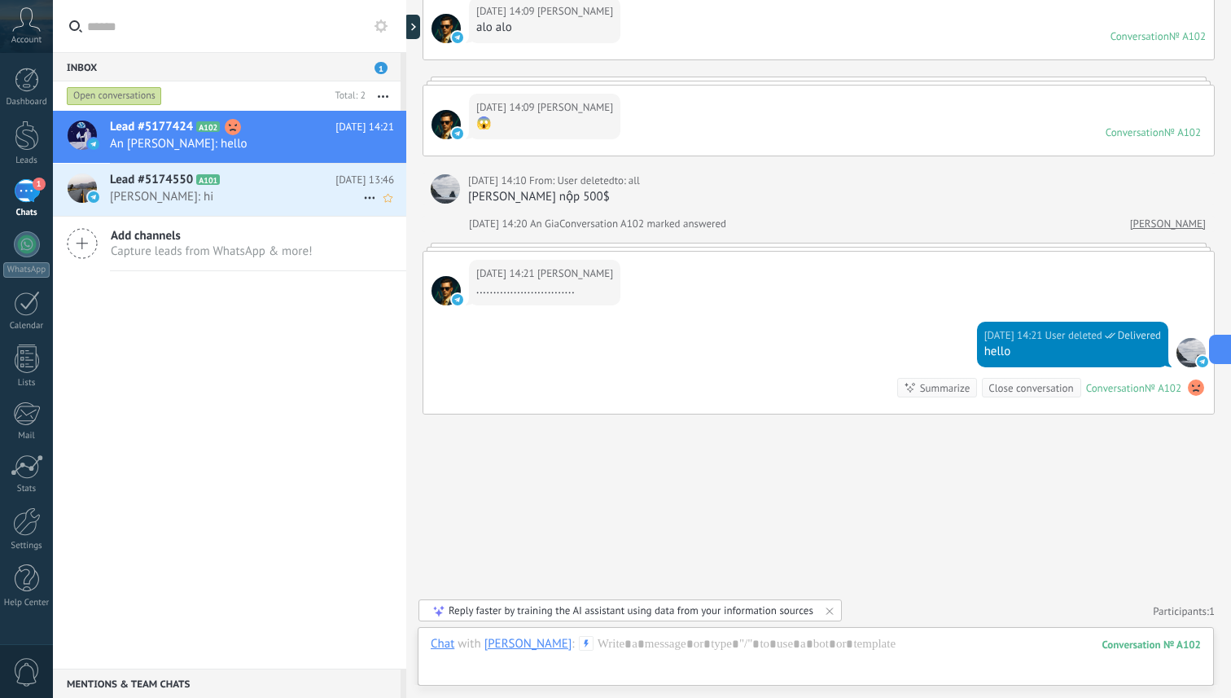
click at [265, 179] on h2 "Lead #5174550 A101" at bounding box center [222, 180] width 225 height 16
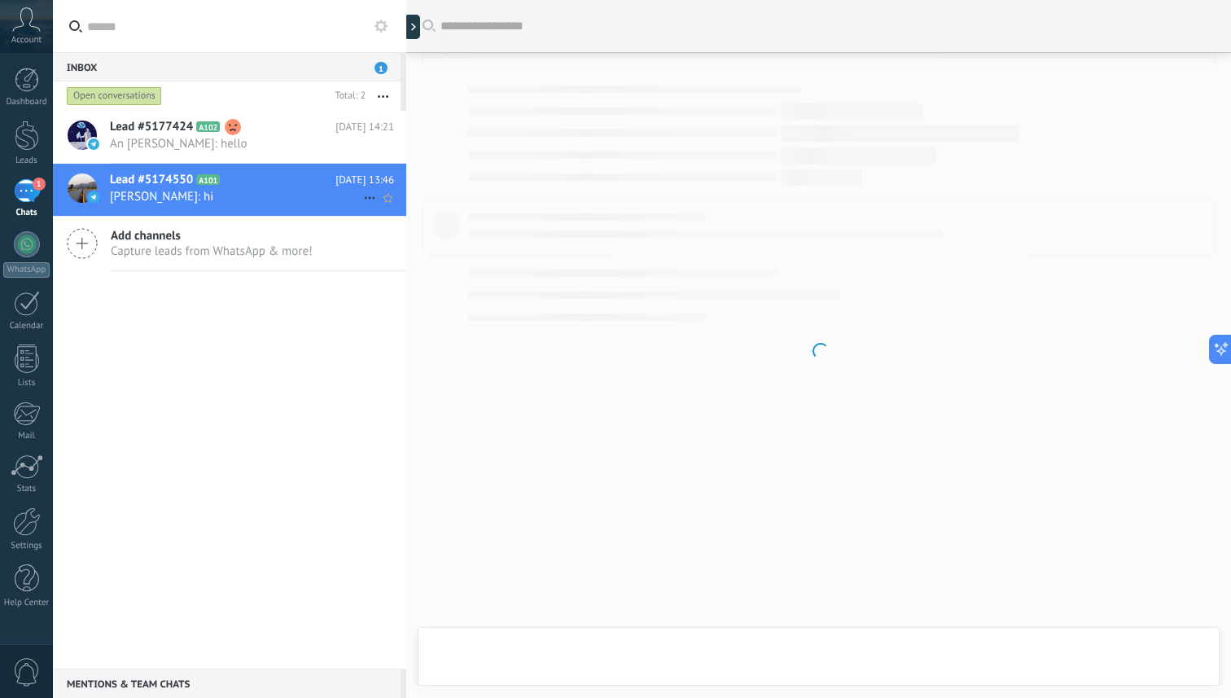
scroll to position [71, 0]
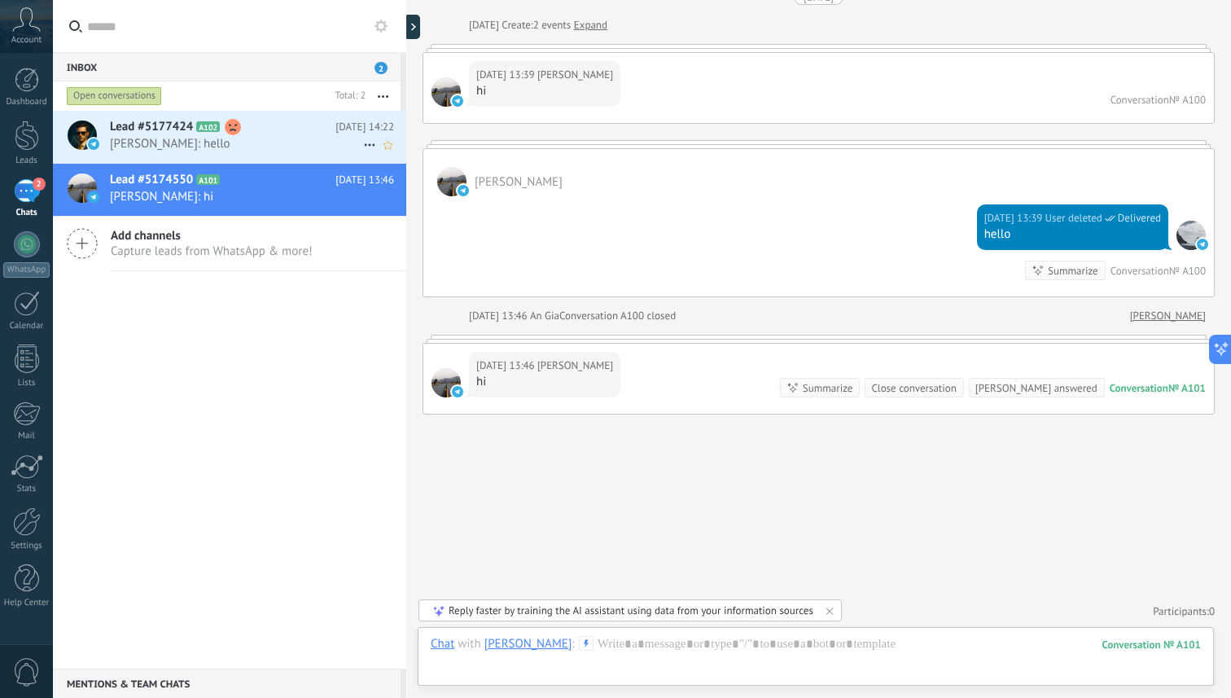
click at [262, 145] on span "[PERSON_NAME]: hello" at bounding box center [236, 143] width 253 height 15
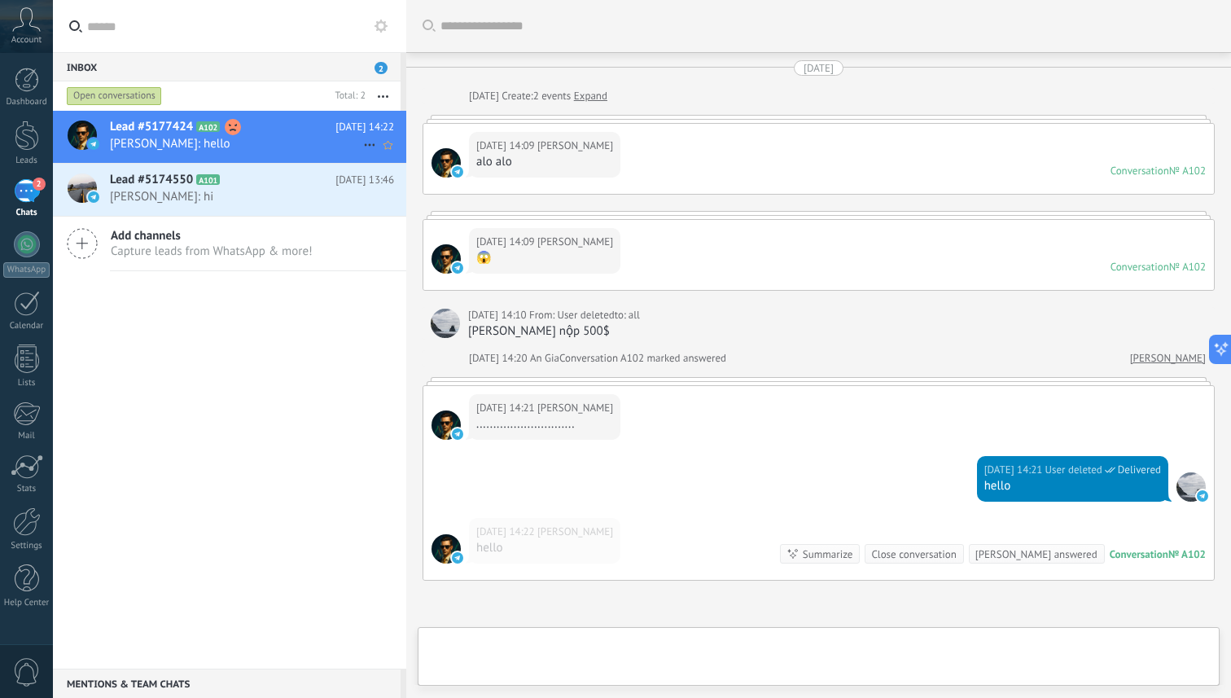
scroll to position [166, 0]
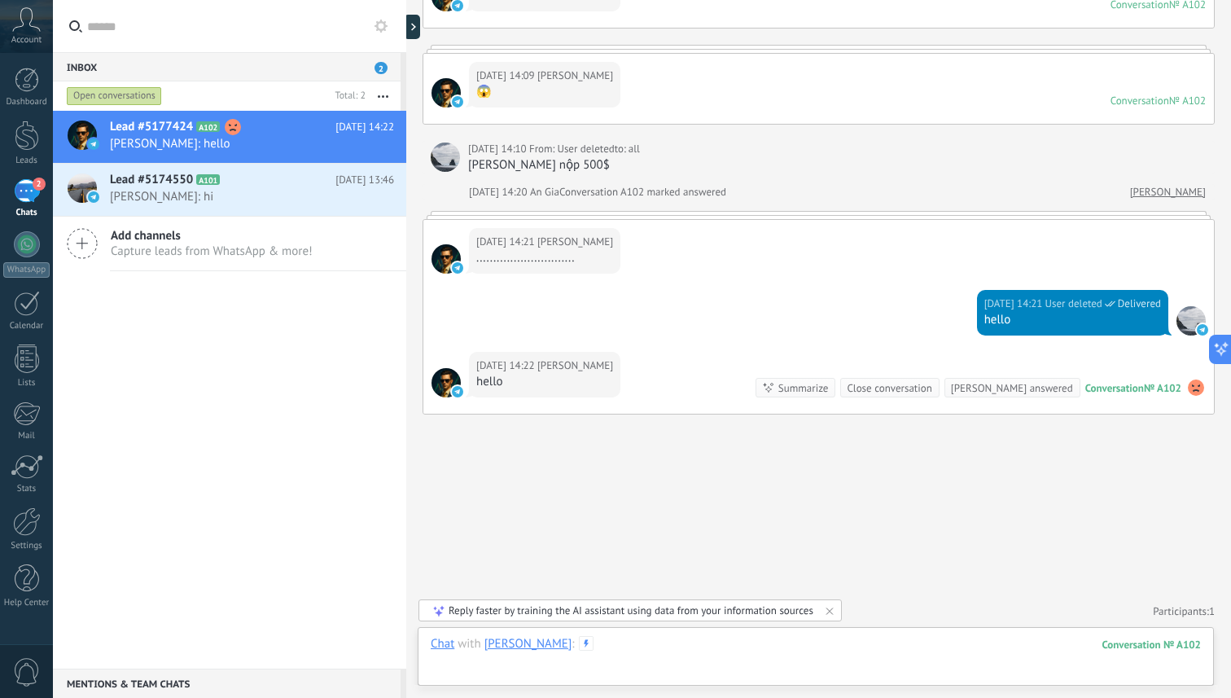
click at [645, 646] on div at bounding box center [816, 660] width 770 height 49
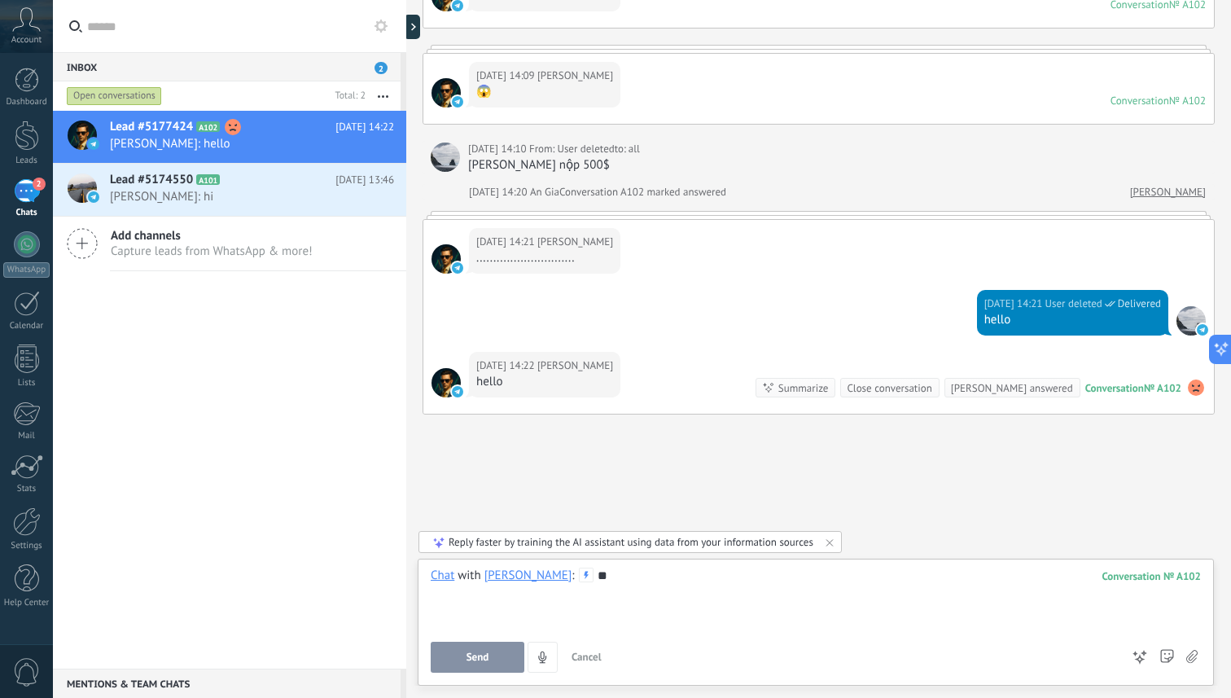
click at [520, 656] on button "Send" at bounding box center [478, 656] width 94 height 31
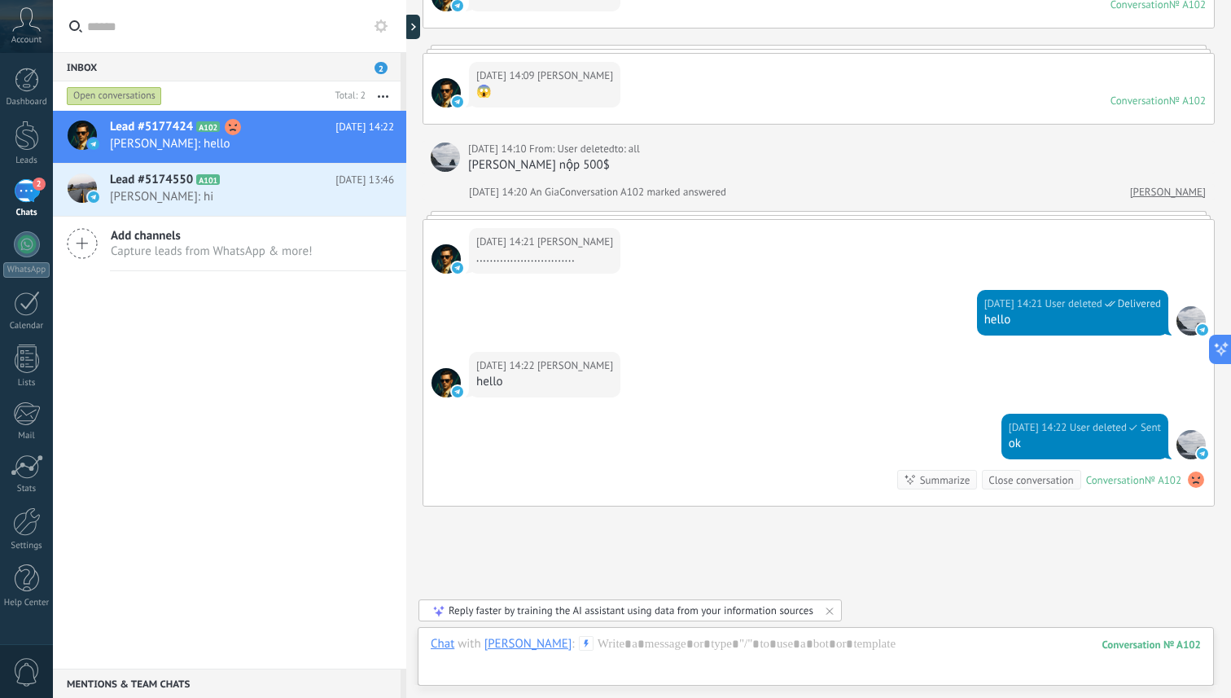
scroll to position [258, 0]
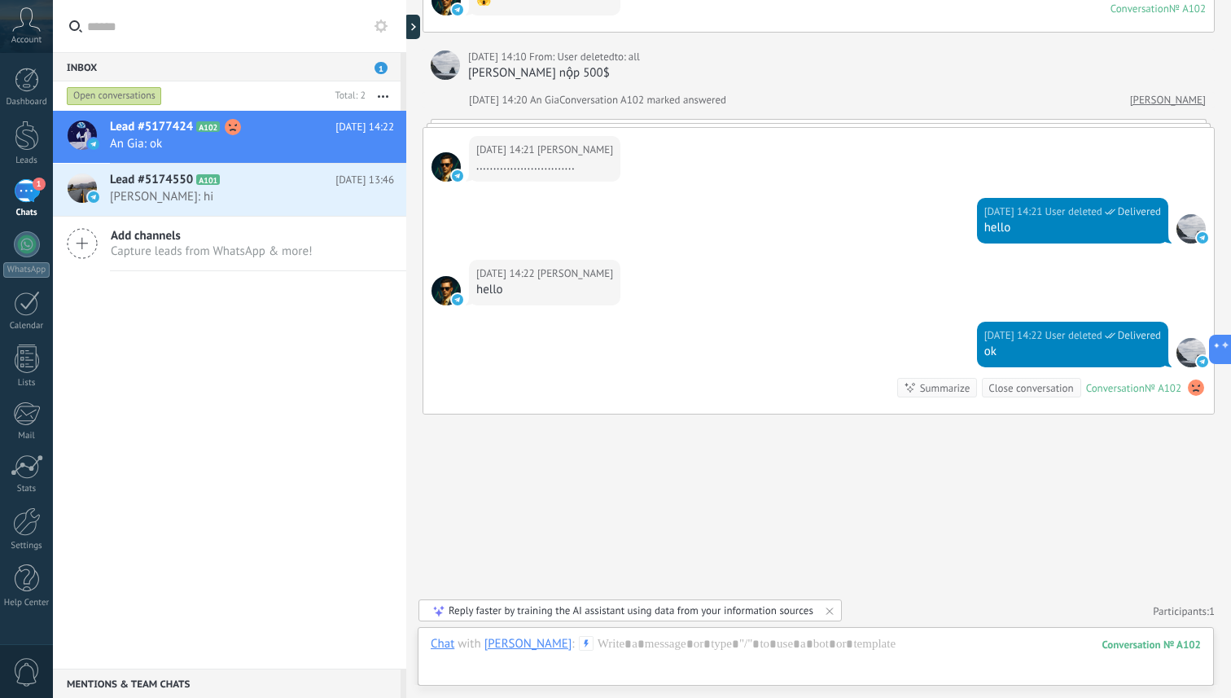
click at [1193, 391] on use at bounding box center [1196, 387] width 16 height 16
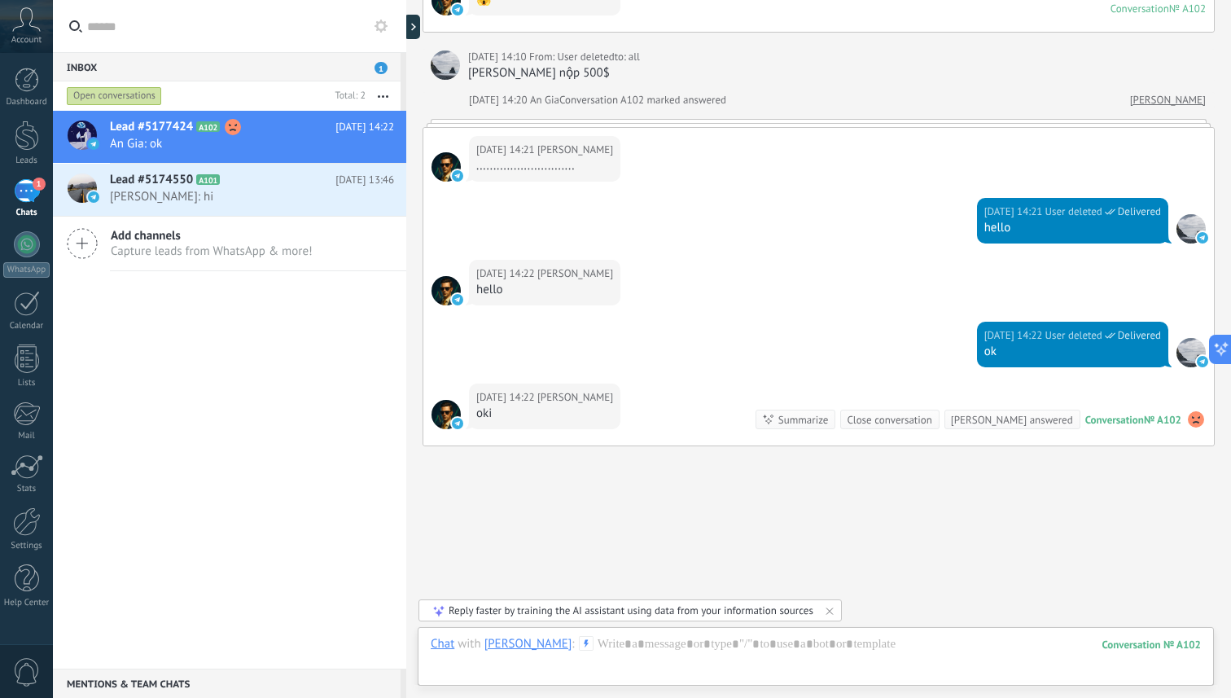
scroll to position [290, 0]
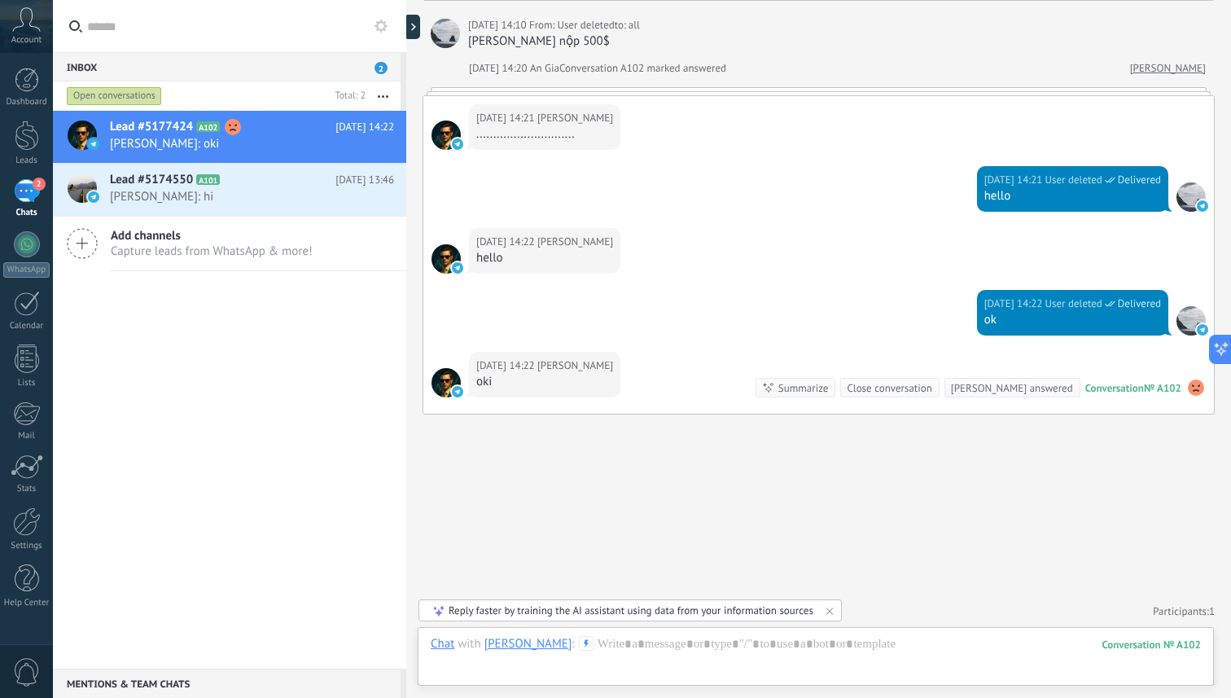
click at [800, 295] on div "[DATE] 14:22 User deleted Delivered ok" at bounding box center [818, 321] width 790 height 62
